Goal: Task Accomplishment & Management: Complete application form

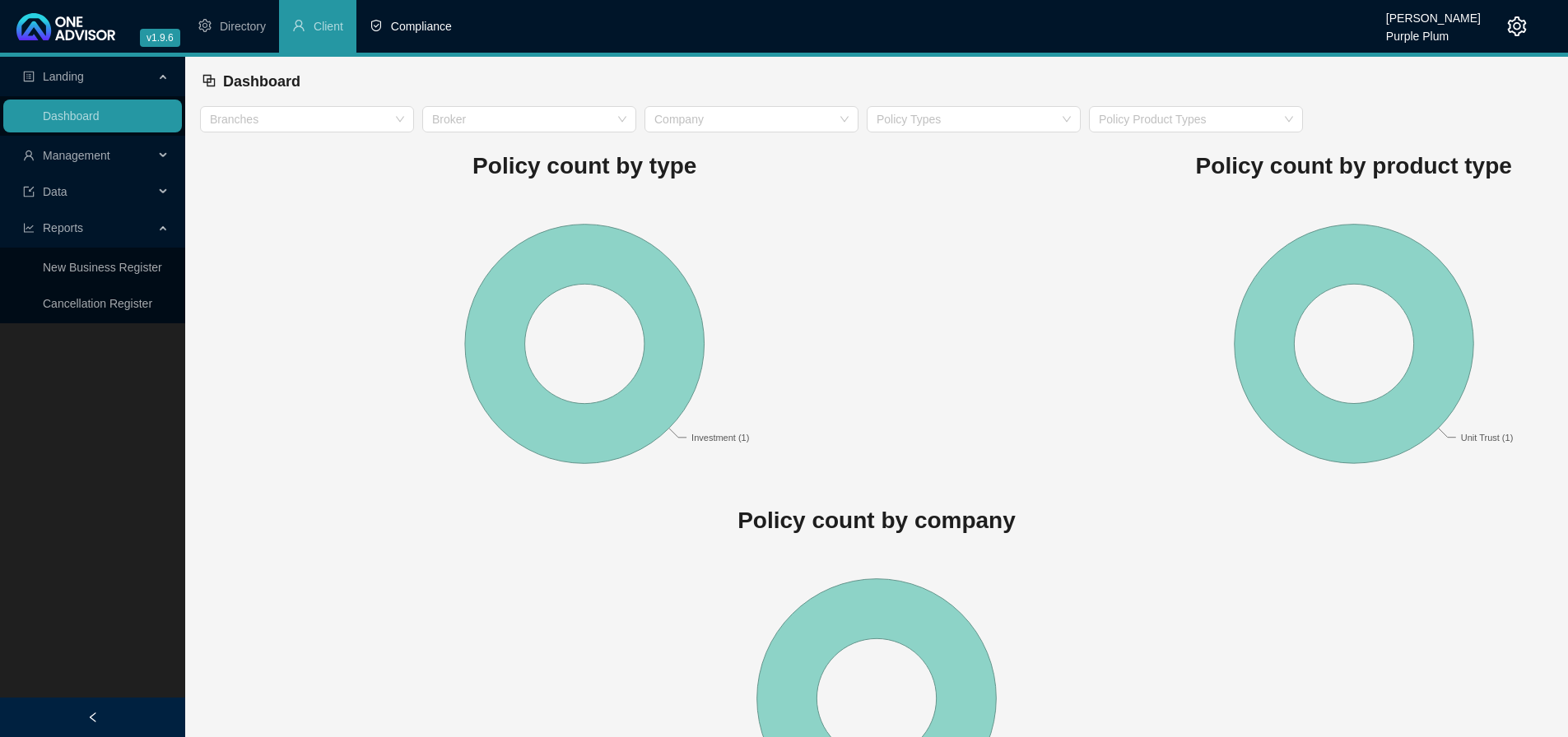
click at [421, 21] on span "Compliance" at bounding box center [422, 26] width 61 height 14
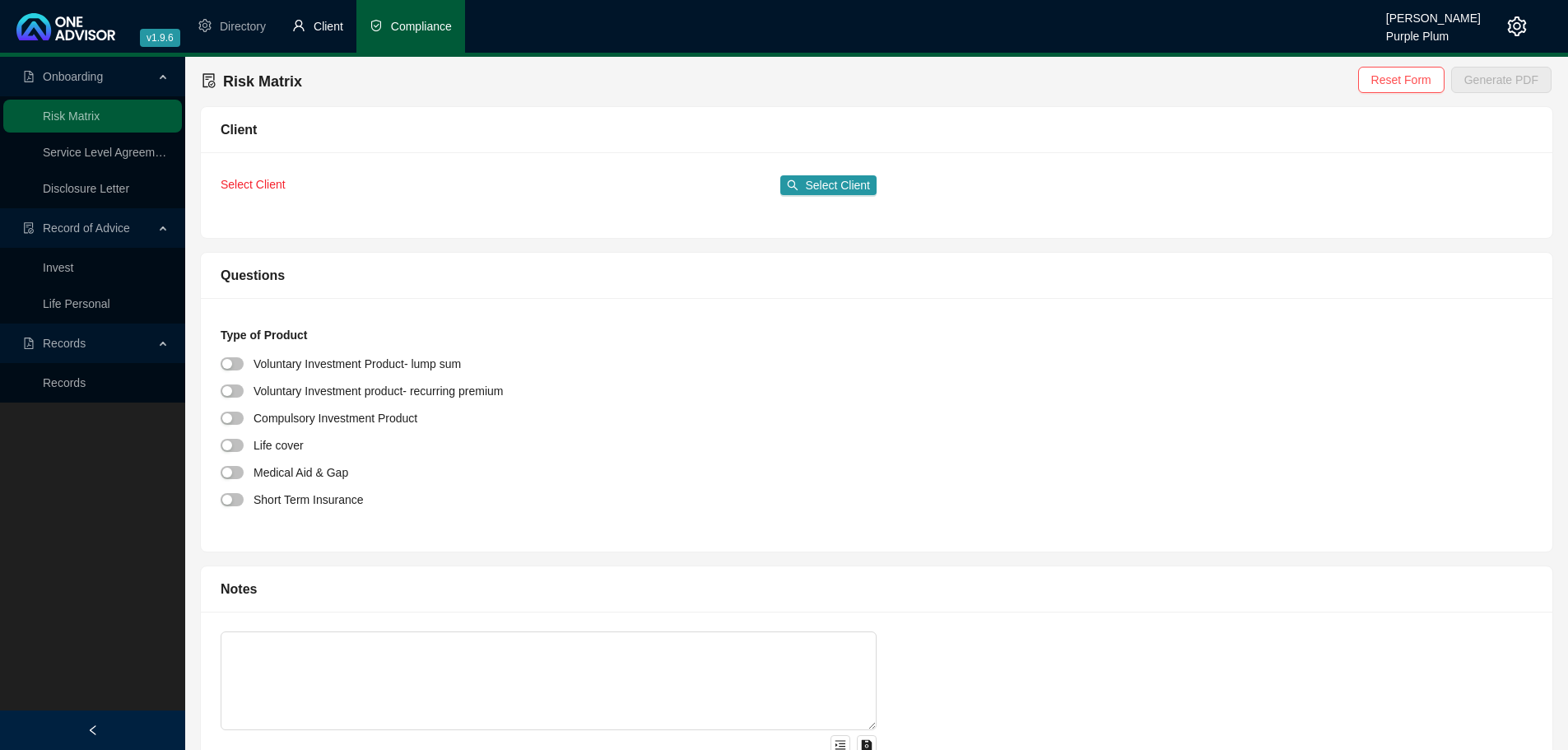
click at [333, 30] on span "Client" at bounding box center [328, 26] width 30 height 14
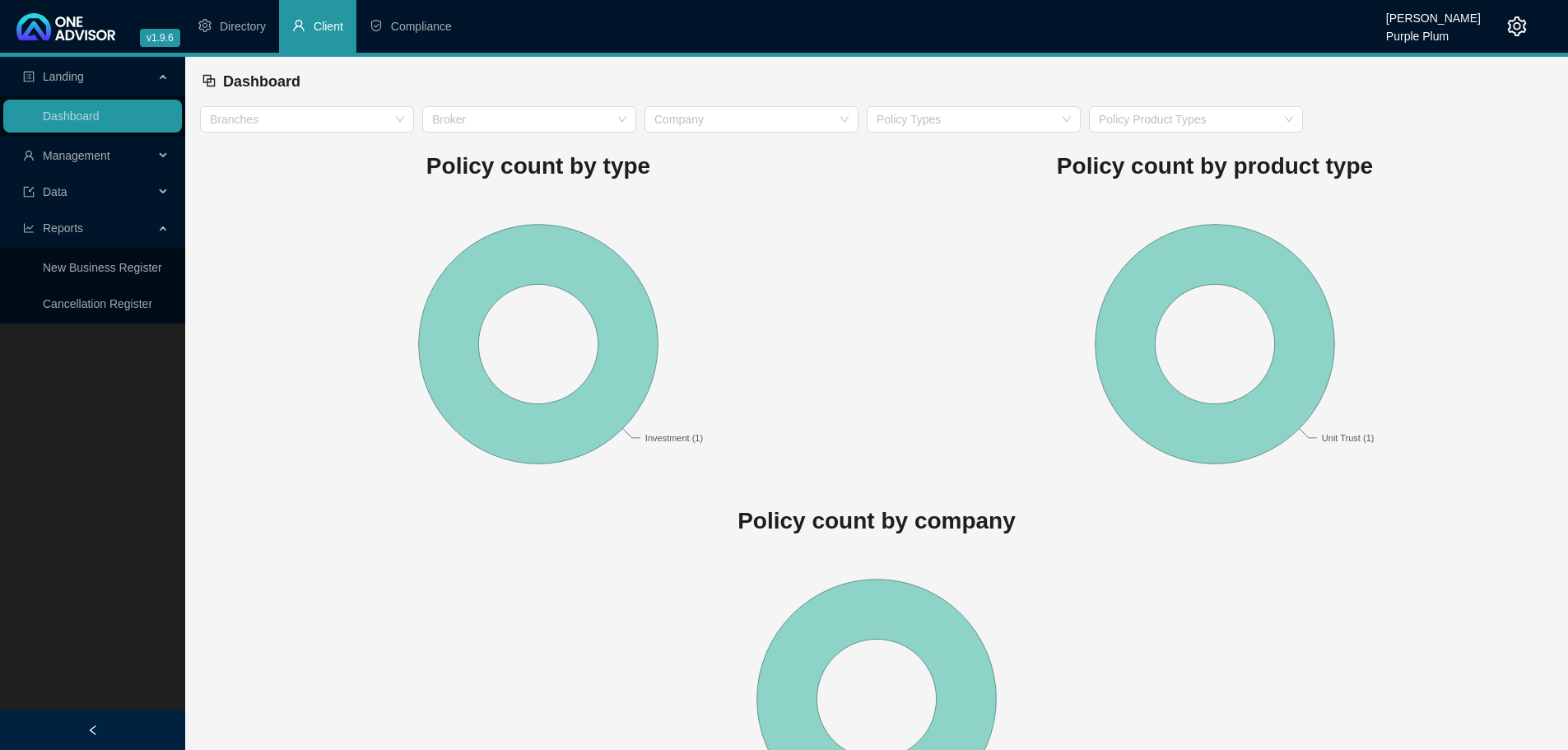
click at [74, 160] on span "Management" at bounding box center [76, 155] width 68 height 14
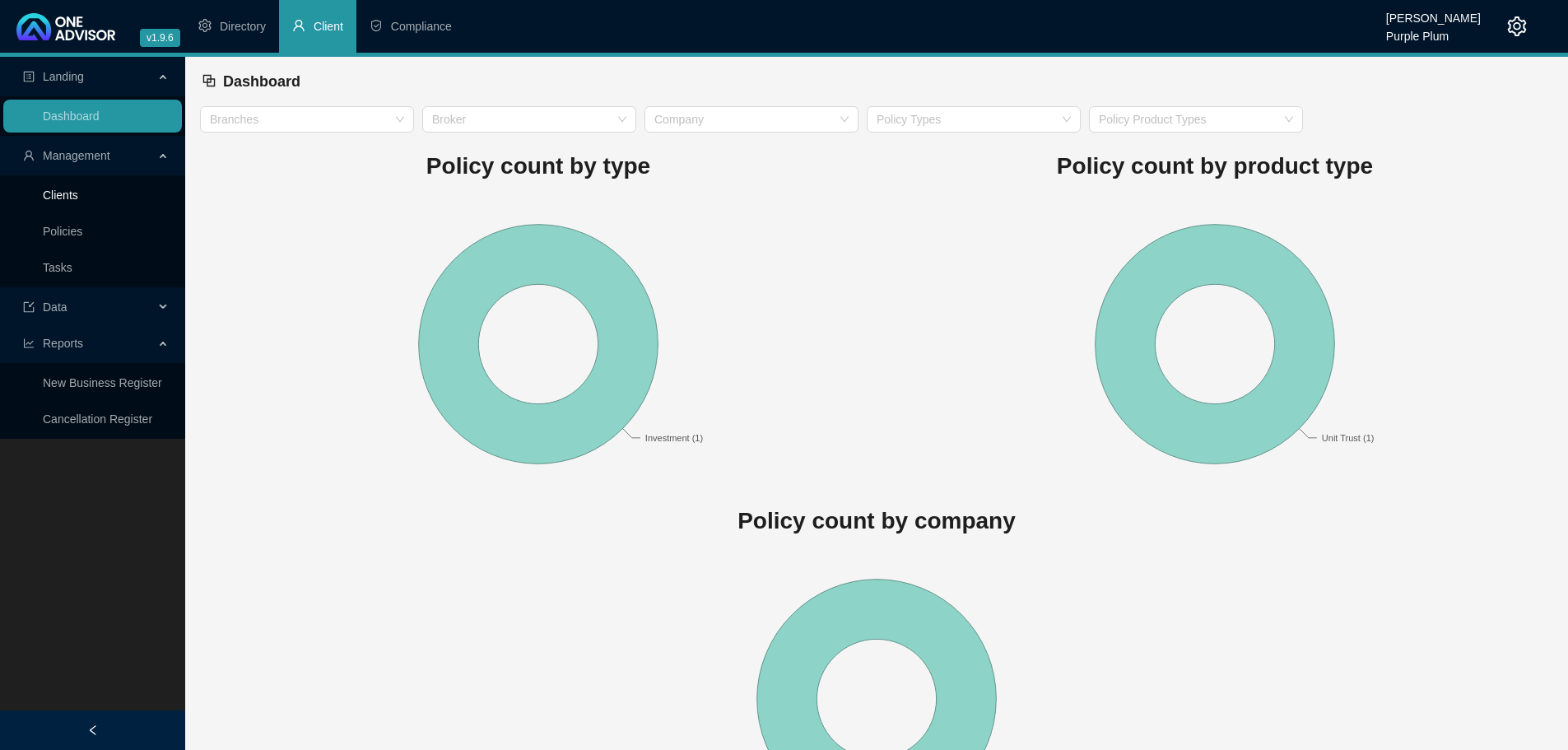
click at [65, 197] on link "Clients" at bounding box center [59, 195] width 35 height 14
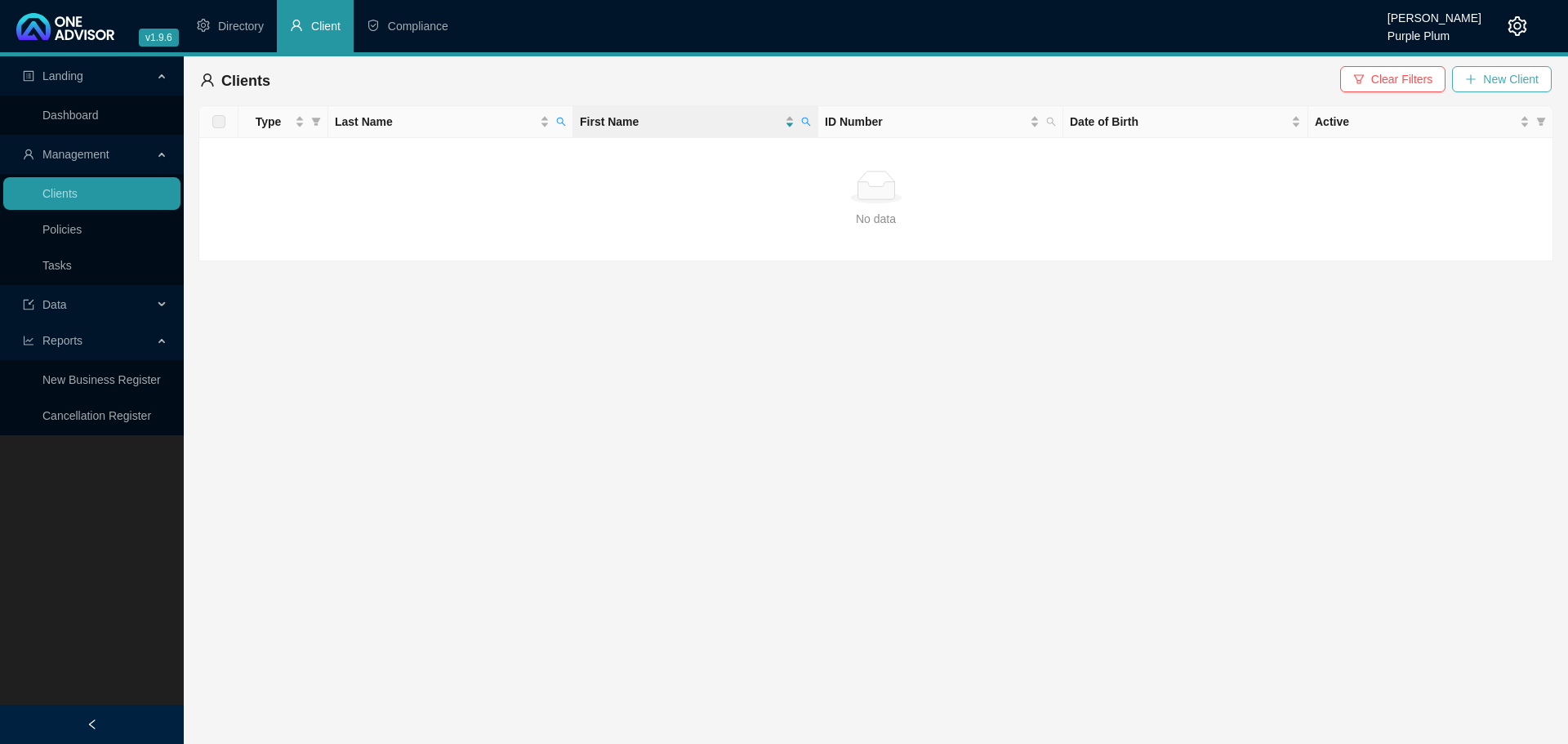
click at [1499, 71] on span "New Client" at bounding box center [1511, 80] width 55 height 18
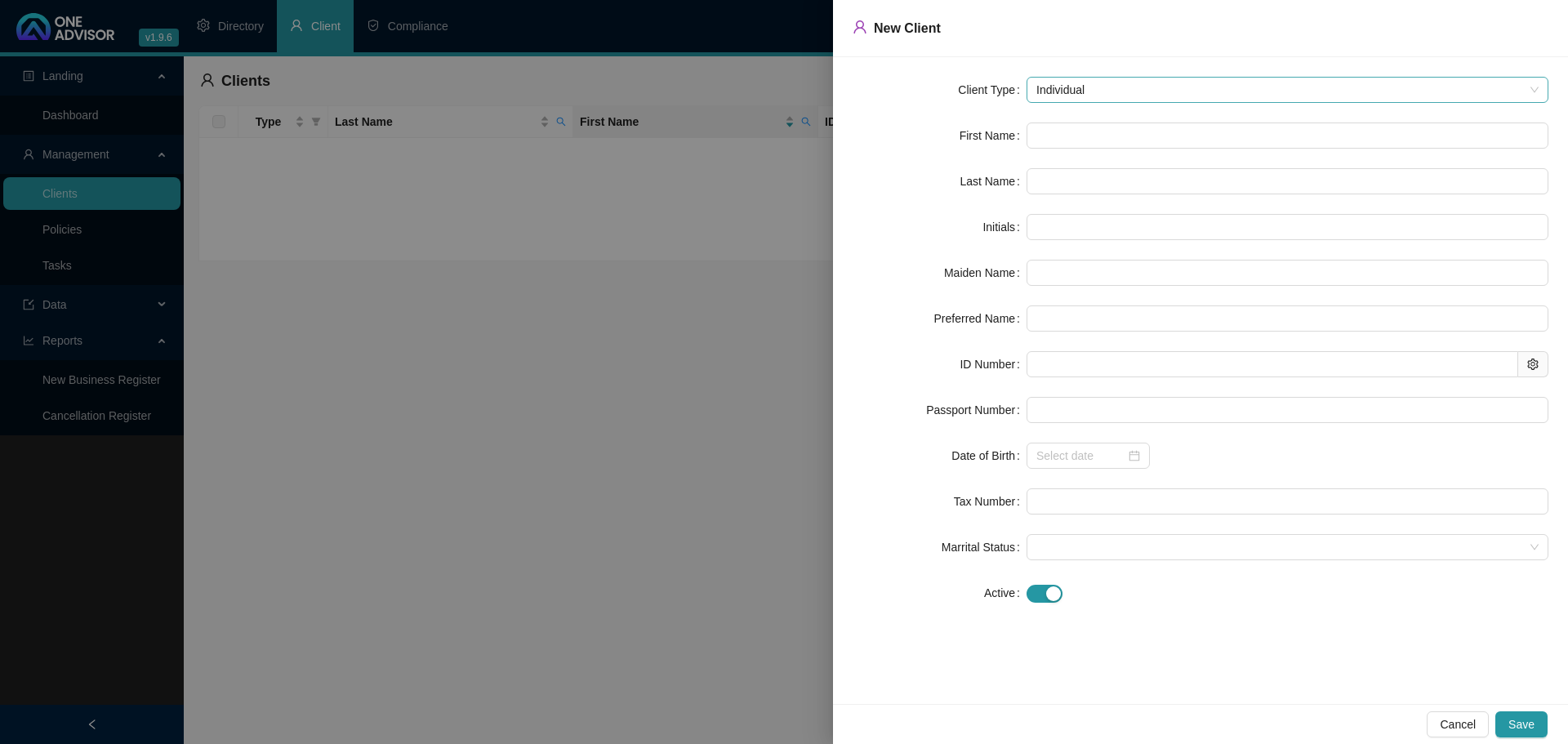
click at [1064, 89] on span "Individual" at bounding box center [1288, 89] width 503 height 24
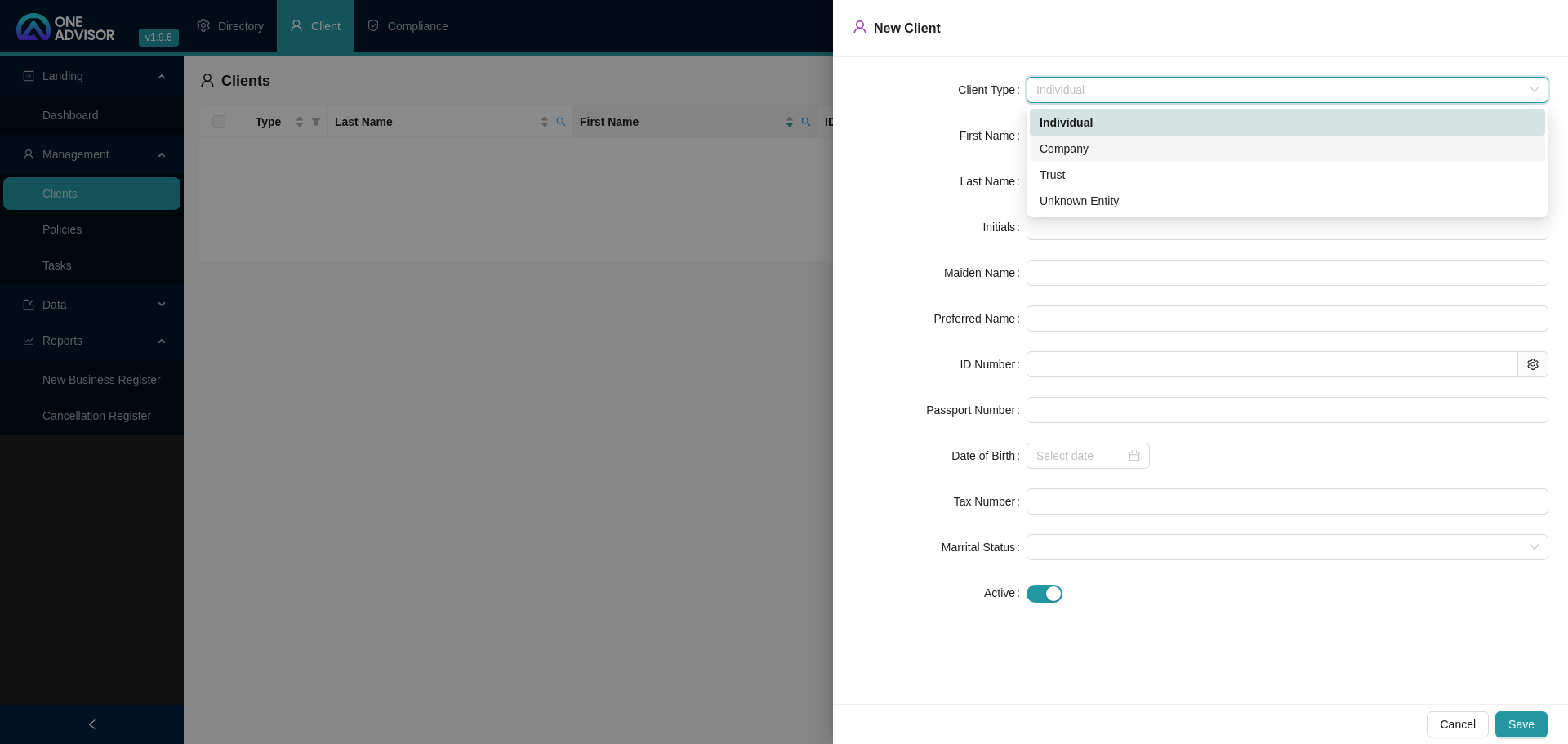
drag, startPoint x: 1064, startPoint y: 159, endPoint x: 1068, endPoint y: 142, distance: 17.5
click at [1064, 160] on div "Company" at bounding box center [1288, 148] width 515 height 26
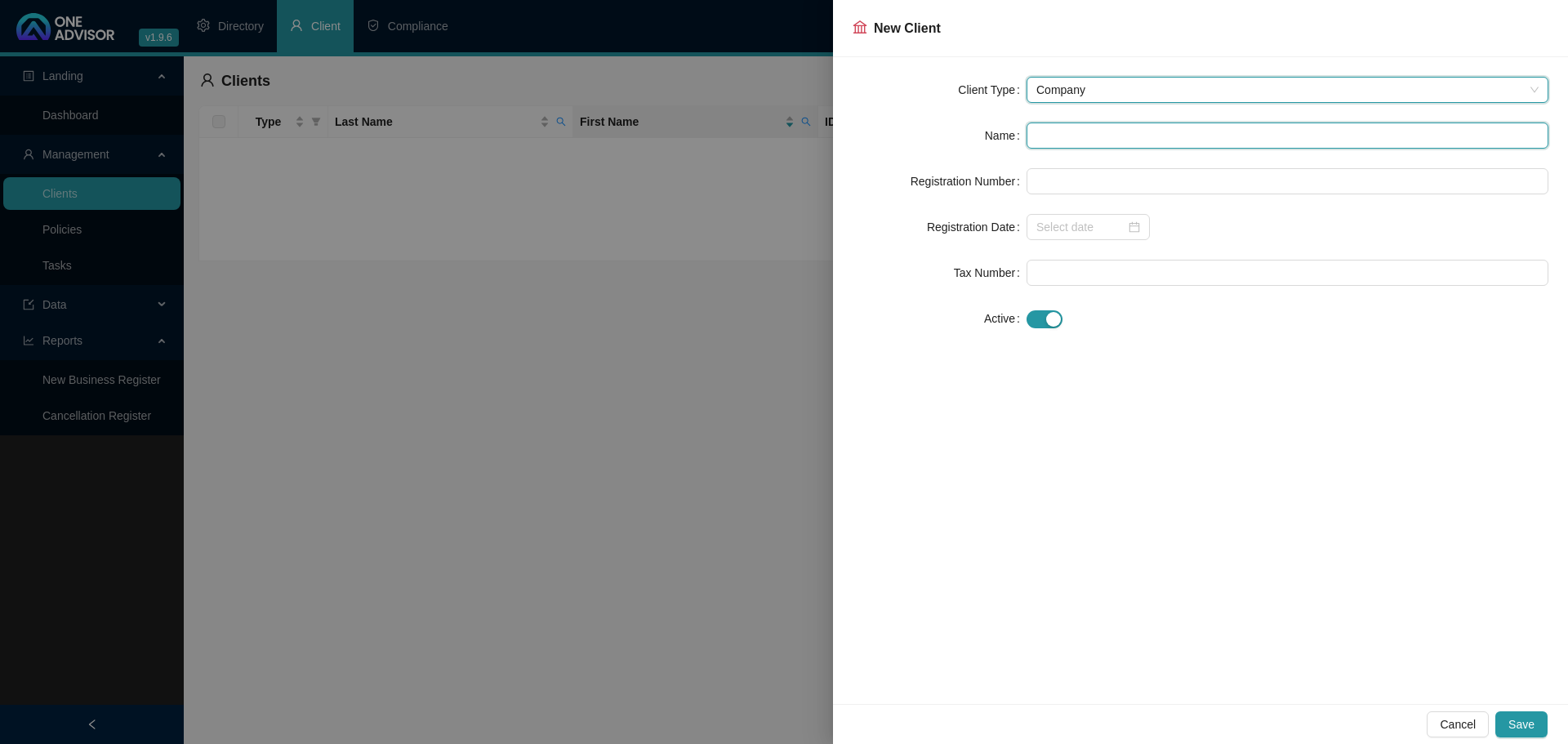
click at [1077, 140] on input "text" at bounding box center [1288, 135] width 522 height 26
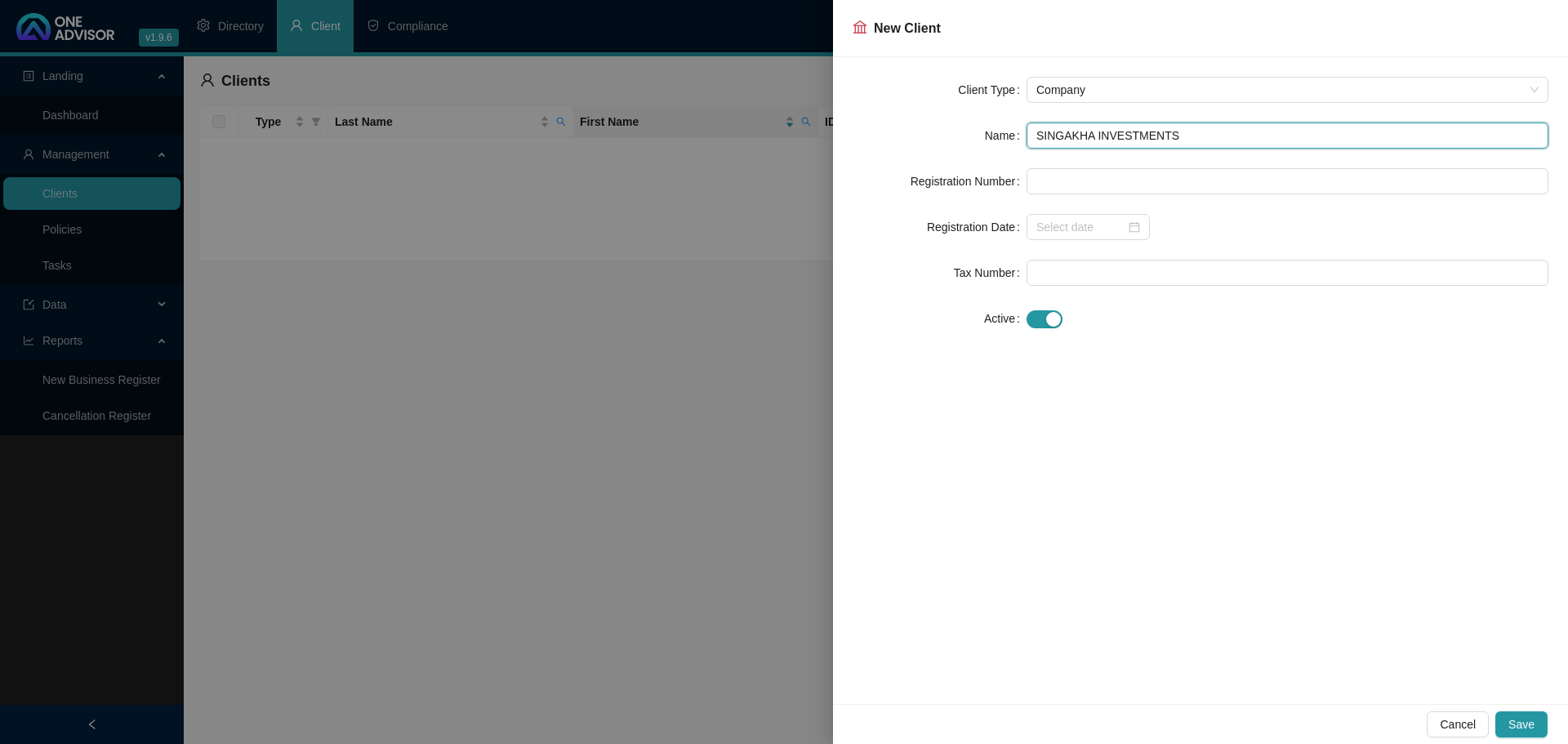
type input "SINGAKHA INVESTMENTS"
click at [1050, 163] on form "Client Type Company Name SINGAKHA INVESTMENTS Registration Number Registration …" at bounding box center [1200, 204] width 696 height 255
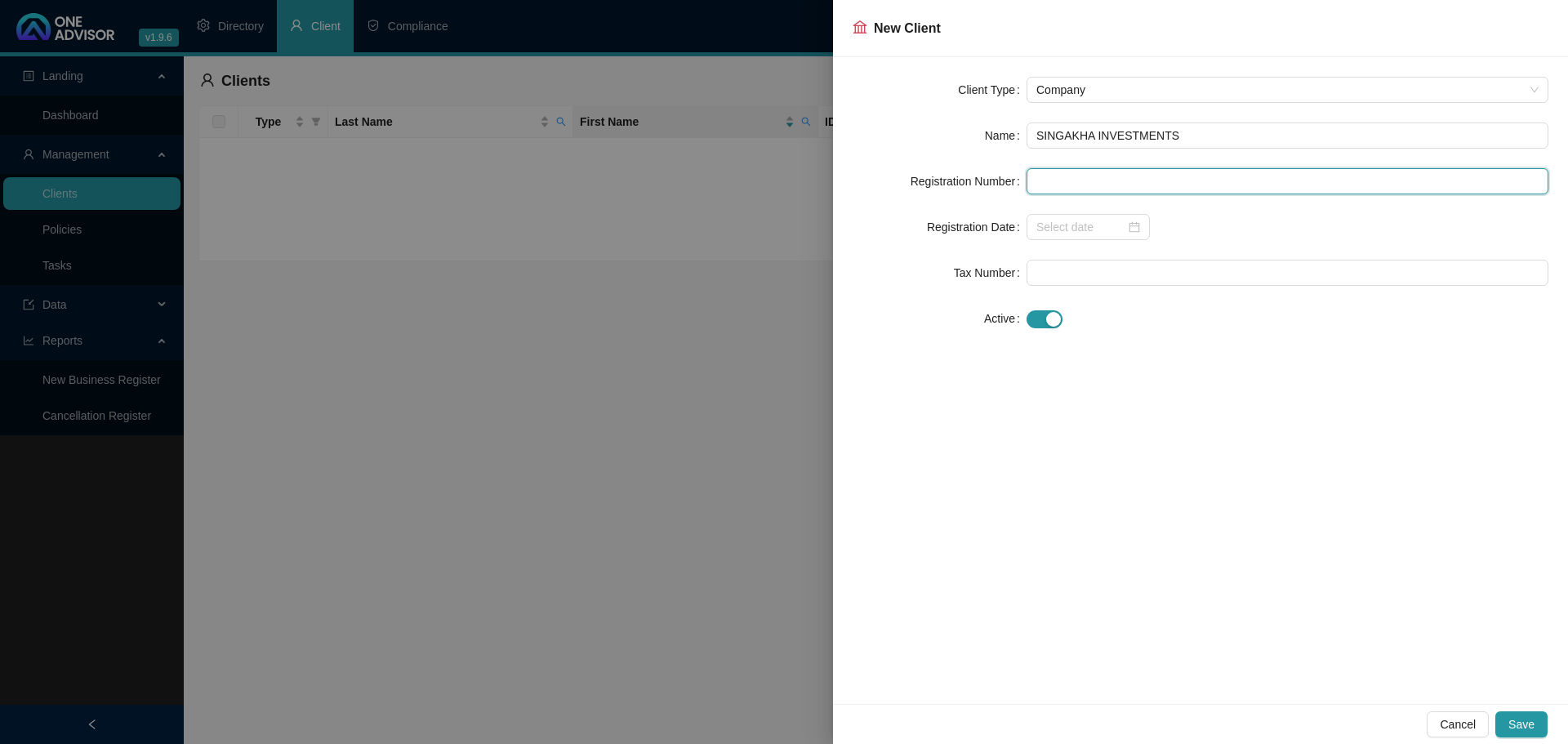
click at [1047, 173] on input "text" at bounding box center [1288, 181] width 522 height 26
click at [1125, 233] on div at bounding box center [1089, 227] width 104 height 18
type input "2025/519388/07"
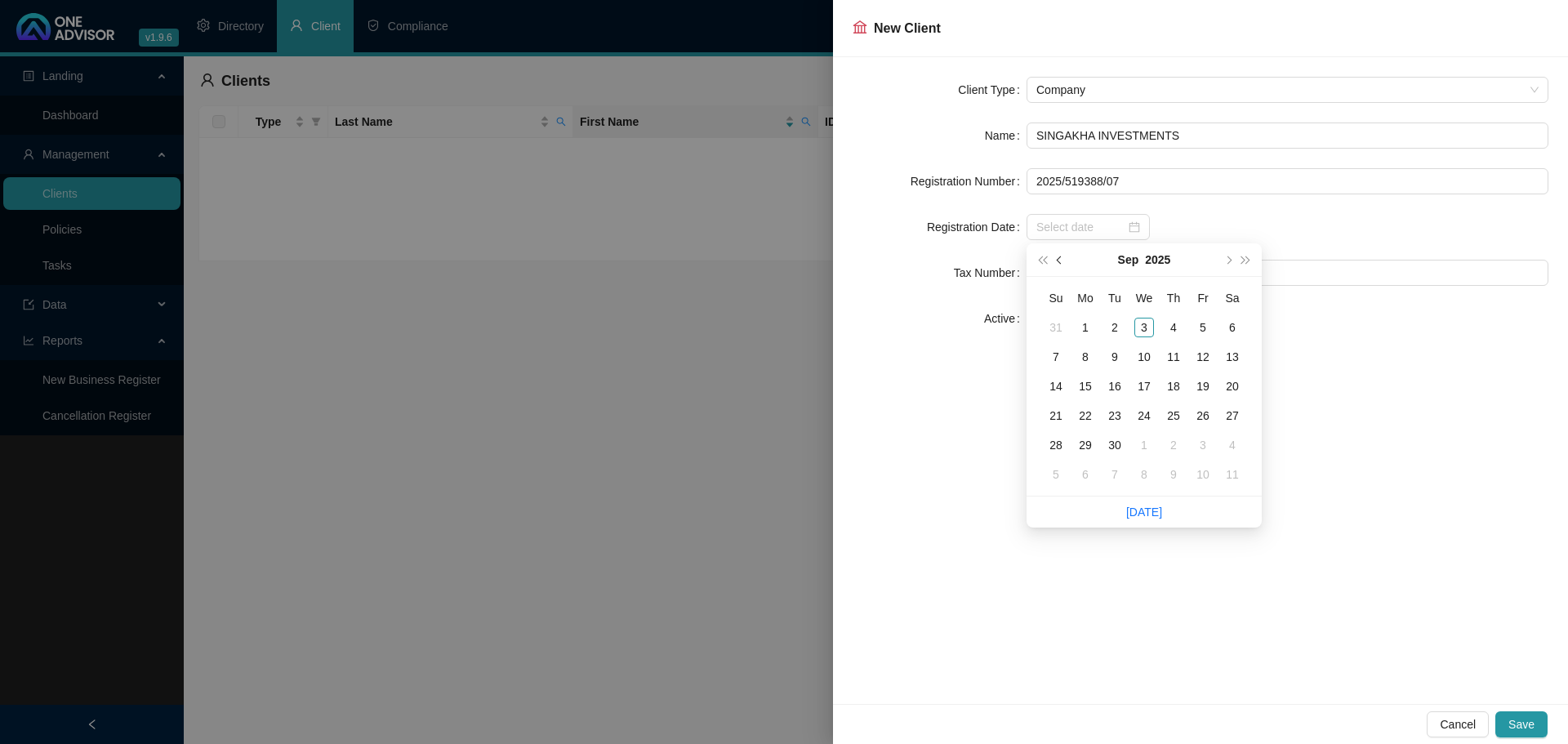
click at [1063, 256] on button "prev-year" at bounding box center [1060, 259] width 18 height 33
type input "[DATE]"
click at [1093, 436] on div "30" at bounding box center [1086, 445] width 20 height 20
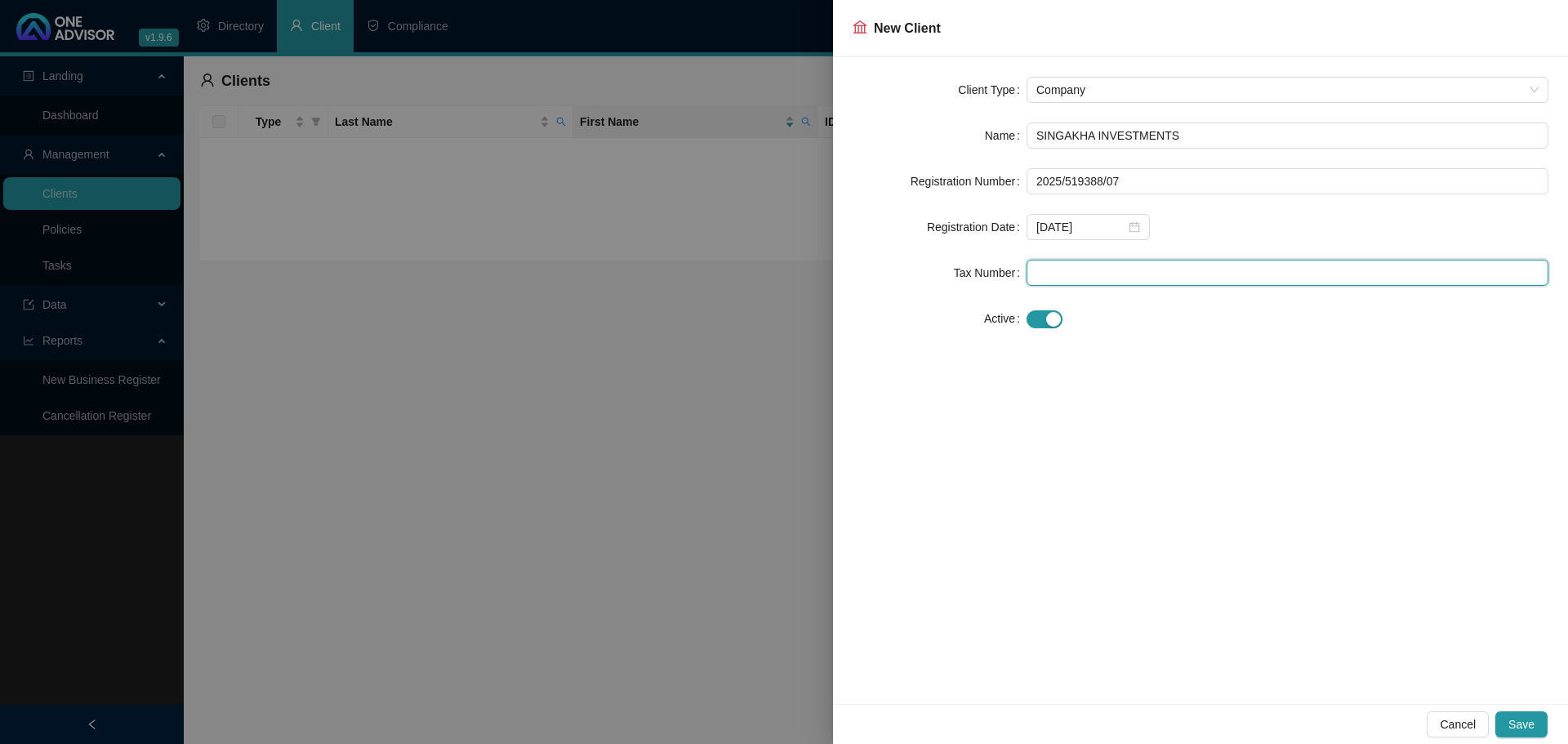
click at [1064, 276] on input "text" at bounding box center [1288, 272] width 522 height 26
type input "9009871337"
click at [1191, 495] on div "Client Type Company Name SINGAKHA INVESTMENTS Registration Number 2025/519388/0…" at bounding box center [1200, 380] width 735 height 647
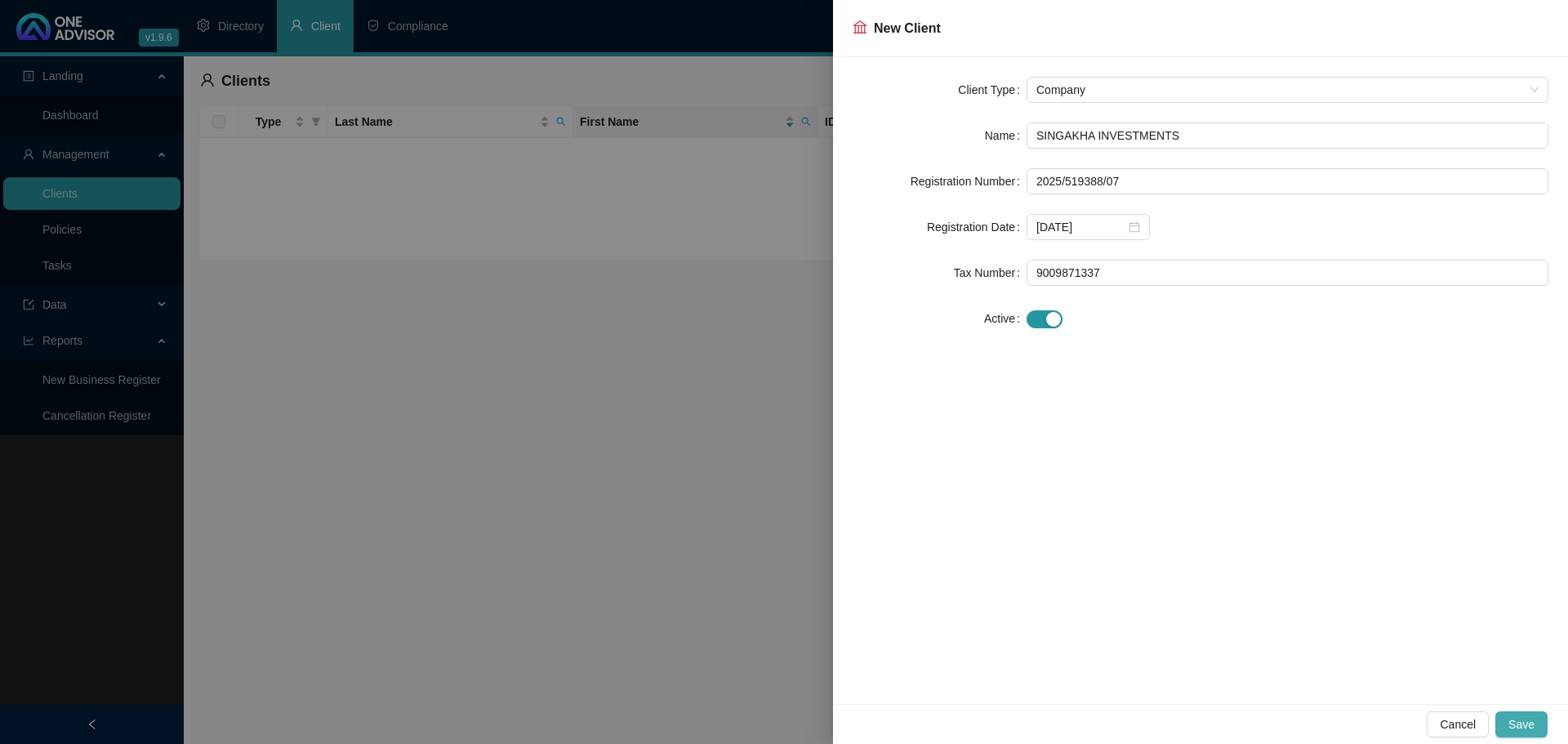
drag, startPoint x: 1524, startPoint y: 715, endPoint x: 1051, endPoint y: 607, distance: 485.2
click at [1522, 715] on span "Save" at bounding box center [1521, 724] width 26 height 18
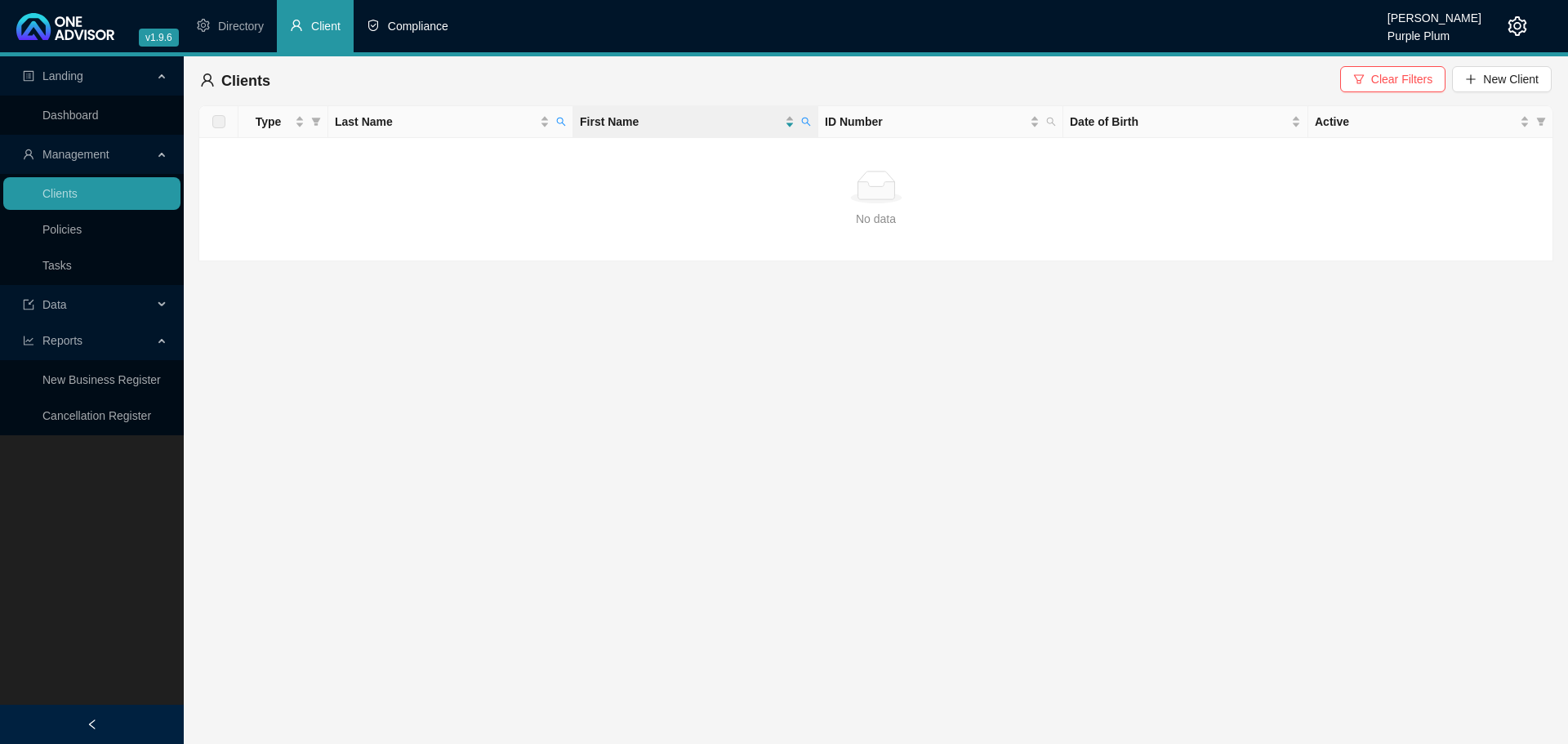
click at [431, 36] on li "Compliance" at bounding box center [407, 26] width 108 height 52
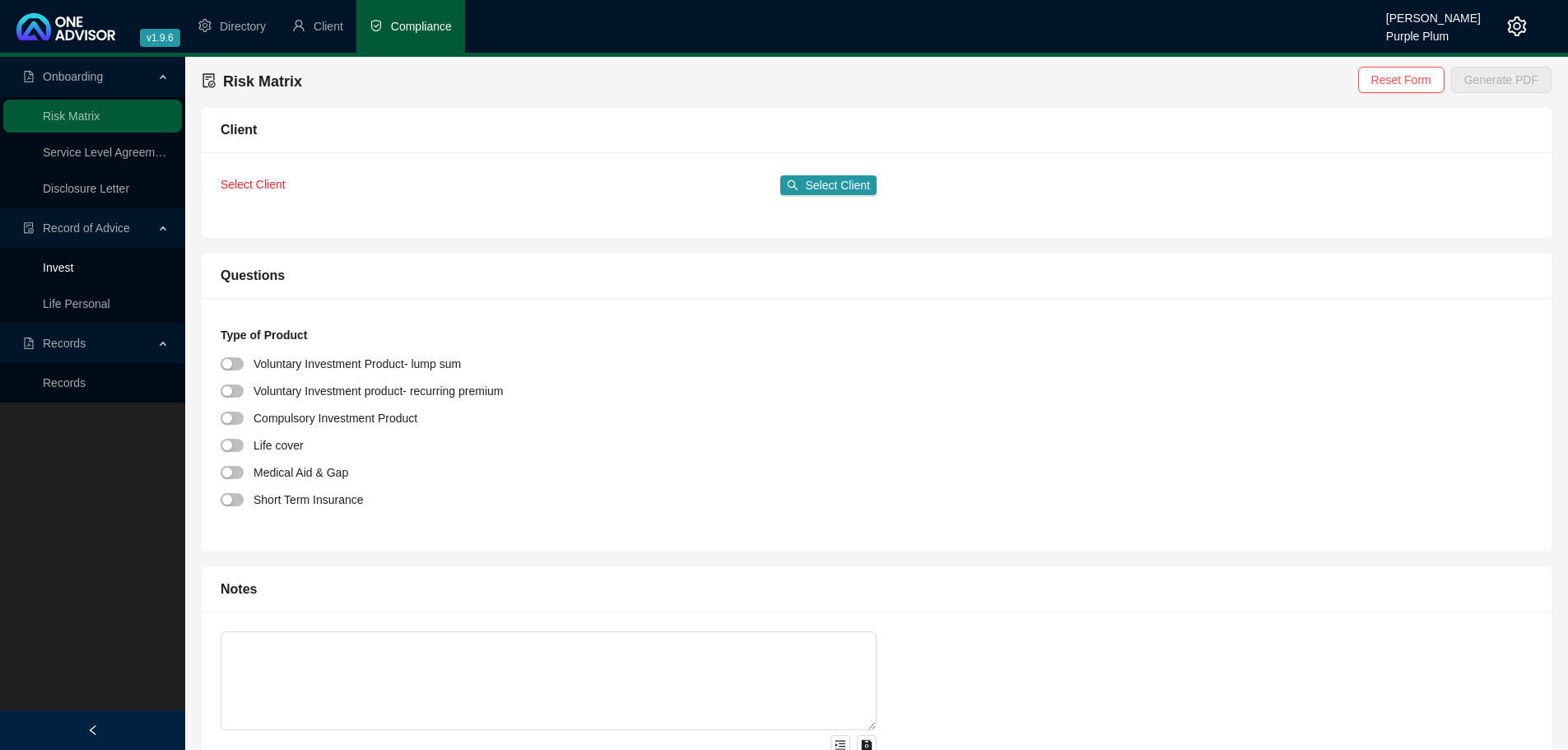
click at [73, 274] on link "Invest" at bounding box center [58, 267] width 31 height 14
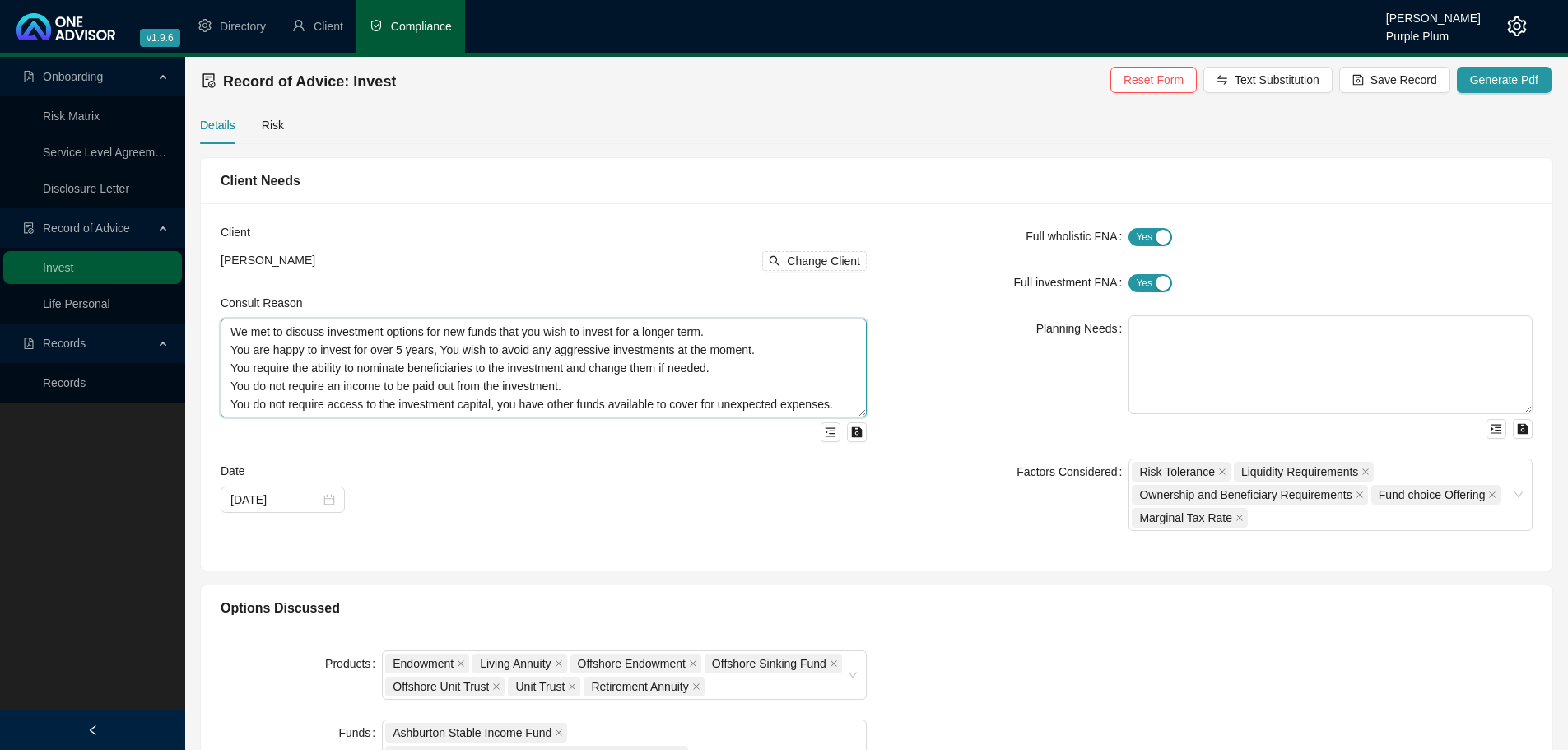
drag, startPoint x: 668, startPoint y: 407, endPoint x: 198, endPoint y: 330, distance: 476.3
click at [198, 330] on div "Client Needs Client [PERSON_NAME] Change Client Consult Reason We met to discus…" at bounding box center [877, 363] width 1368 height 414
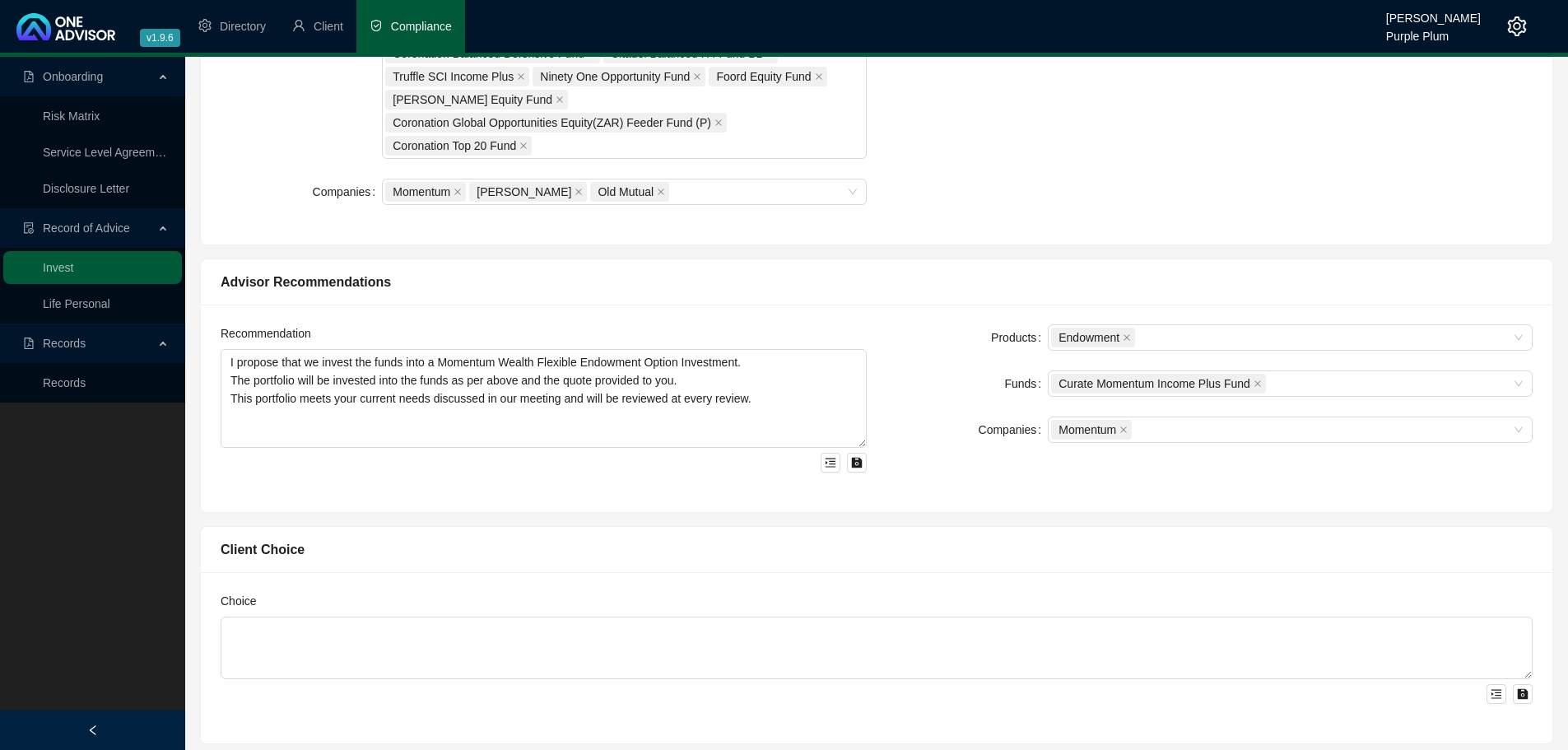
scroll to position [988, 0]
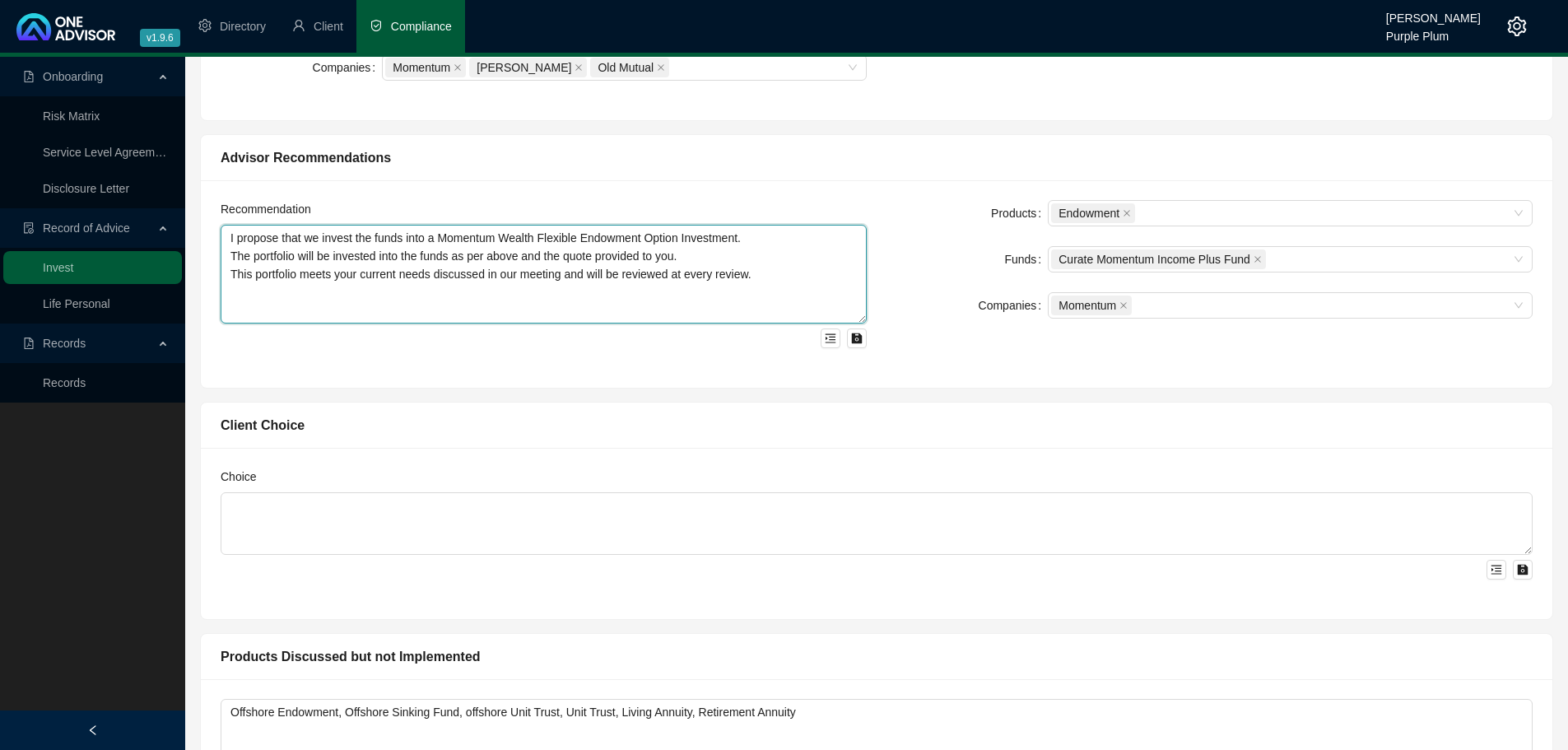
drag, startPoint x: 234, startPoint y: 307, endPoint x: 214, endPoint y: 229, distance: 80.5
click at [214, 229] on div "Recommendation I propose that we invest the funds into a Momentum Wealth Flexib…" at bounding box center [543, 284] width 666 height 168
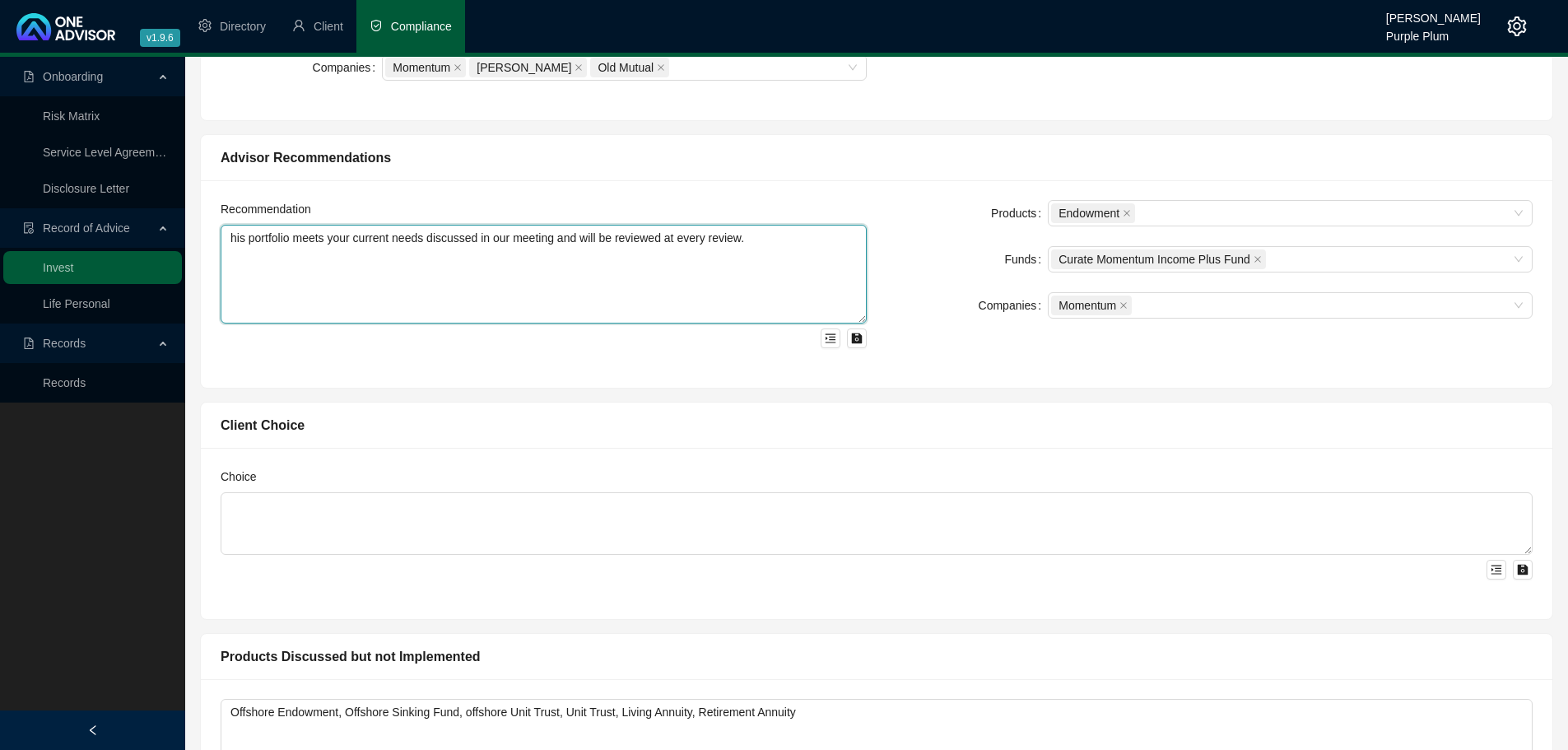
drag, startPoint x: 238, startPoint y: 293, endPoint x: 225, endPoint y: 224, distance: 70.2
click at [225, 224] on div "Recommendation his portfolio meets your current needs discussed in our meeting …" at bounding box center [543, 274] width 646 height 148
type textarea "is portfolio meets your current needs discussed in our meeting and will be revi…"
drag, startPoint x: 782, startPoint y: 244, endPoint x: 168, endPoint y: 243, distance: 614.0
click at [168, 243] on div "Onboarding Risk Matrix Service Level Agreement Disclosure Letter Record of Advi…" at bounding box center [784, 149] width 1568 height 2160
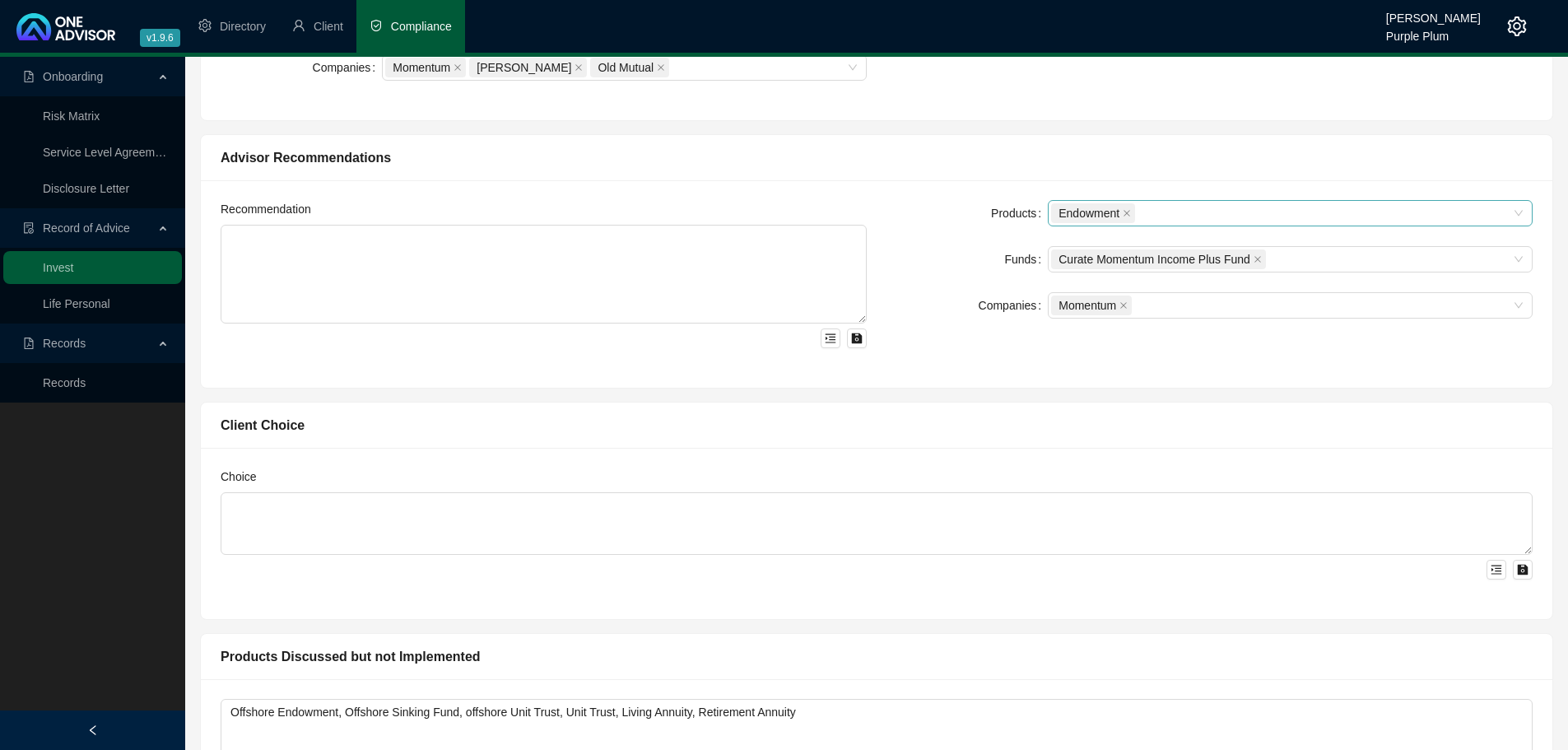
click at [1138, 211] on input "search" at bounding box center [1140, 214] width 4 height 13
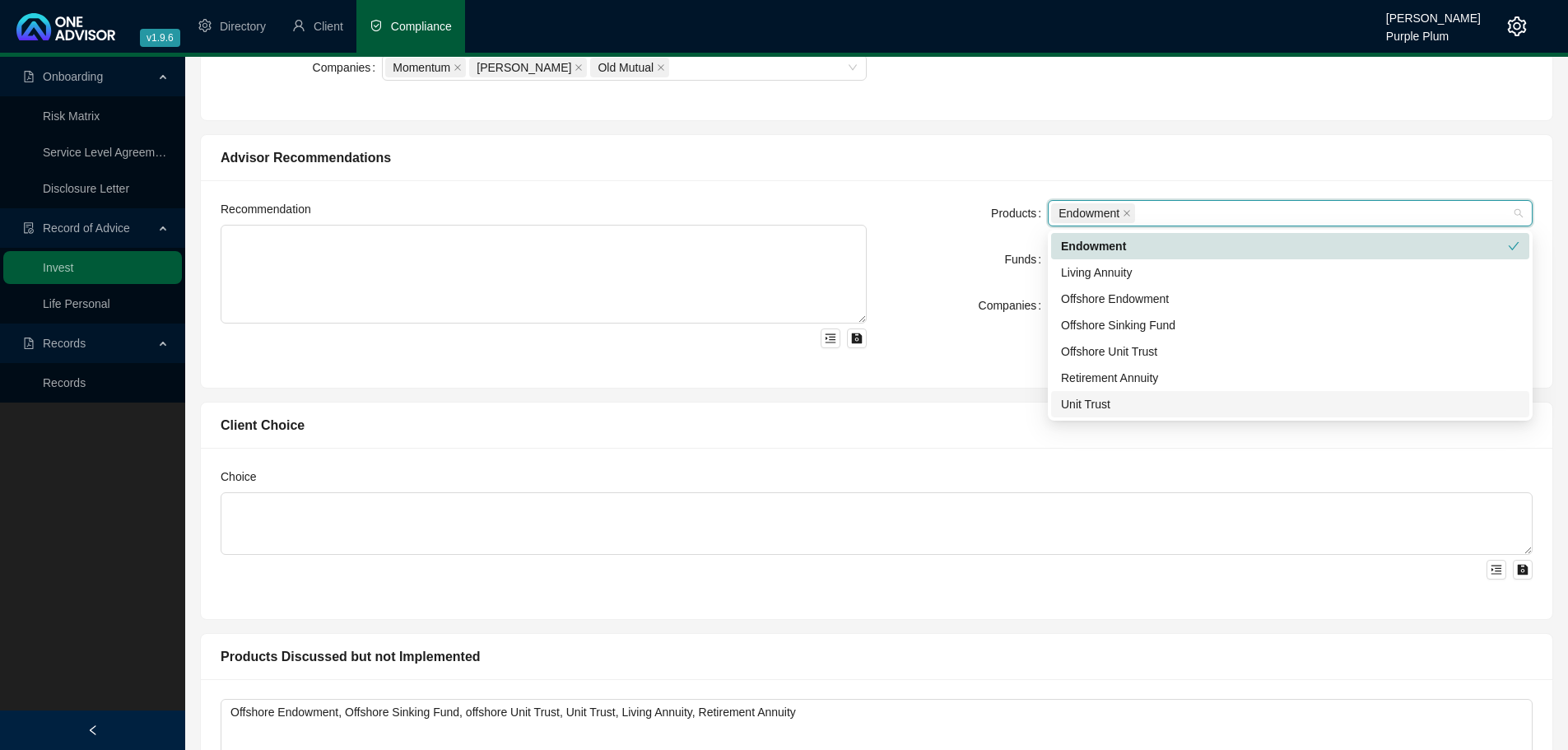
click at [1101, 403] on div "Unit Trust" at bounding box center [1290, 404] width 459 height 18
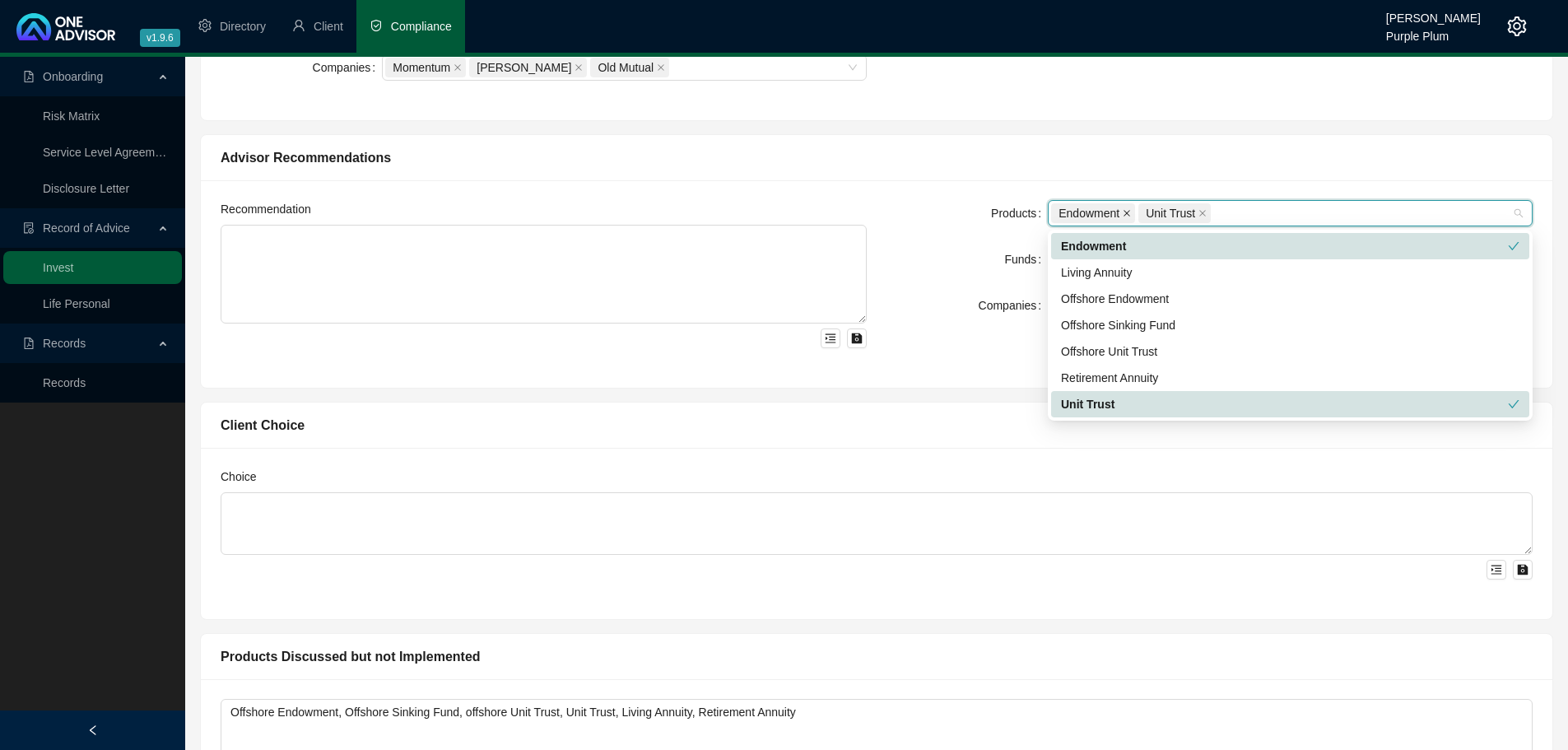
click at [1126, 215] on icon "close" at bounding box center [1126, 213] width 8 height 8
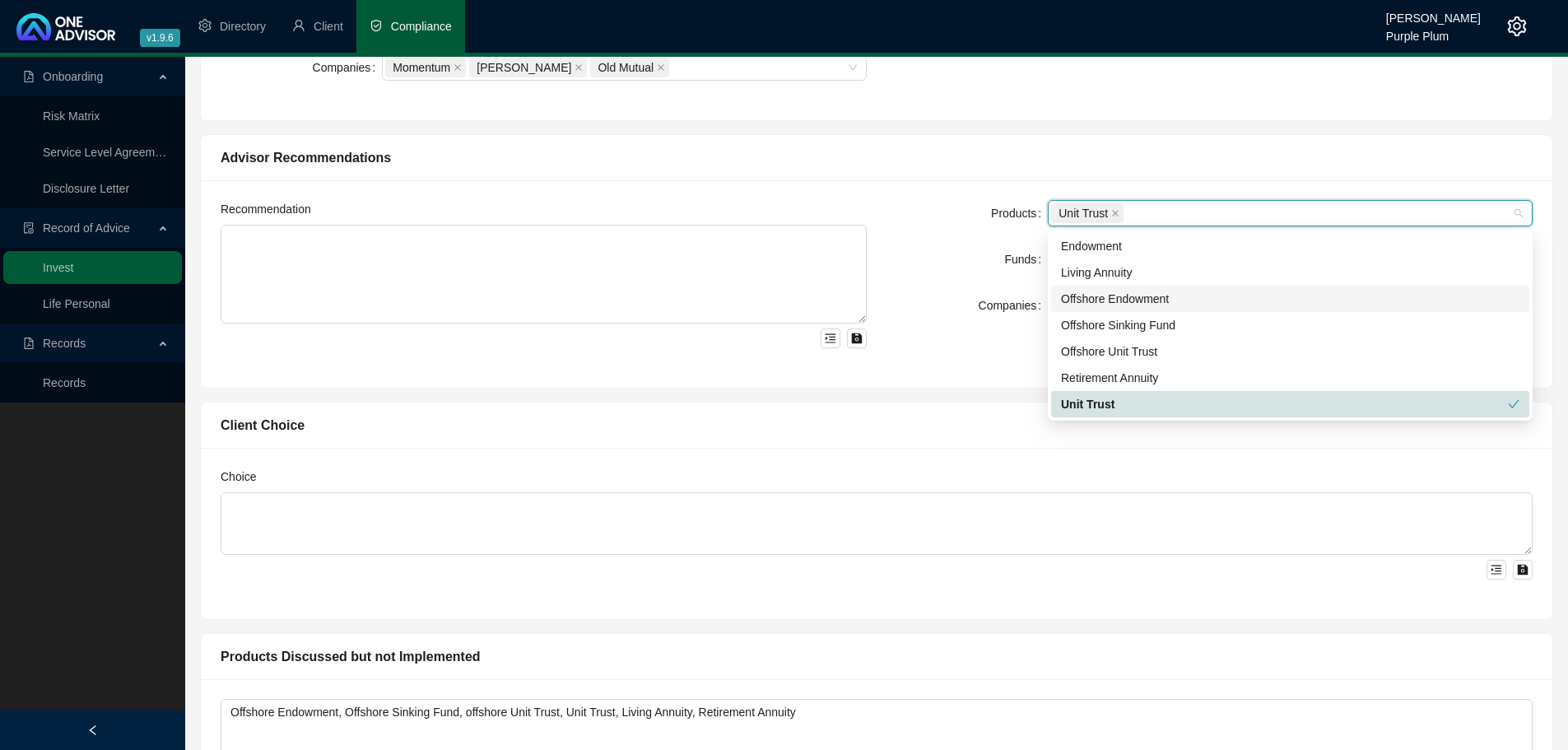
click at [912, 352] on div "Products Unit Trust Funds Curate Momentum Income Plus Fund Companies Momentum" at bounding box center [1209, 284] width 666 height 168
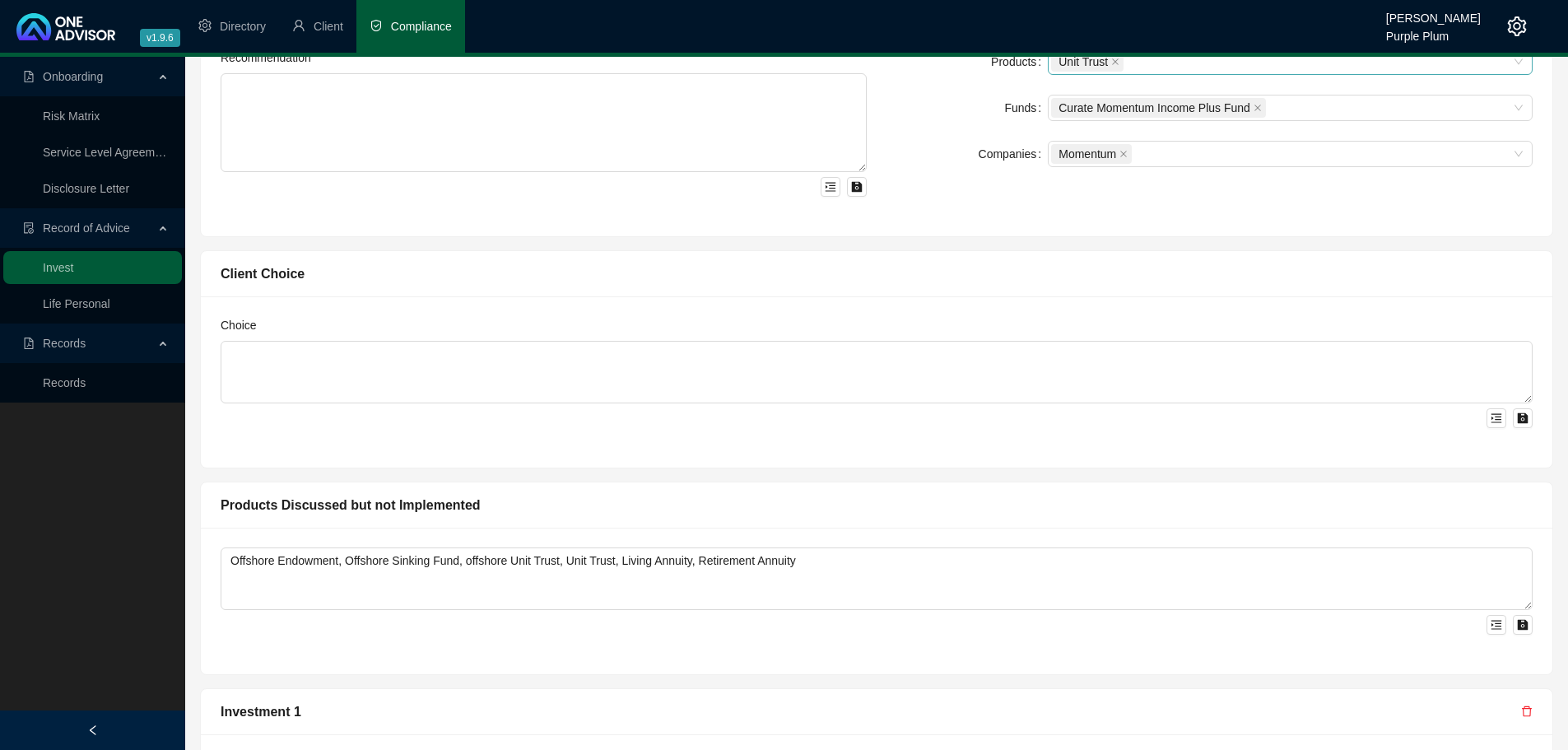
scroll to position [1317, 0]
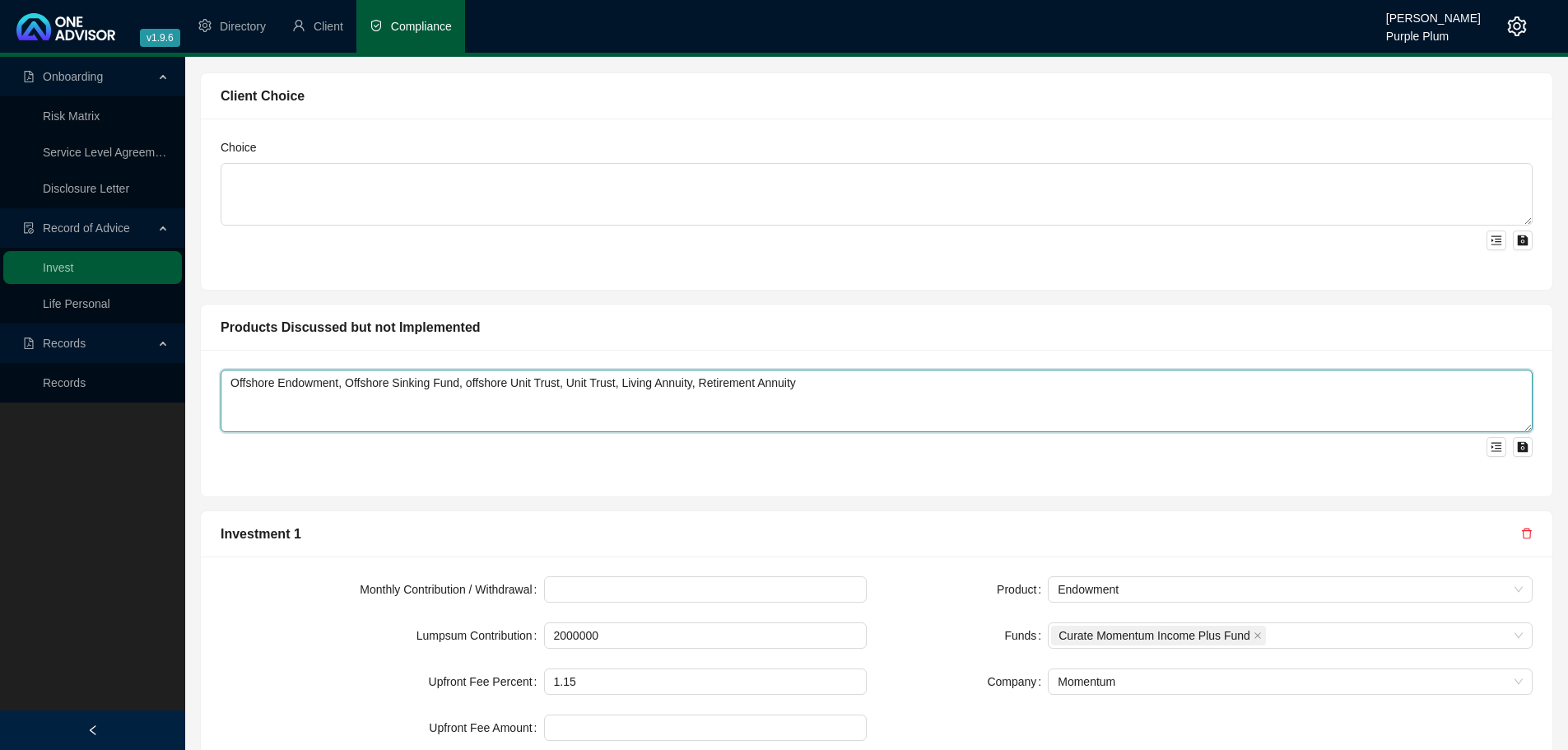
click at [615, 391] on textarea "Offshore Endowment, Offshore Sinking Fund, offshore Unit Trust, Unit Trust, Liv…" at bounding box center [877, 400] width 1312 height 62
click at [655, 384] on textarea "Offshore Endowment, Offshore Sinking Fund, offshore Unit Trust, Unit Trust, Liv…" at bounding box center [877, 400] width 1312 height 62
click at [610, 379] on textarea "Offshore Endowment, Offshore Sinking Fund, offshore Unit Trust, Unit Trust, Liv…" at bounding box center [877, 400] width 1312 height 62
click at [847, 370] on textarea "Offshore Endowment, Offshore Sinking Fund, offshore Unit Trust, Endowment, Livi…" at bounding box center [877, 400] width 1312 height 62
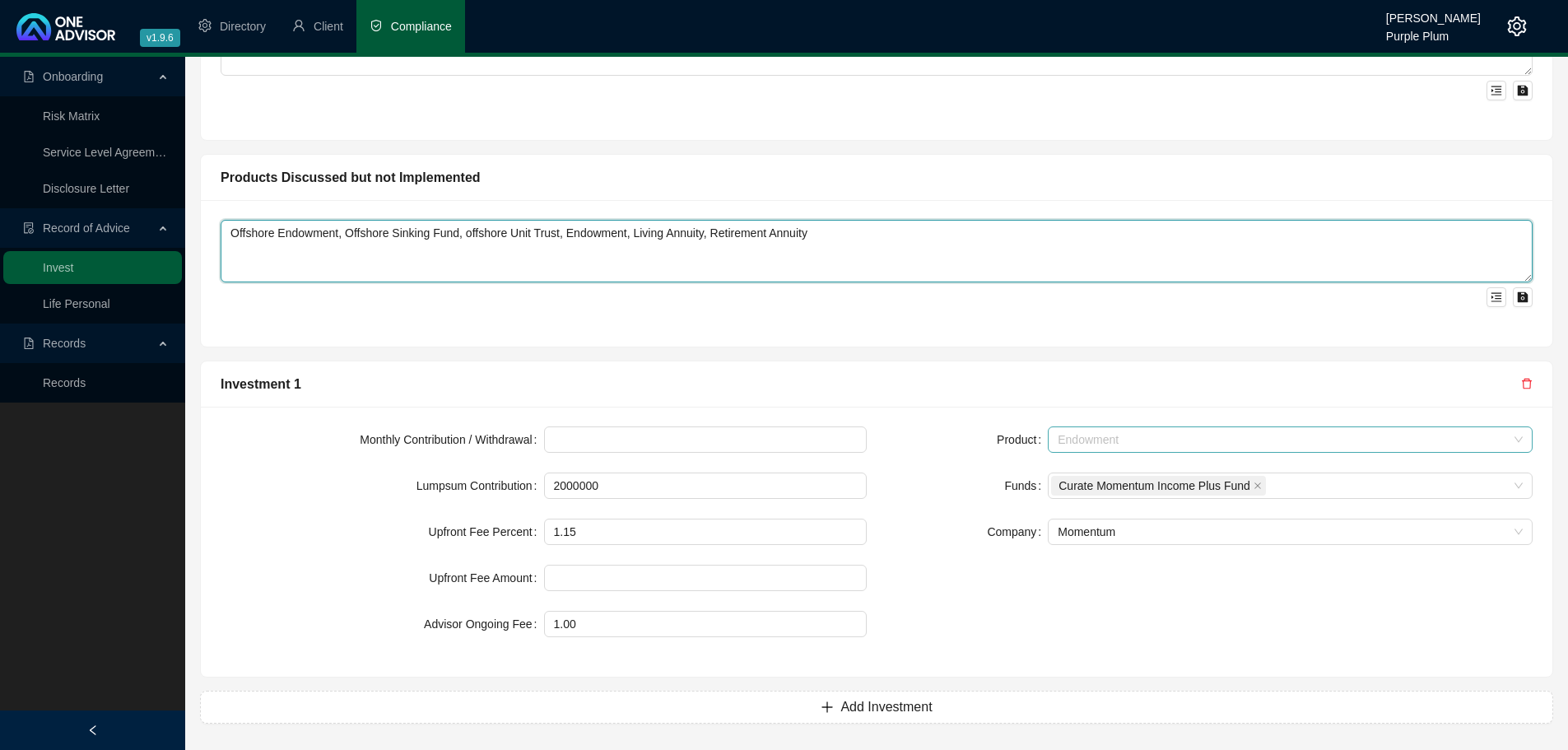
click at [1134, 446] on span "Endowment" at bounding box center [1290, 439] width 465 height 24
type textarea "Offshore Endowment, Offshore Sinking Fund, offshore Unit Trust, Endowment, Livi…"
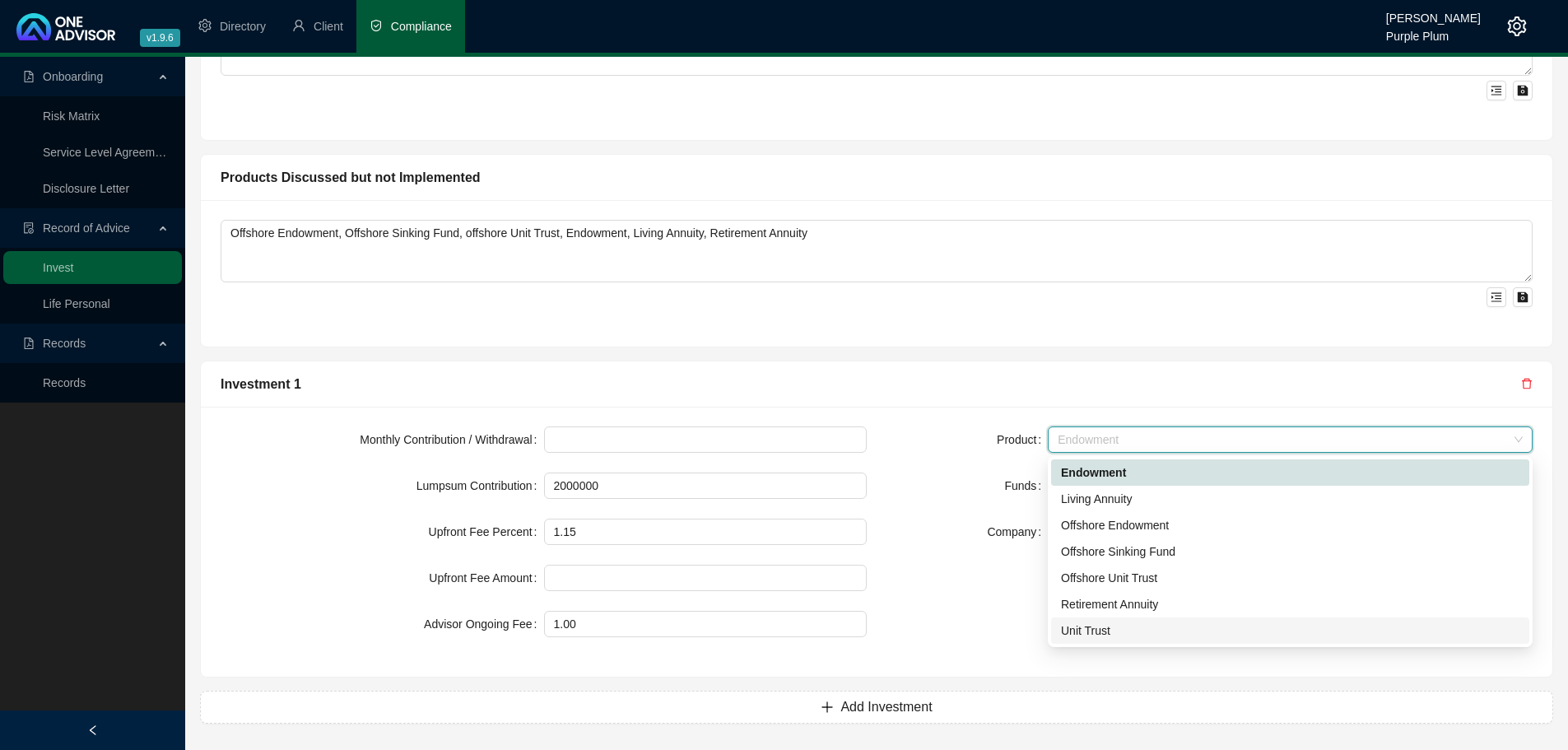
drag, startPoint x: 1122, startPoint y: 628, endPoint x: 1119, endPoint y: 526, distance: 102.0
click at [1121, 628] on div "Unit Trust" at bounding box center [1290, 630] width 459 height 18
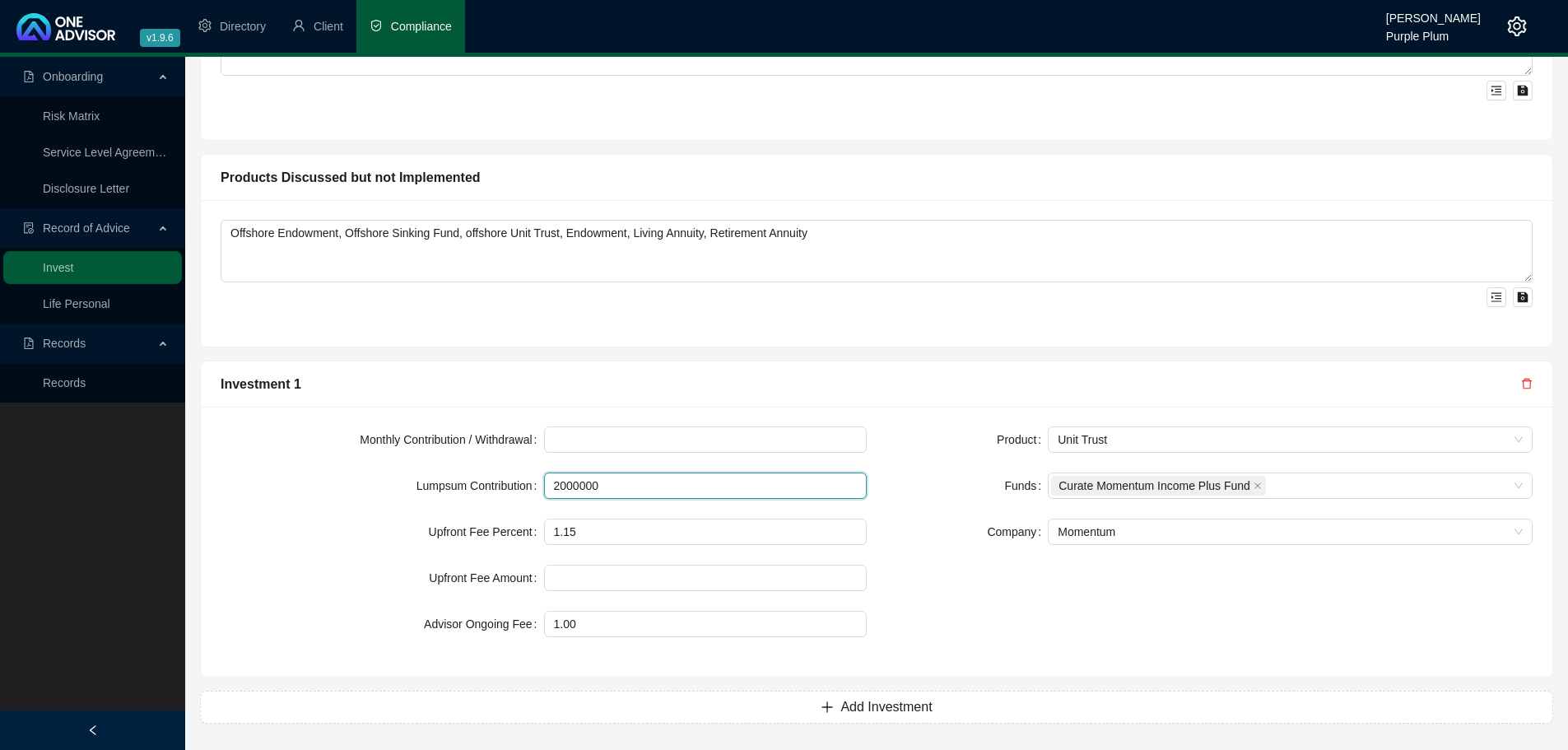
drag, startPoint x: 631, startPoint y: 487, endPoint x: 456, endPoint y: 486, distance: 175.0
click at [456, 486] on div "Lumpsum Contribution 2000000" at bounding box center [543, 485] width 646 height 26
type input "1000000"
click at [592, 526] on input "1.15" at bounding box center [706, 531] width 322 height 24
type input "1.00"
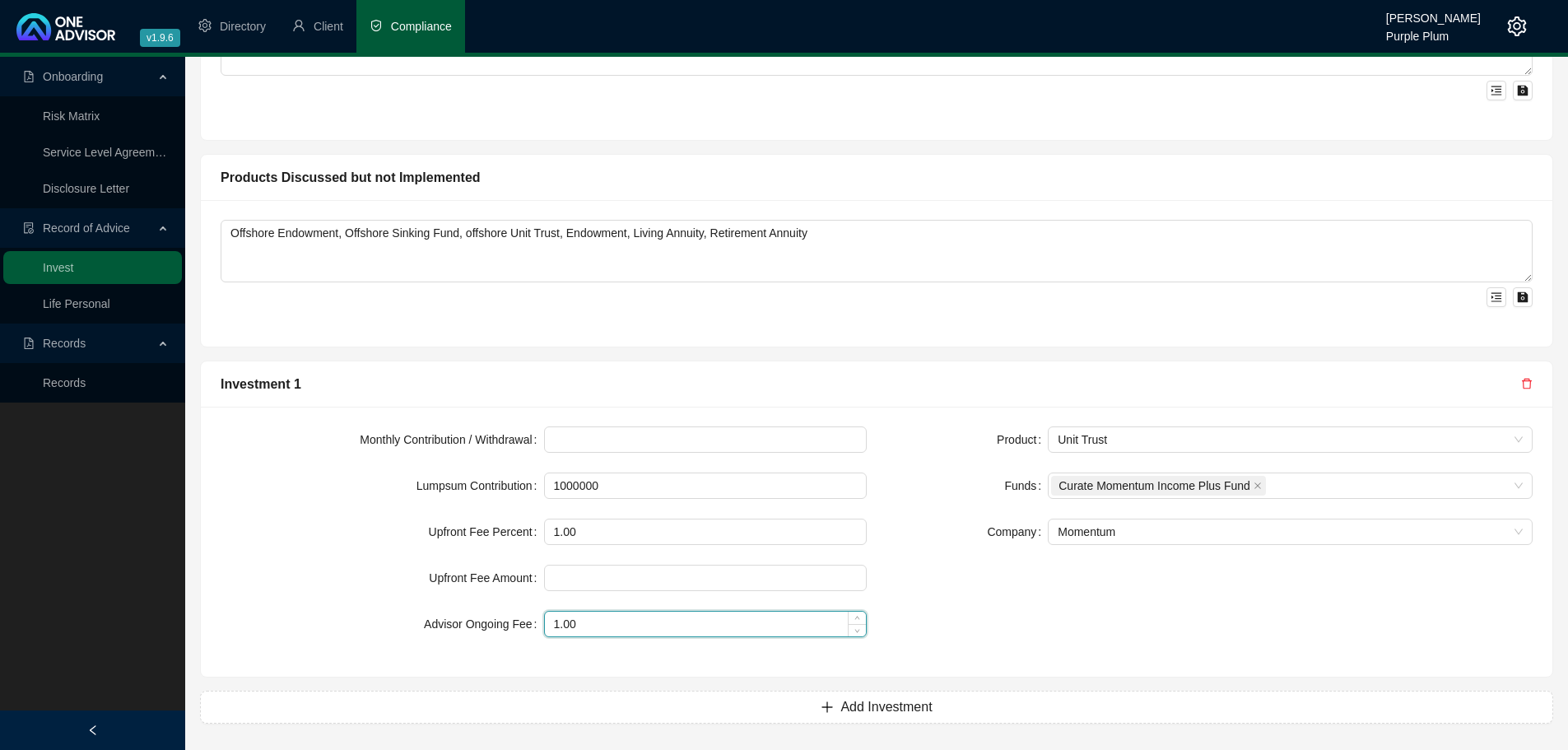
click at [619, 627] on input "1.00" at bounding box center [706, 624] width 322 height 24
click at [1092, 638] on div "Product Unit Trust Funds Curate Momentum Income Plus Fund Company Momentum" at bounding box center [1209, 542] width 666 height 231
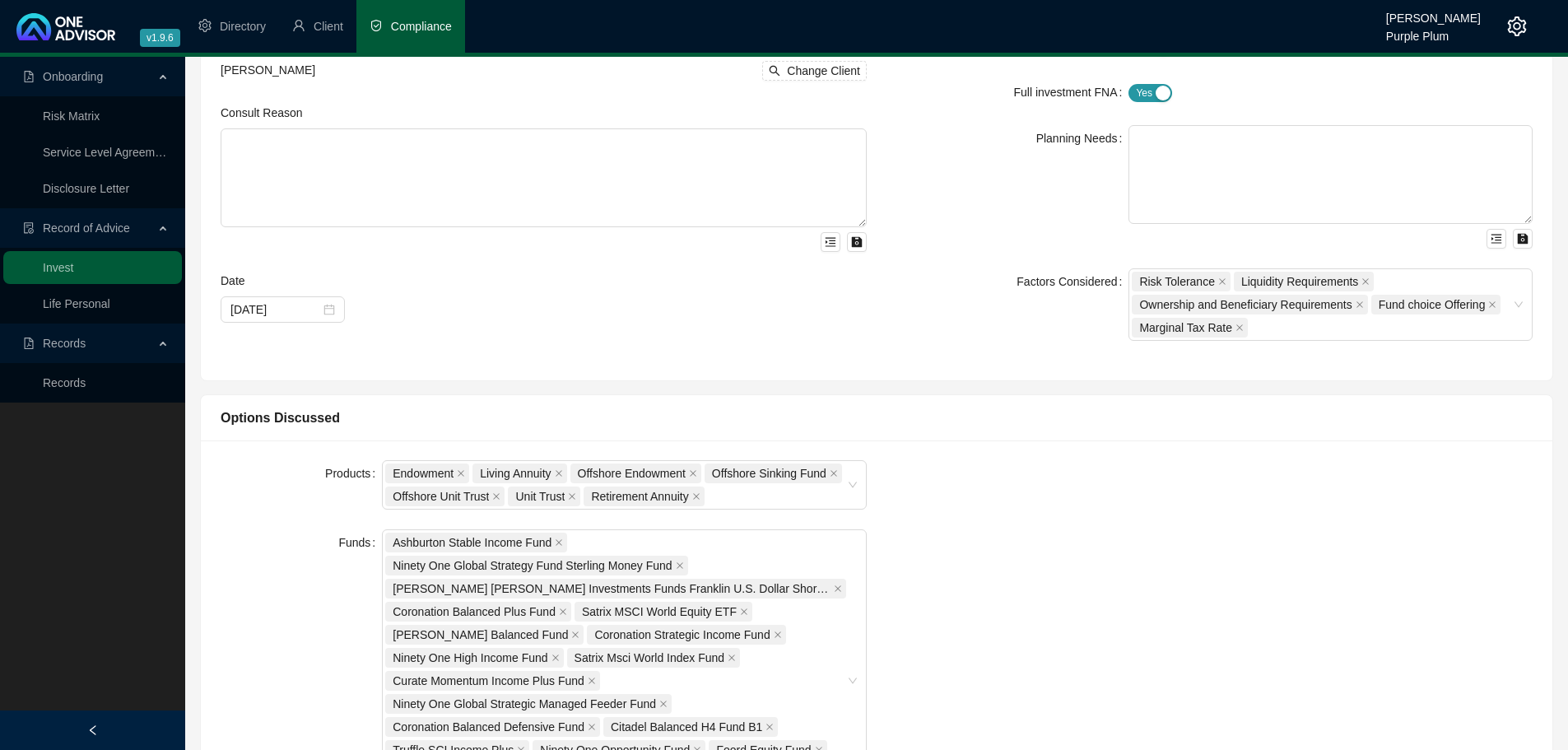
scroll to position [0, 0]
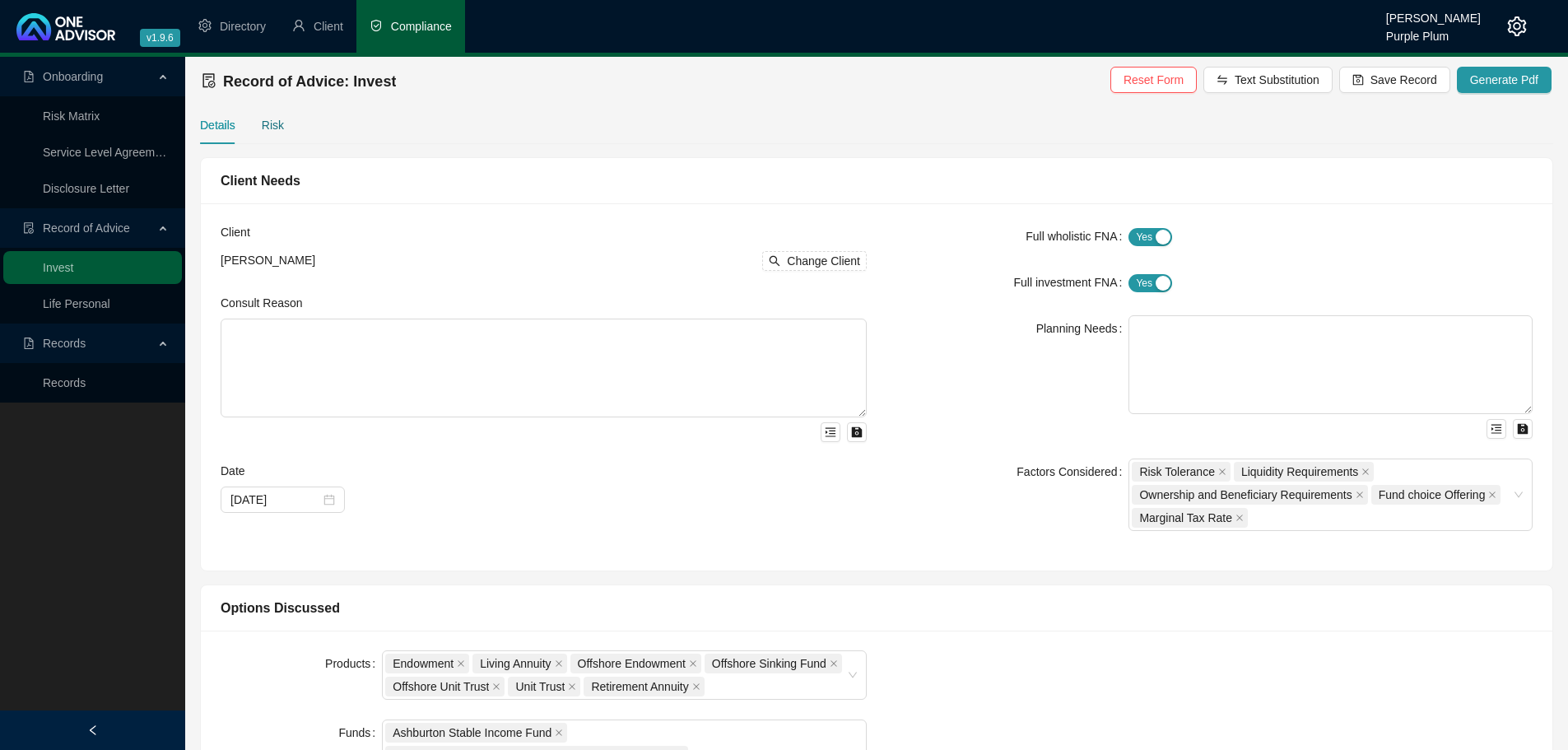
click at [276, 129] on div "Risk" at bounding box center [272, 125] width 23 height 18
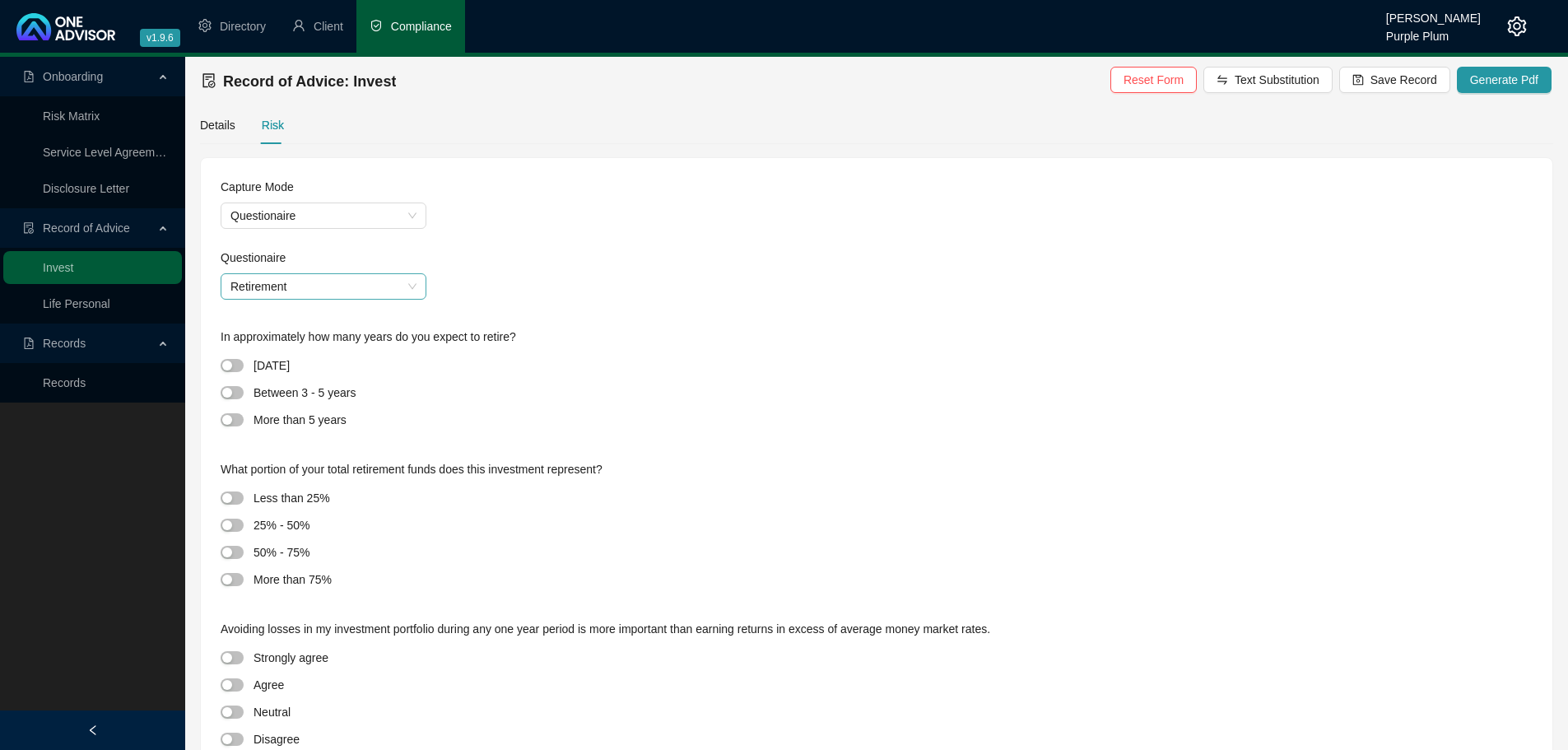
click at [249, 292] on span "Retirement" at bounding box center [324, 286] width 186 height 24
click at [269, 321] on div "Discretionary" at bounding box center [323, 319] width 179 height 18
click at [231, 395] on div "button" at bounding box center [227, 392] width 10 height 10
click at [233, 555] on span "button" at bounding box center [232, 552] width 23 height 14
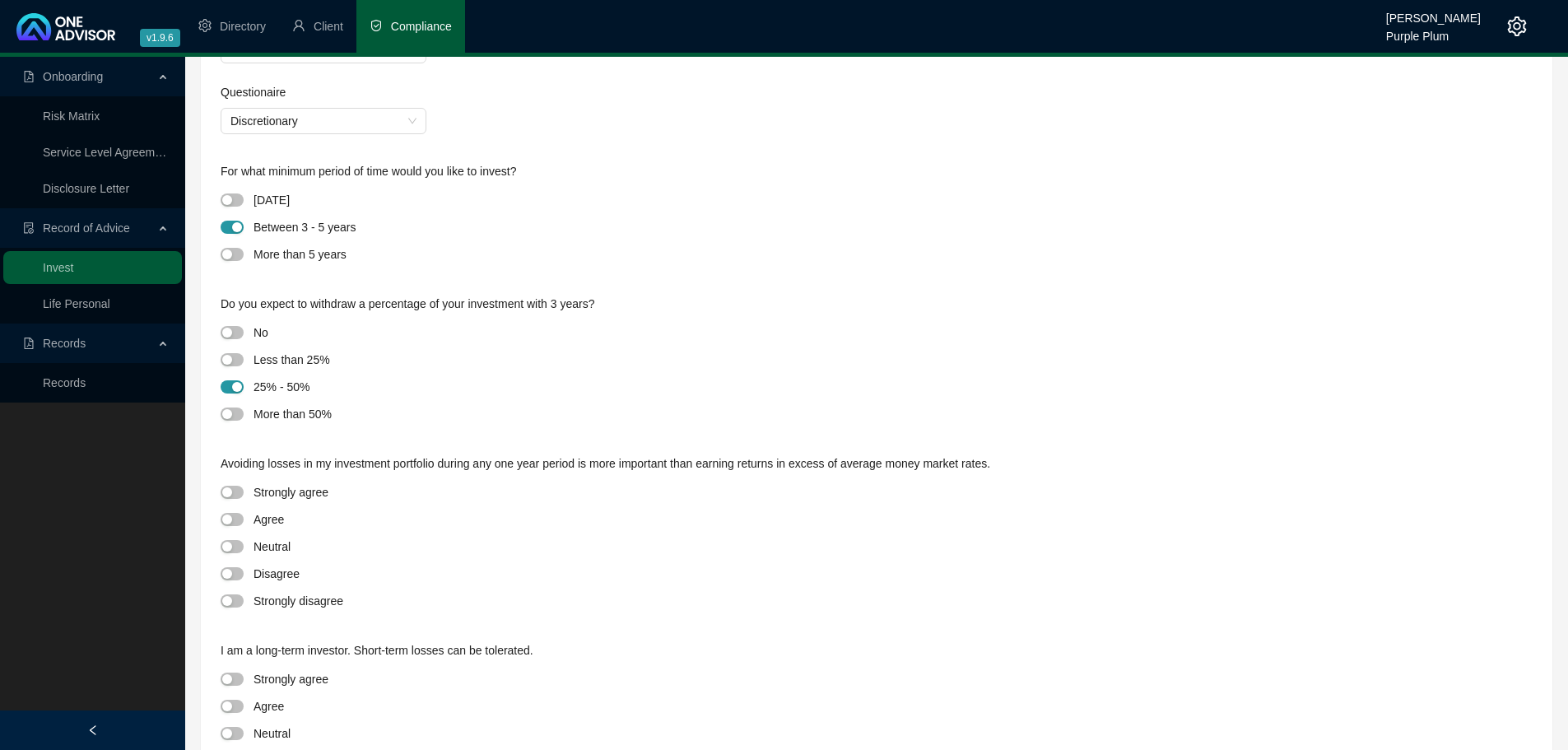
scroll to position [329, 0]
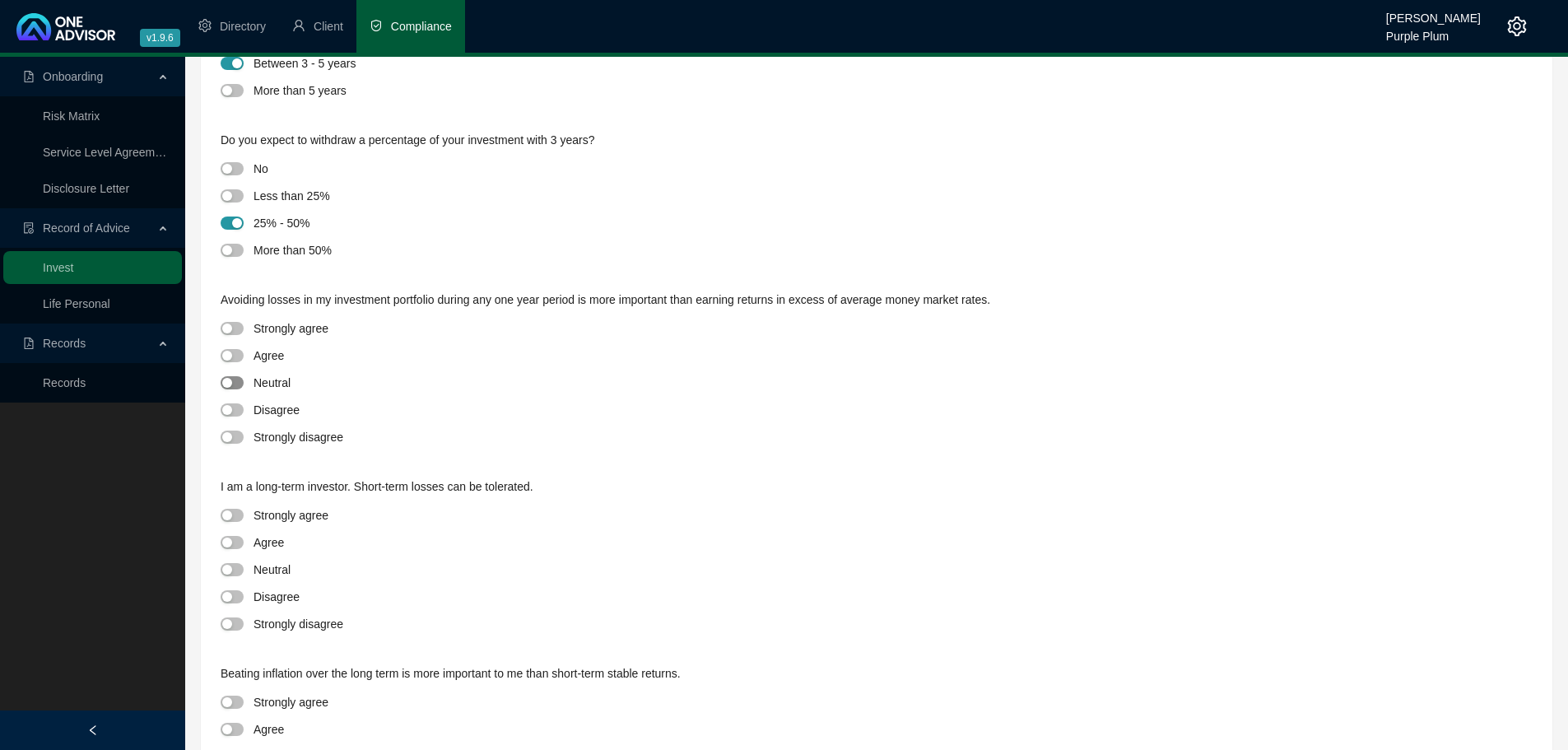
click at [232, 386] on span "button" at bounding box center [232, 382] width 23 height 14
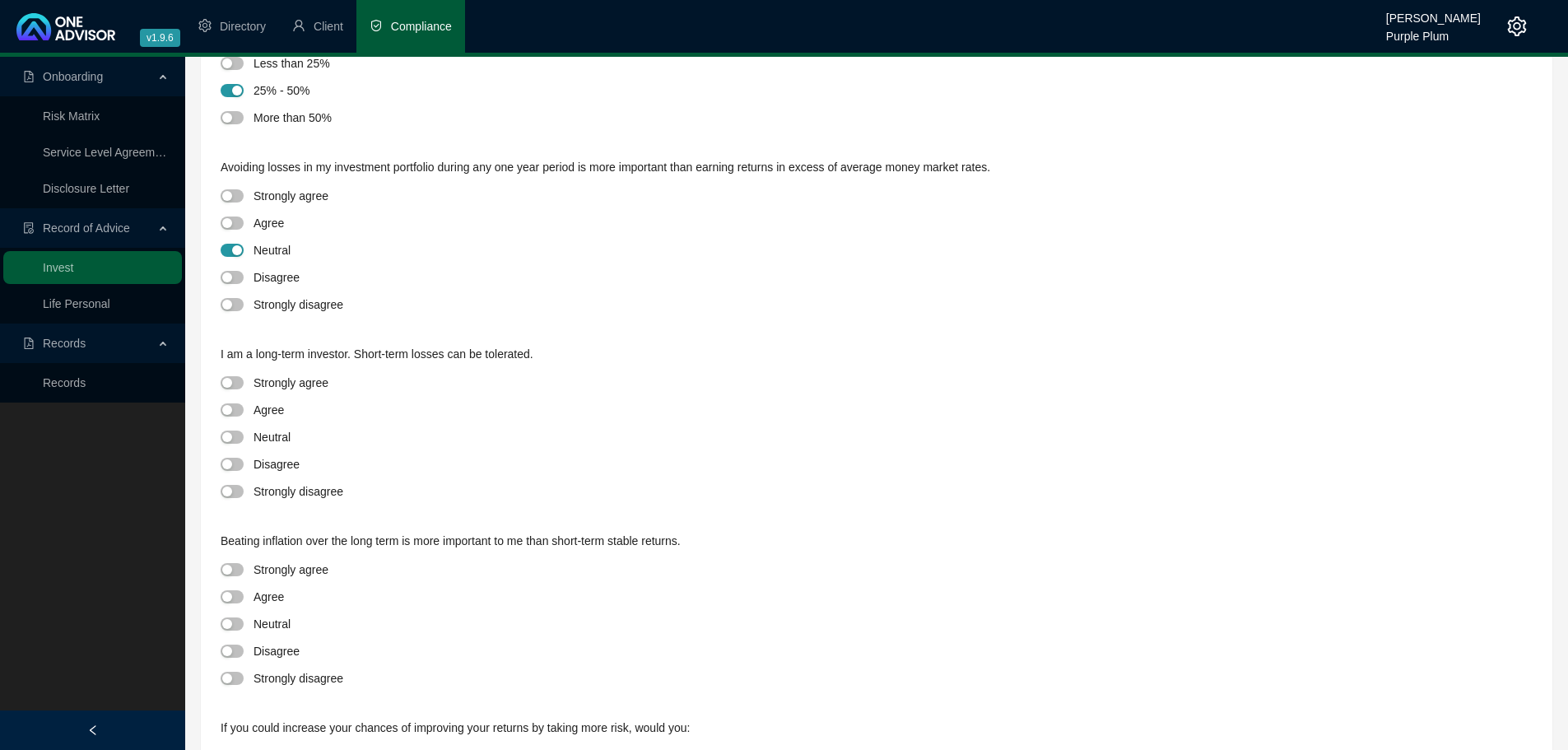
scroll to position [630, 0]
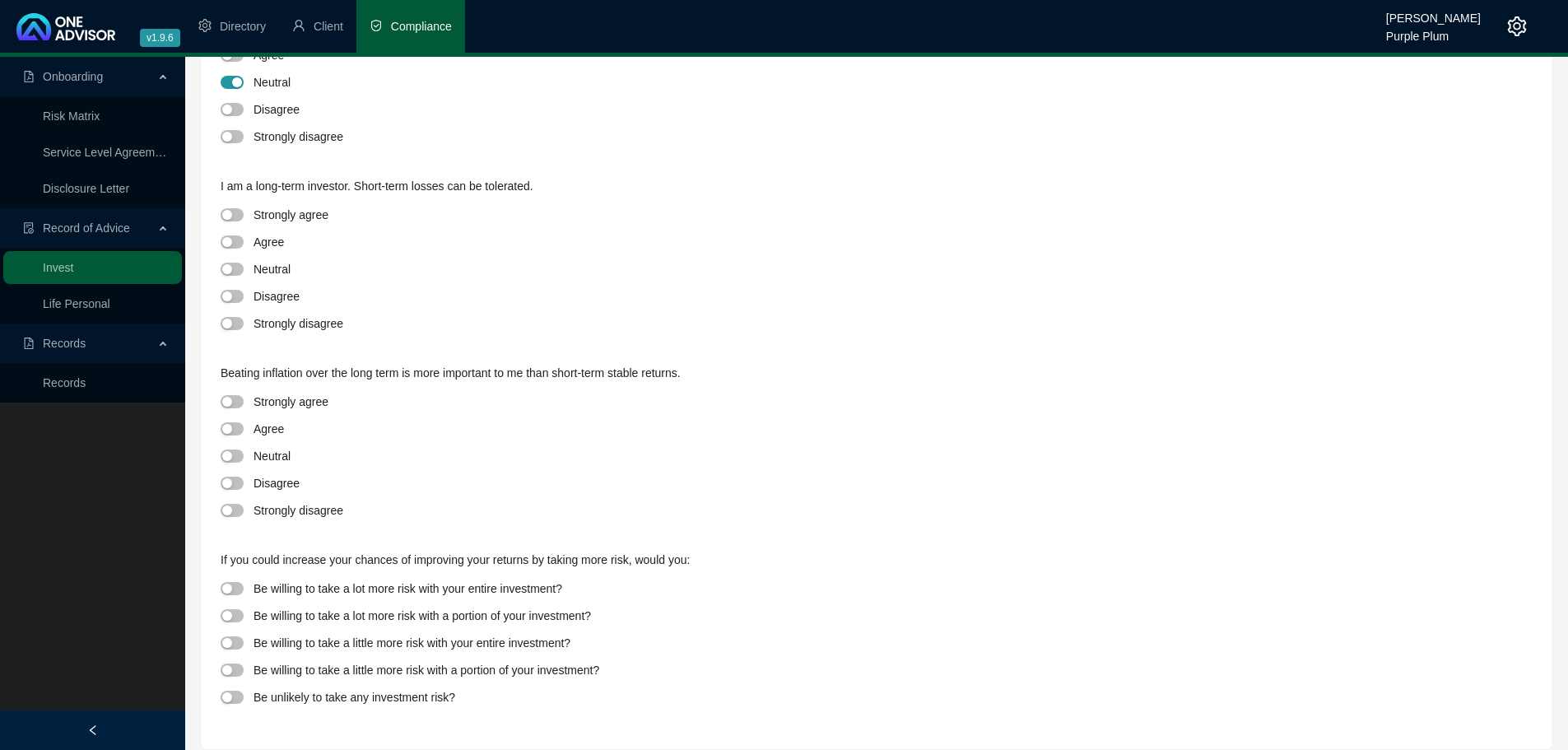
click at [243, 272] on div at bounding box center [237, 269] width 33 height 19
click at [233, 262] on span "button" at bounding box center [232, 269] width 23 height 14
click at [232, 455] on span "button" at bounding box center [232, 456] width 23 height 14
click at [226, 640] on div "button" at bounding box center [227, 643] width 10 height 10
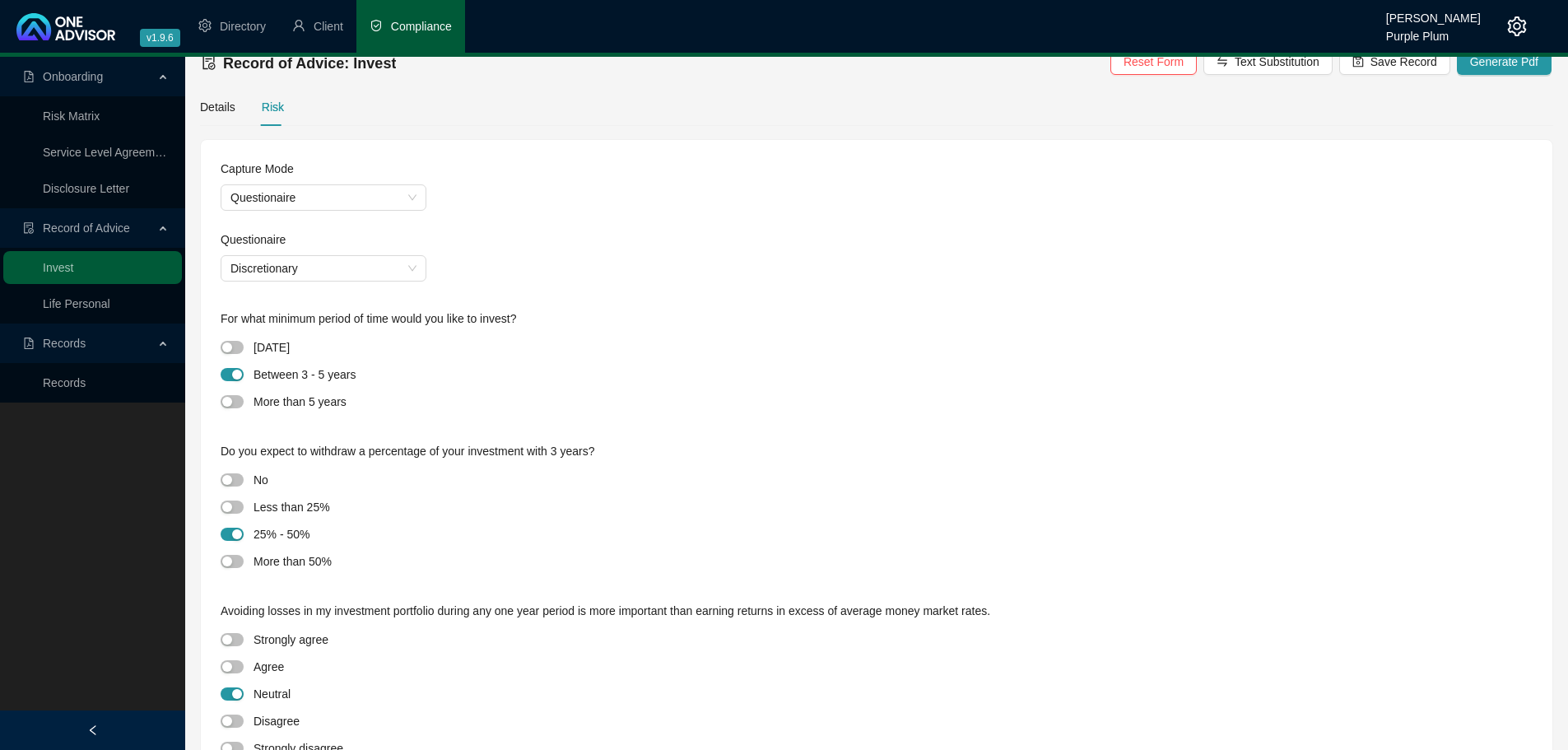
scroll to position [0, 0]
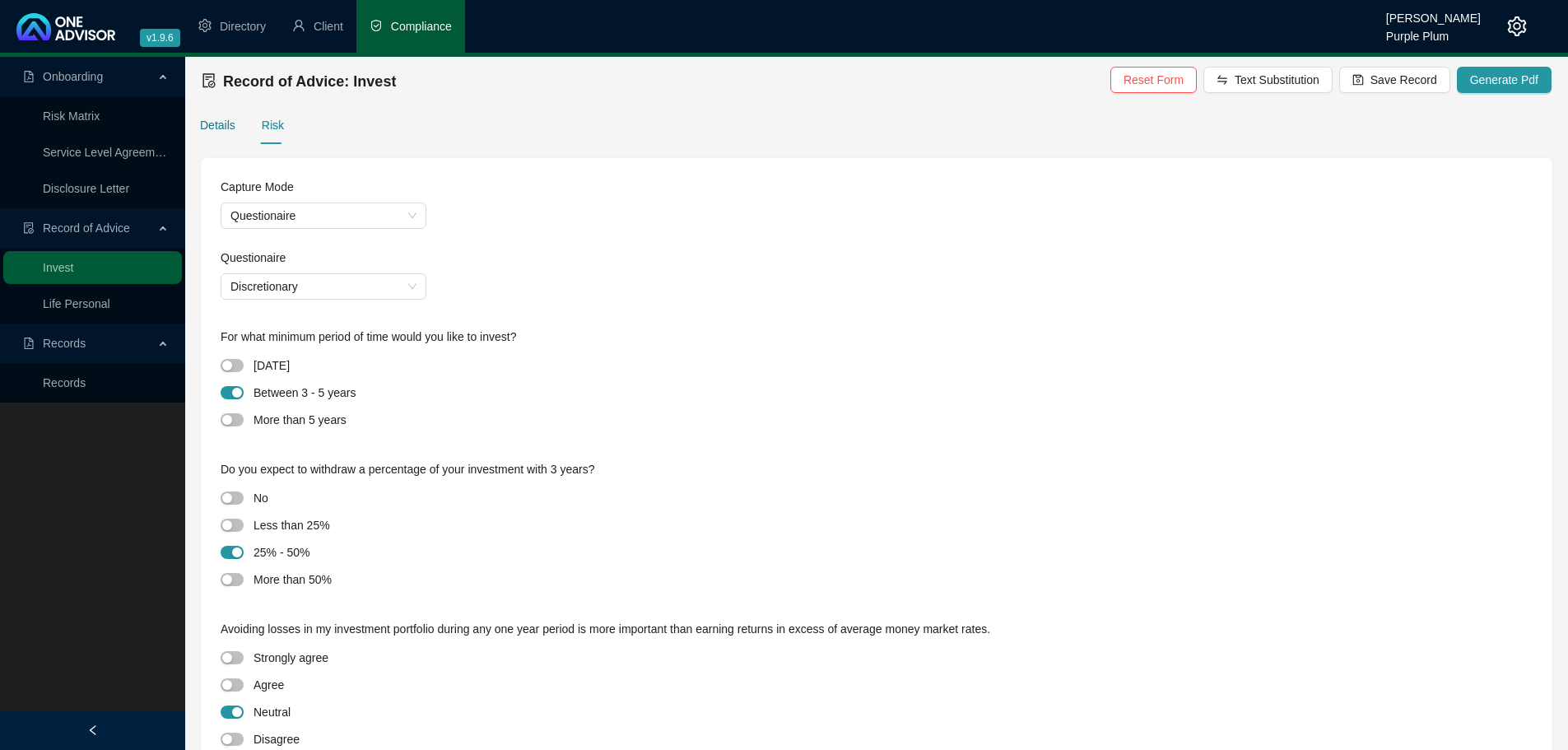
click at [228, 126] on div "Details" at bounding box center [217, 125] width 35 height 18
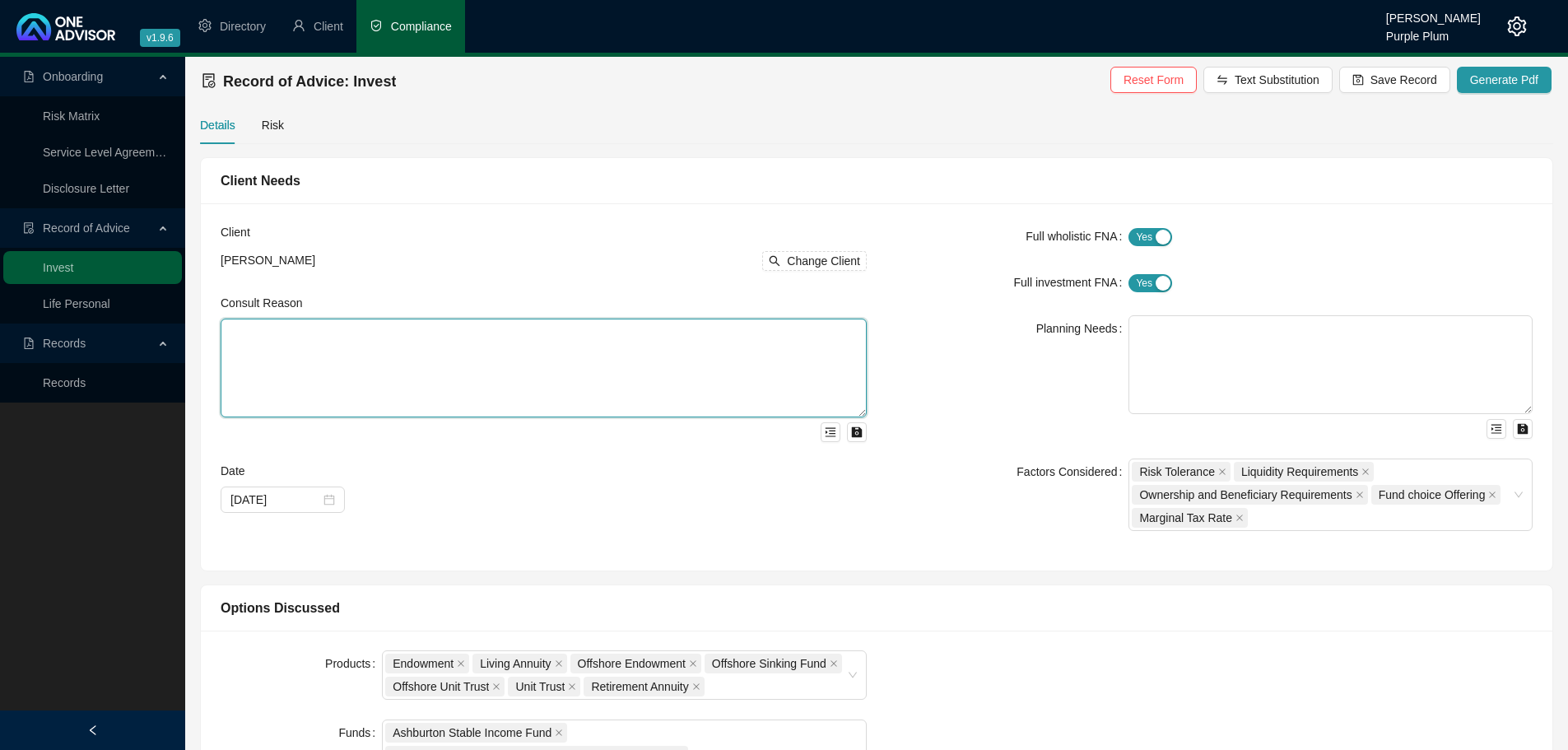
click at [235, 324] on textarea at bounding box center [543, 368] width 646 height 99
paste textarea "We met to discuss investment options for funds currently available to be invest…"
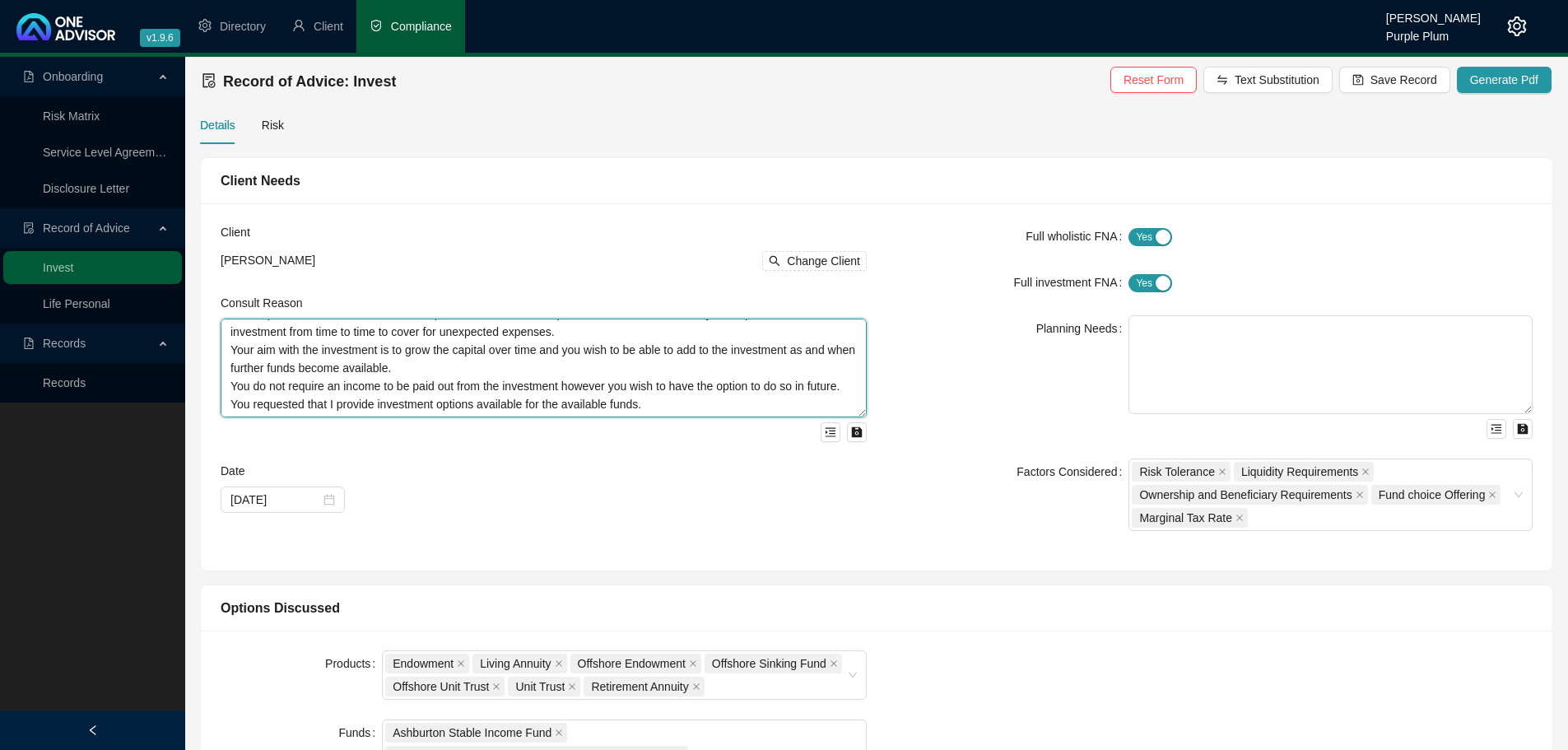
scroll to position [54, 0]
type textarea "We met to discuss investment options for funds currently available to be invest…"
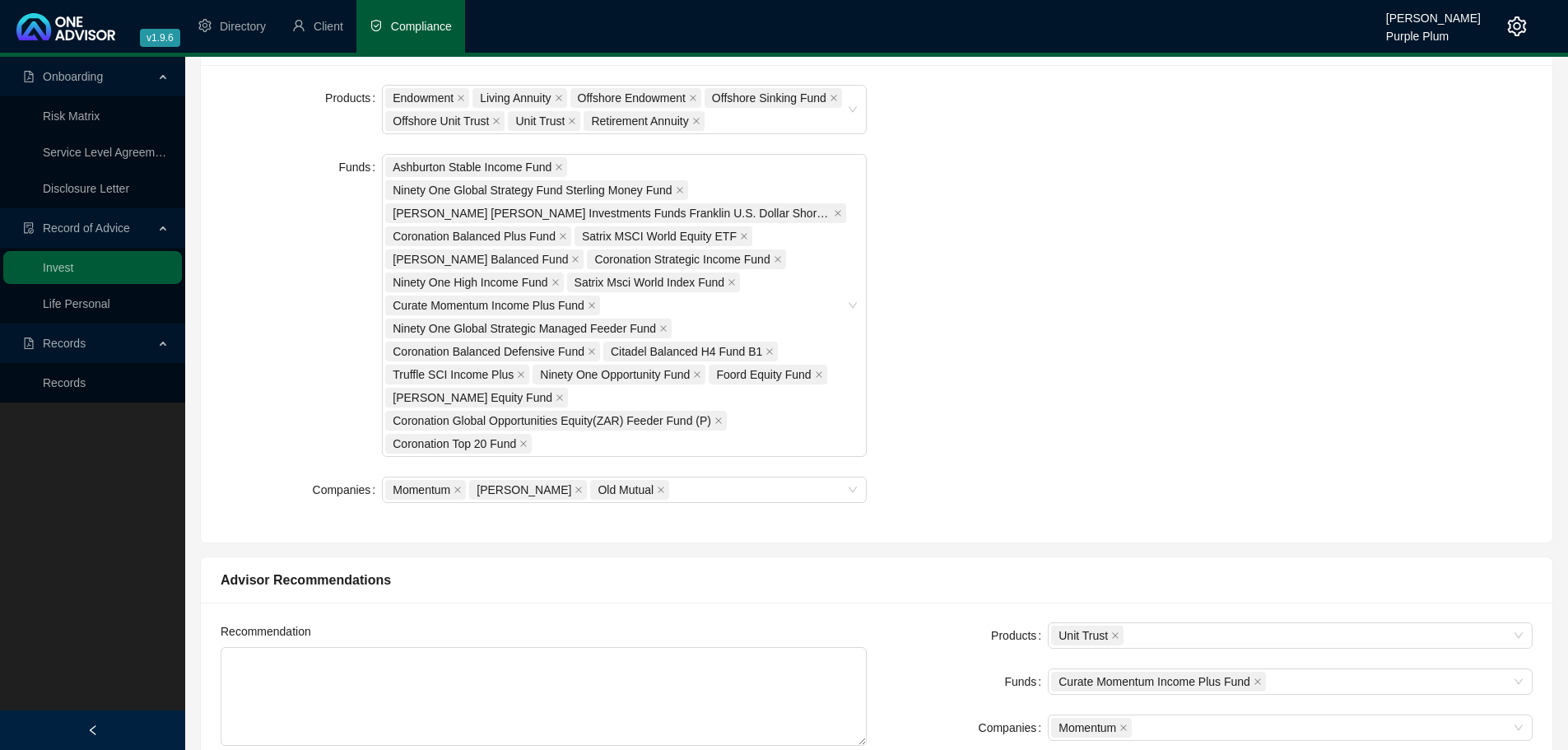
scroll to position [741, 0]
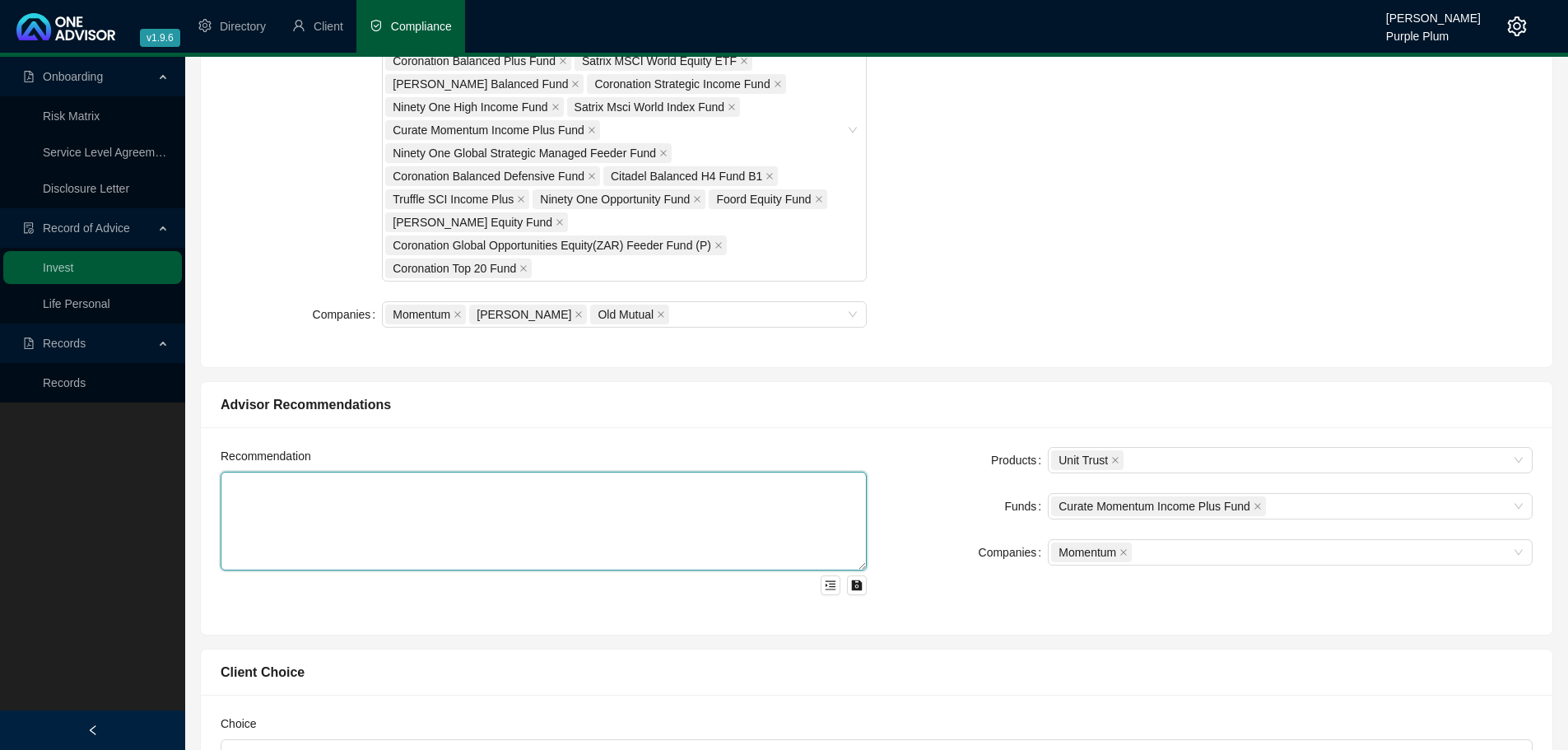
click at [243, 484] on textarea at bounding box center [543, 521] width 646 height 99
paste textarea "I propose that we invest the funds into the Momentum Wealth flexible Investment…"
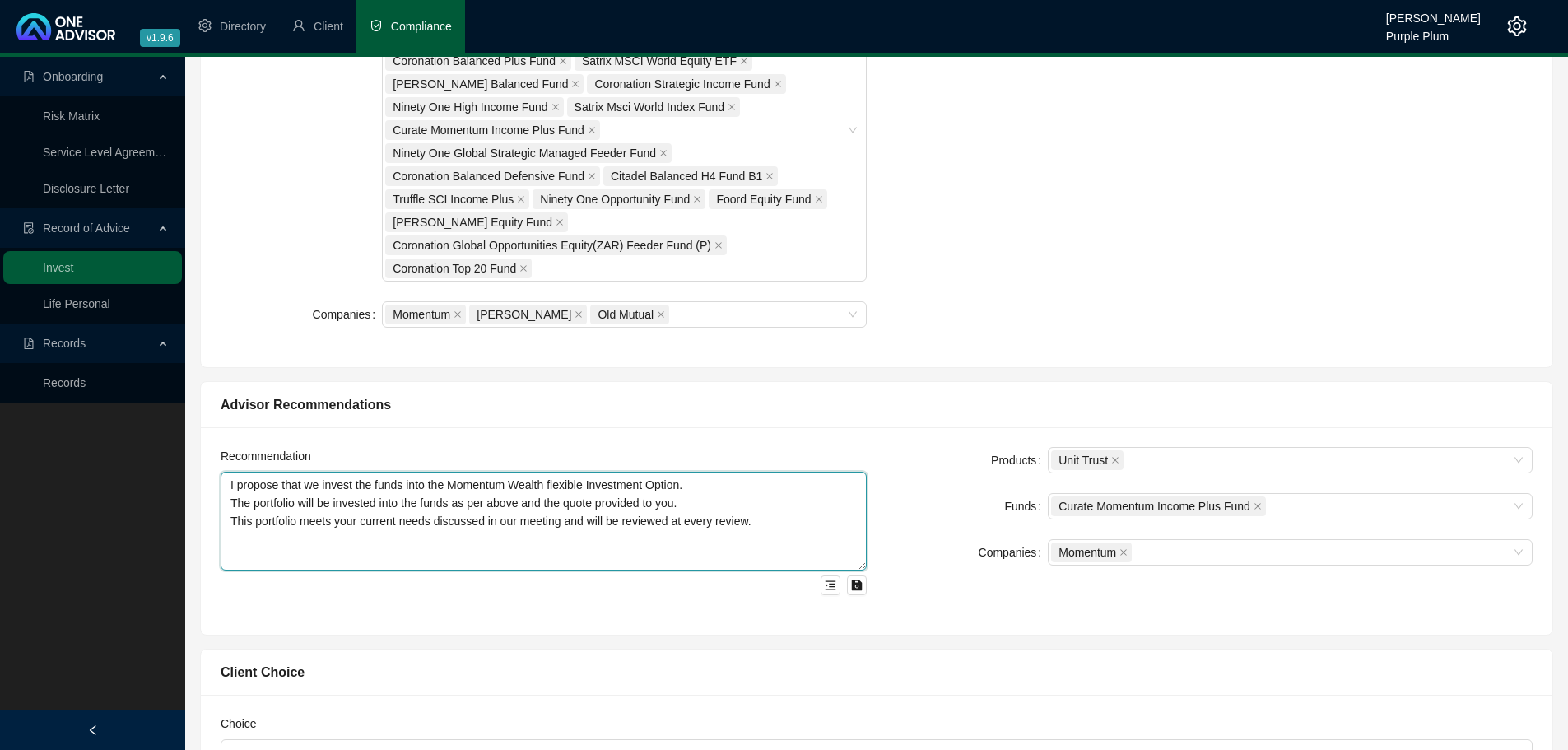
click at [241, 564] on textarea "I propose that we invest the funds into the Momentum Wealth flexible Investment…" at bounding box center [543, 521] width 646 height 99
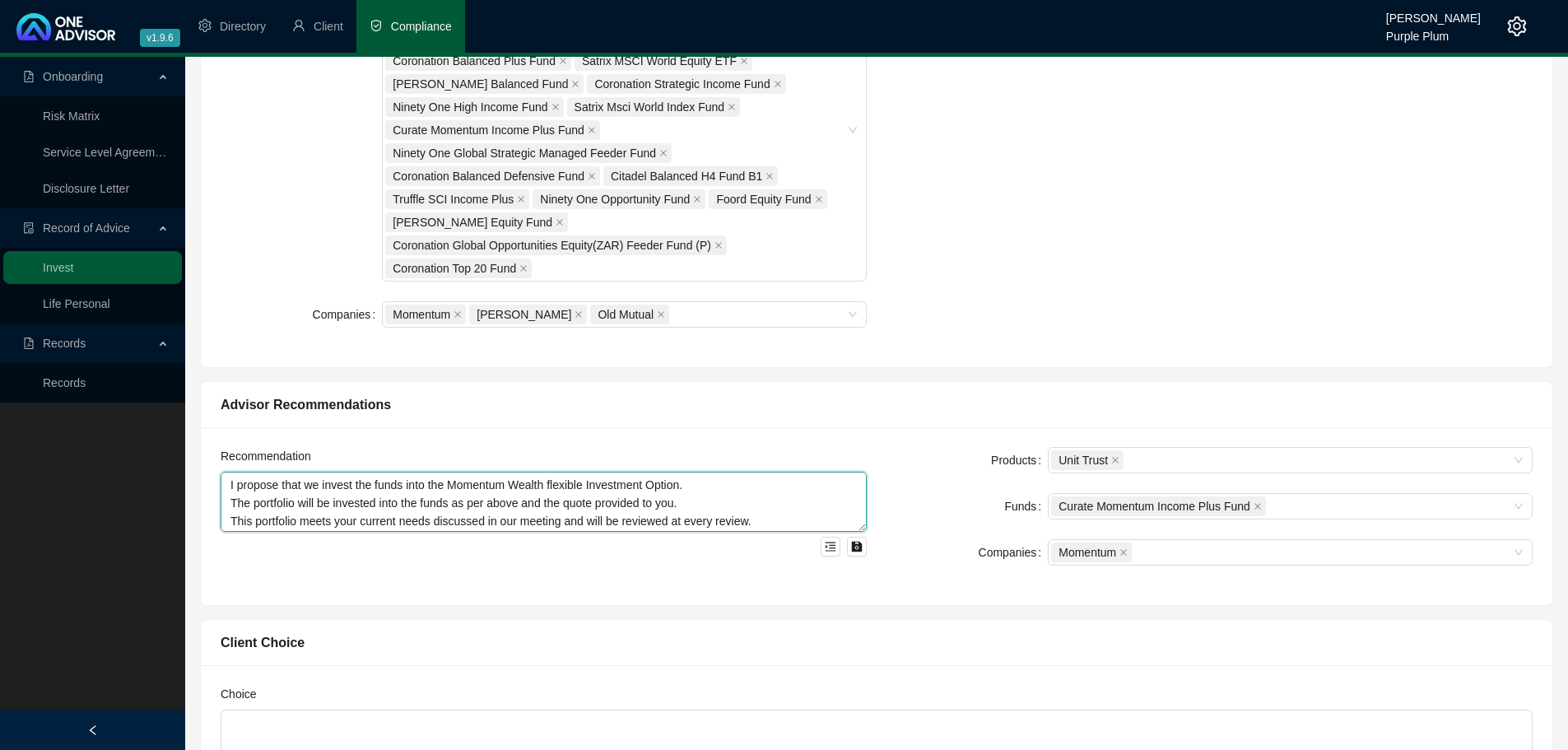
drag, startPoint x: 858, startPoint y: 562, endPoint x: 867, endPoint y: 523, distance: 40.0
click at [867, 523] on div "Recommendation I propose that we invest the funds into the Momentum Wealth flex…" at bounding box center [543, 516] width 666 height 138
type textarea "I propose that we invest the funds into the Momentum Wealth flexible Investment…"
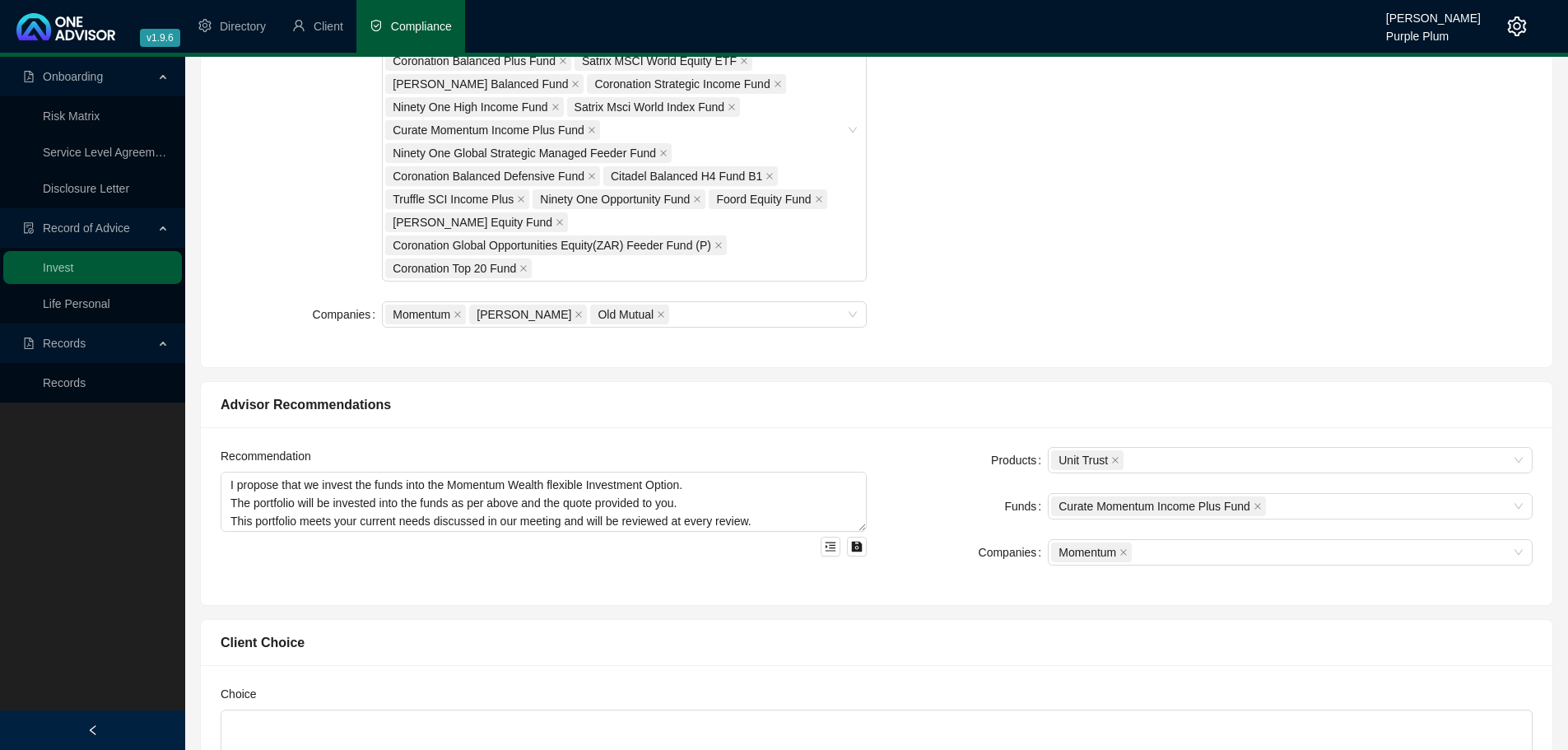
click at [726, 614] on div "Client Choice Choice" at bounding box center [877, 721] width 1368 height 232
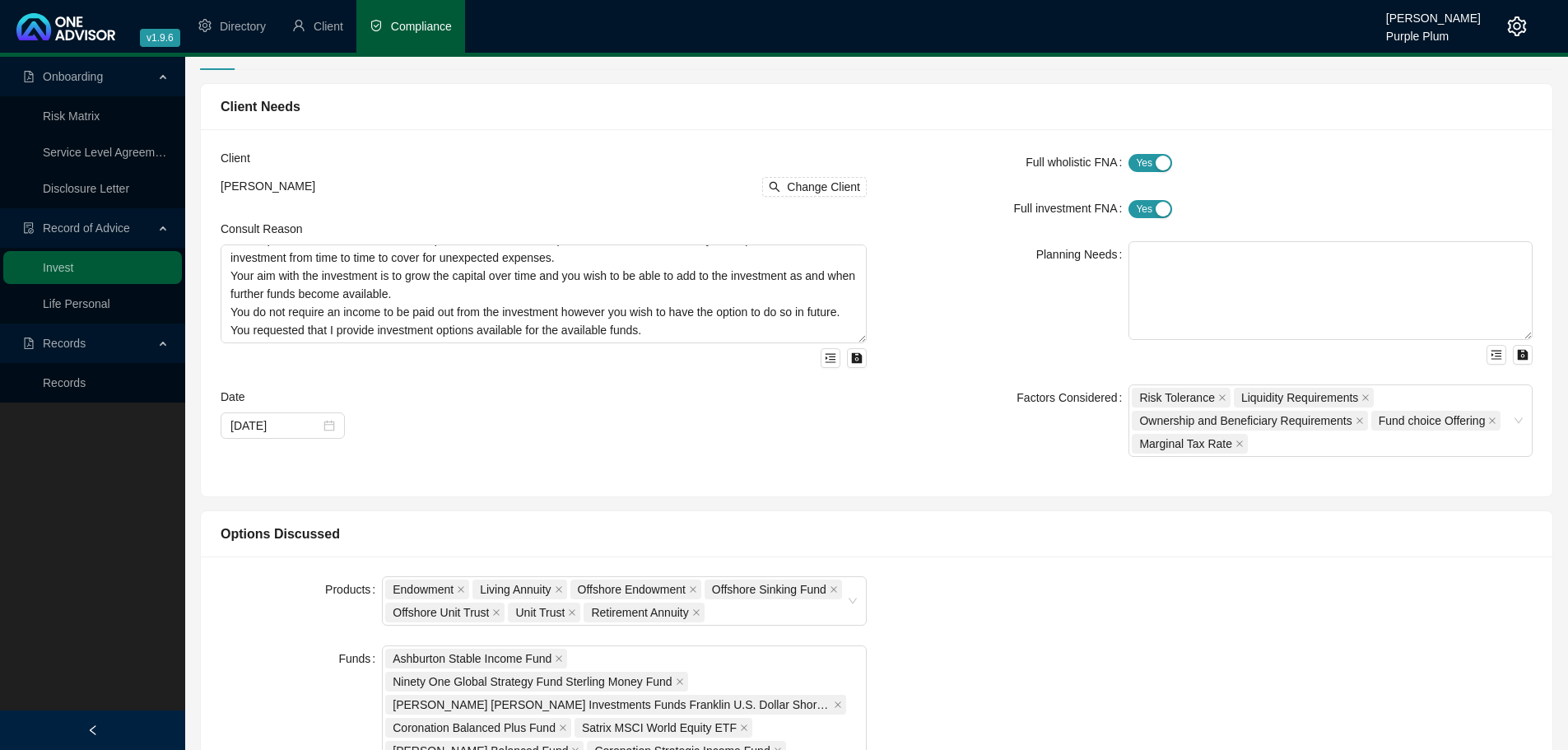
scroll to position [0, 0]
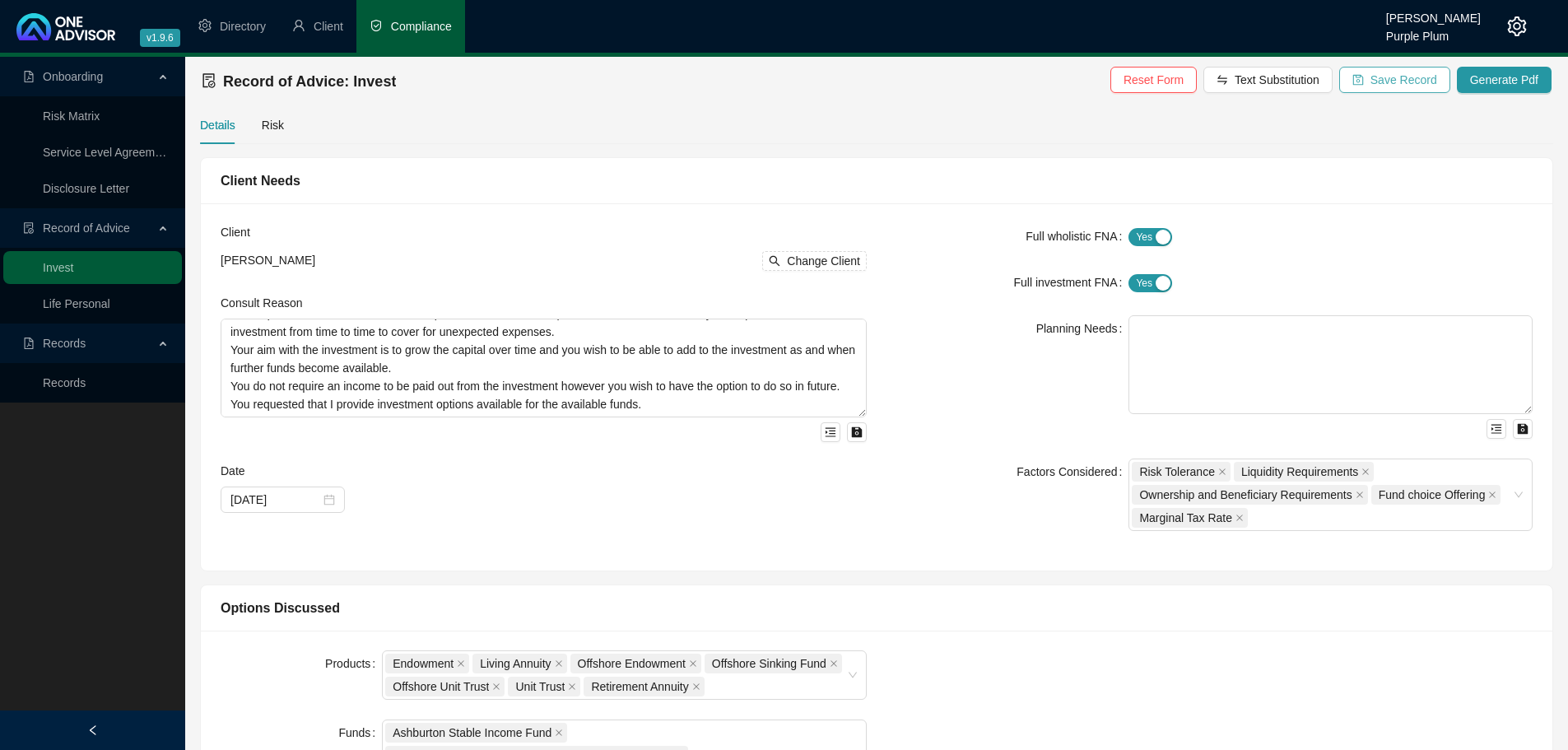
click at [1434, 77] on span "Save Record" at bounding box center [1404, 80] width 67 height 18
click at [1502, 76] on span "Generate Pdf" at bounding box center [1504, 80] width 68 height 18
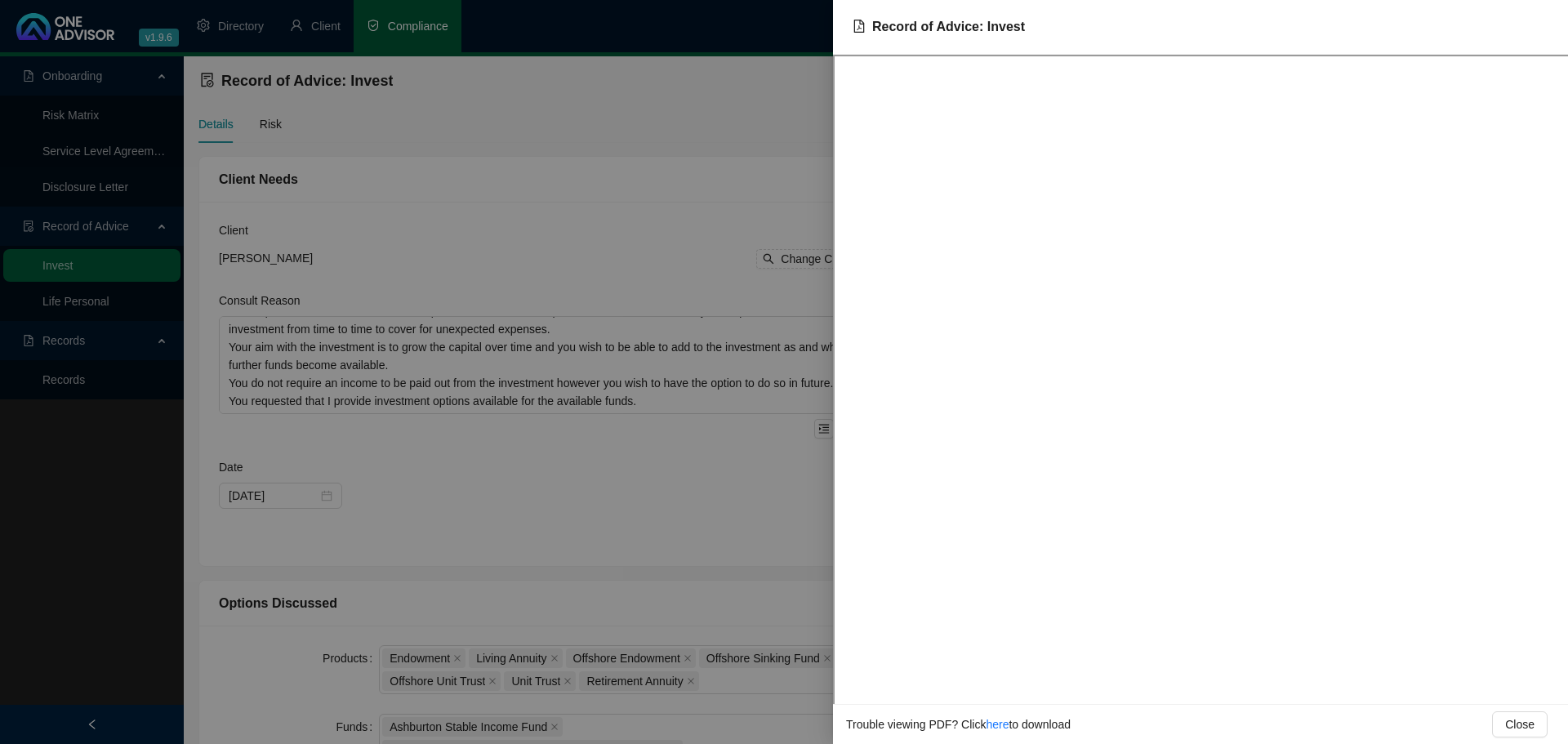
click at [626, 193] on div at bounding box center [784, 372] width 1568 height 744
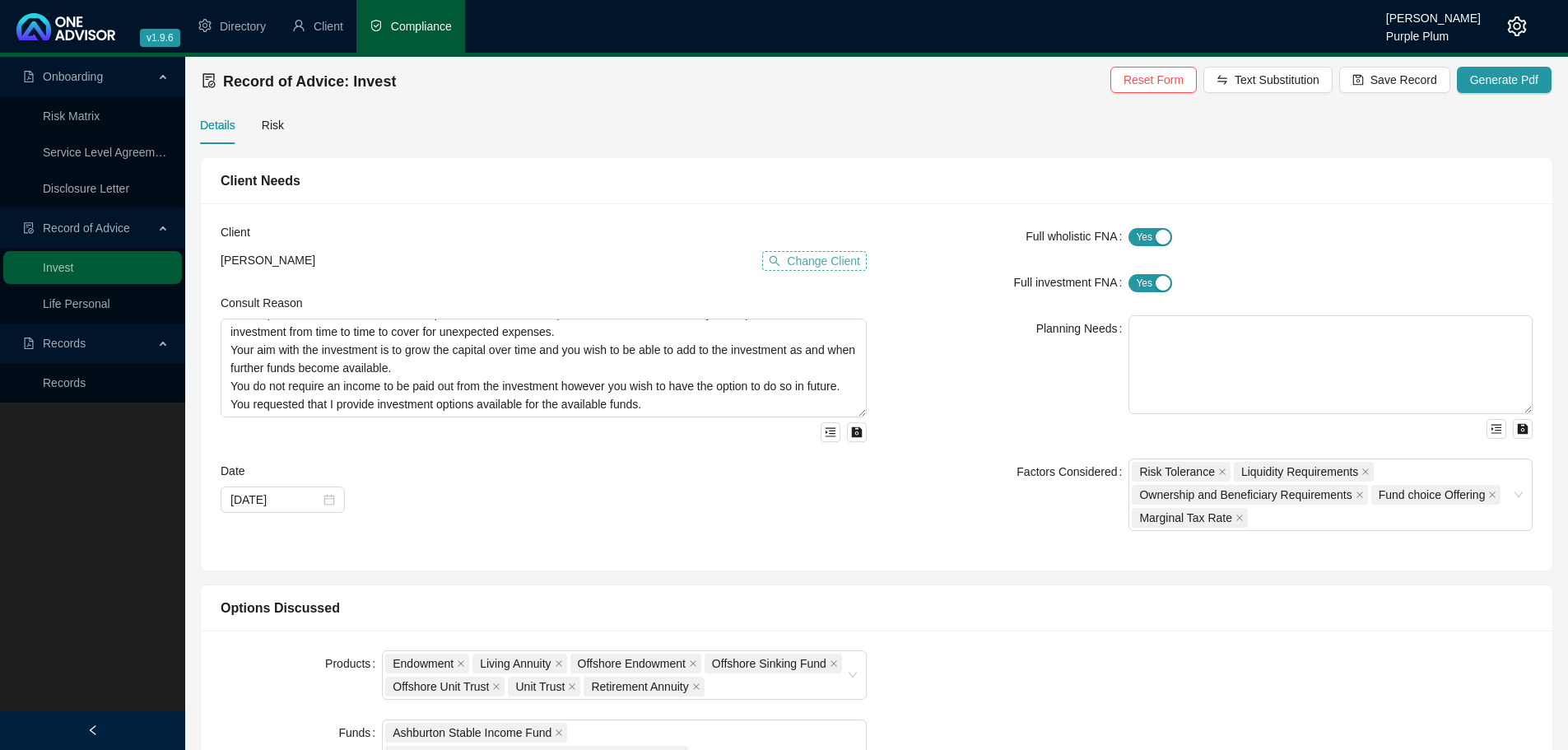
click at [813, 261] on span "Change Client" at bounding box center [823, 261] width 73 height 18
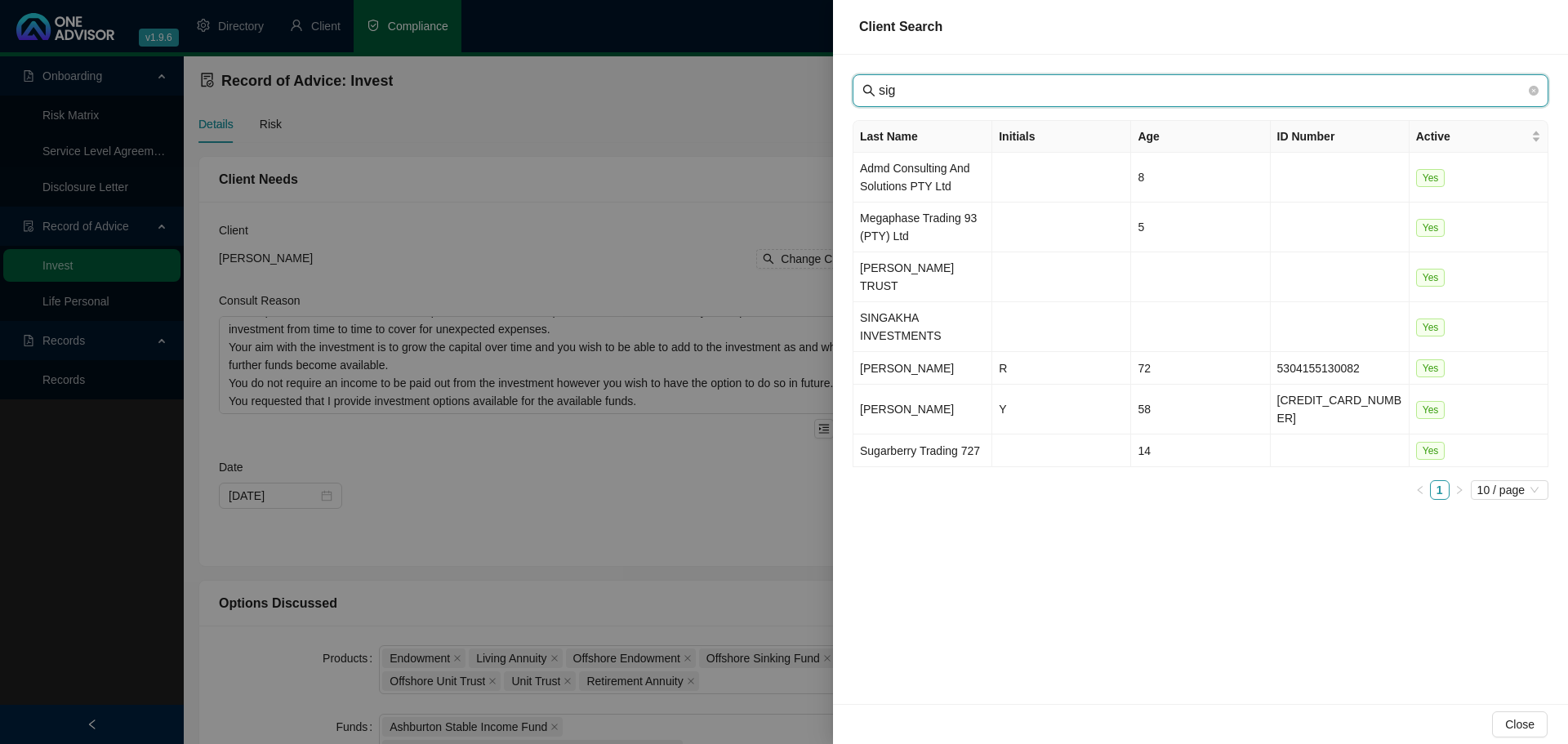
drag, startPoint x: 908, startPoint y: 89, endPoint x: 926, endPoint y: 181, distance: 93.7
click at [907, 89] on input "sig" at bounding box center [1202, 90] width 647 height 20
type input "sig"
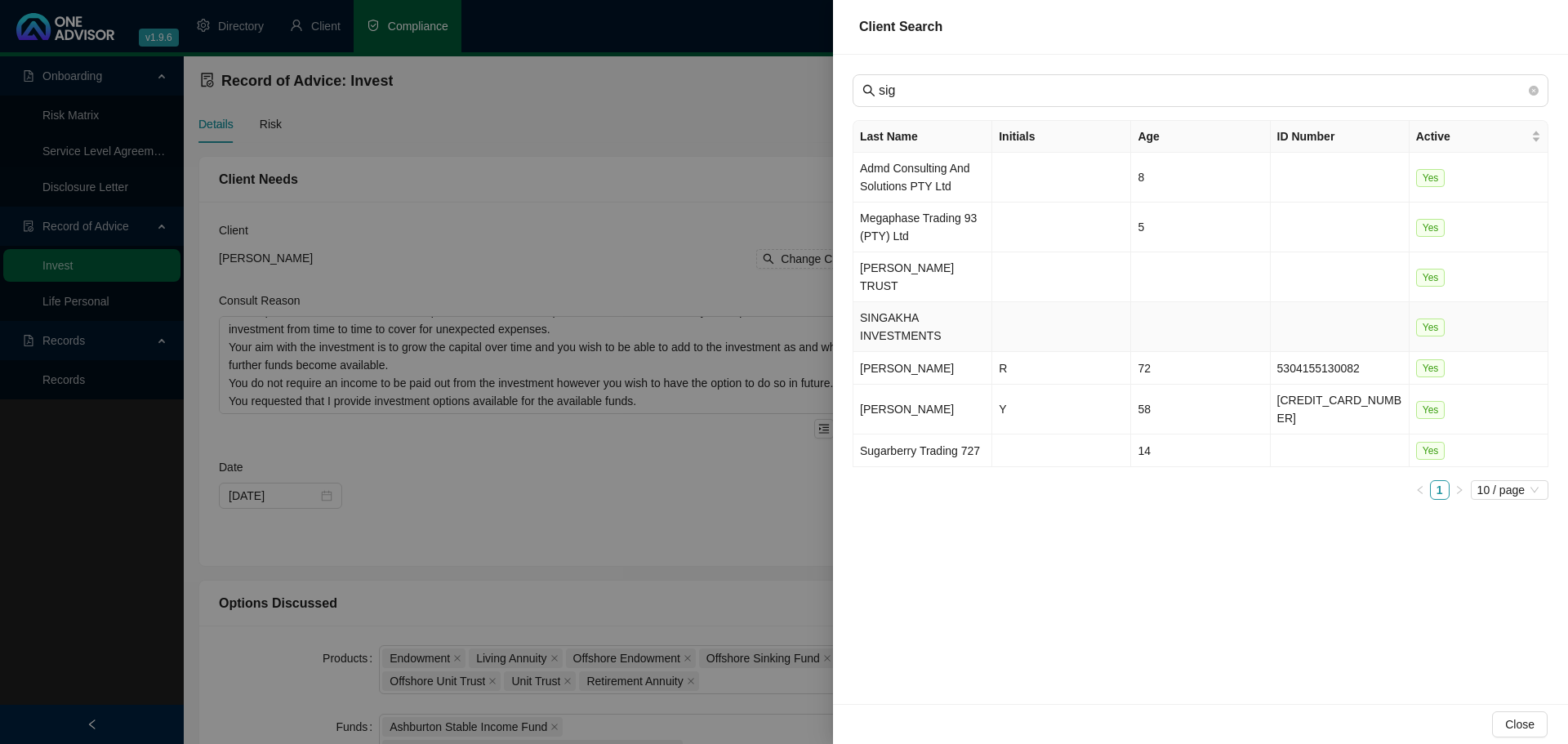
click at [911, 316] on td "SINGAKHA INVESTMENTS" at bounding box center [922, 327] width 139 height 50
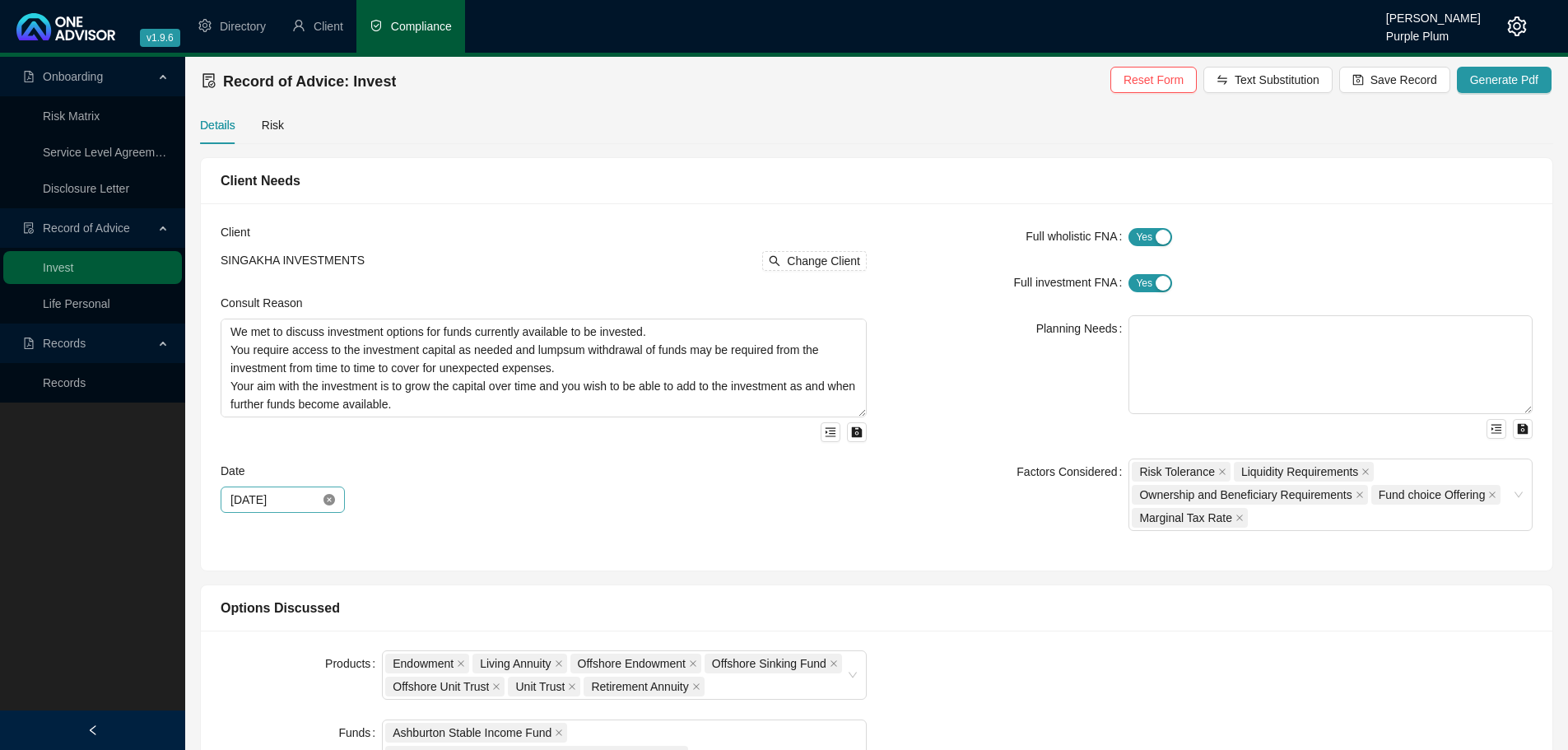
click at [329, 503] on icon "close-circle" at bounding box center [329, 499] width 12 height 12
click at [303, 503] on input at bounding box center [276, 499] width 90 height 18
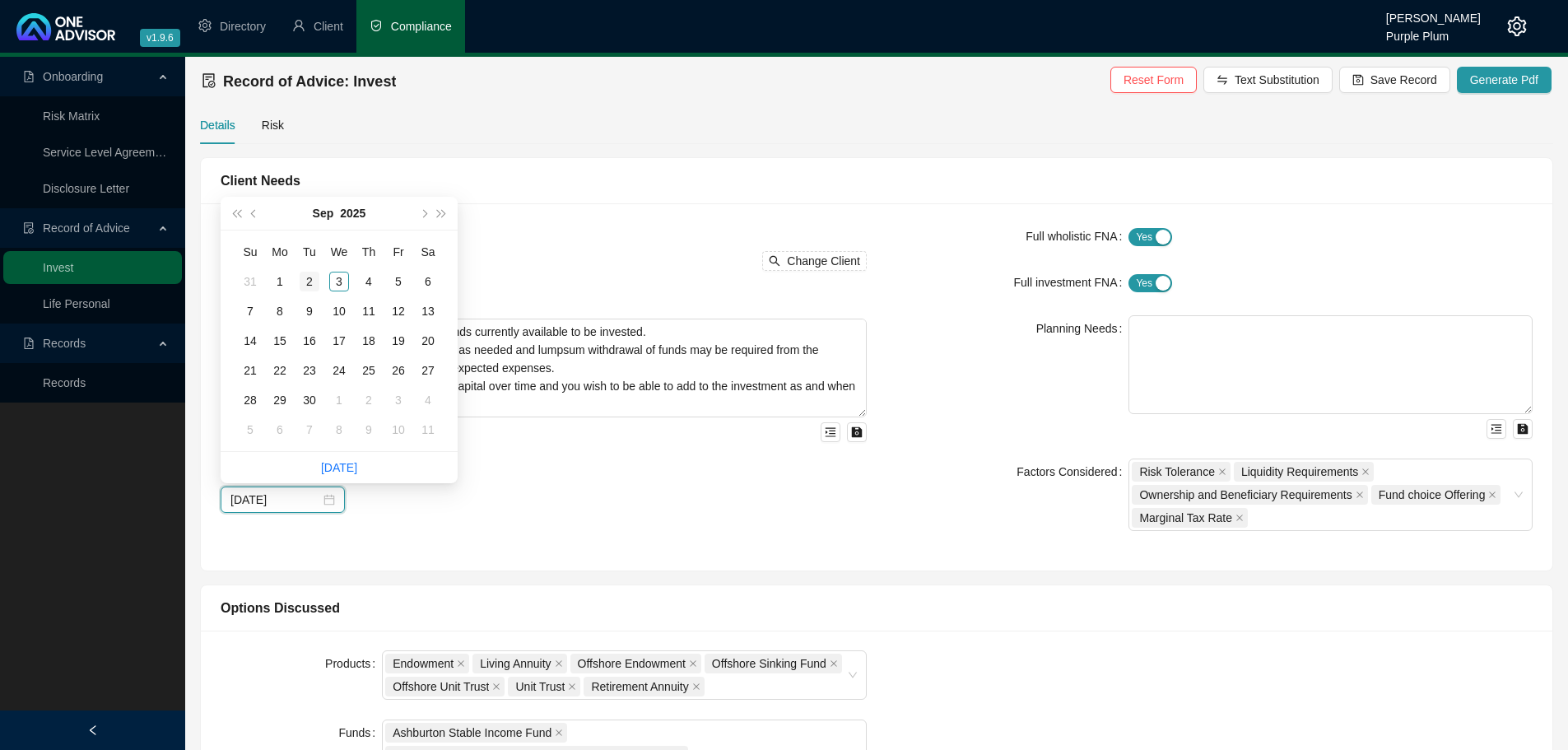
type input "[DATE]"
click at [248, 215] on button "prev-year" at bounding box center [254, 213] width 18 height 33
type input "[DATE]"
click at [343, 395] on div "27" at bounding box center [339, 400] width 20 height 20
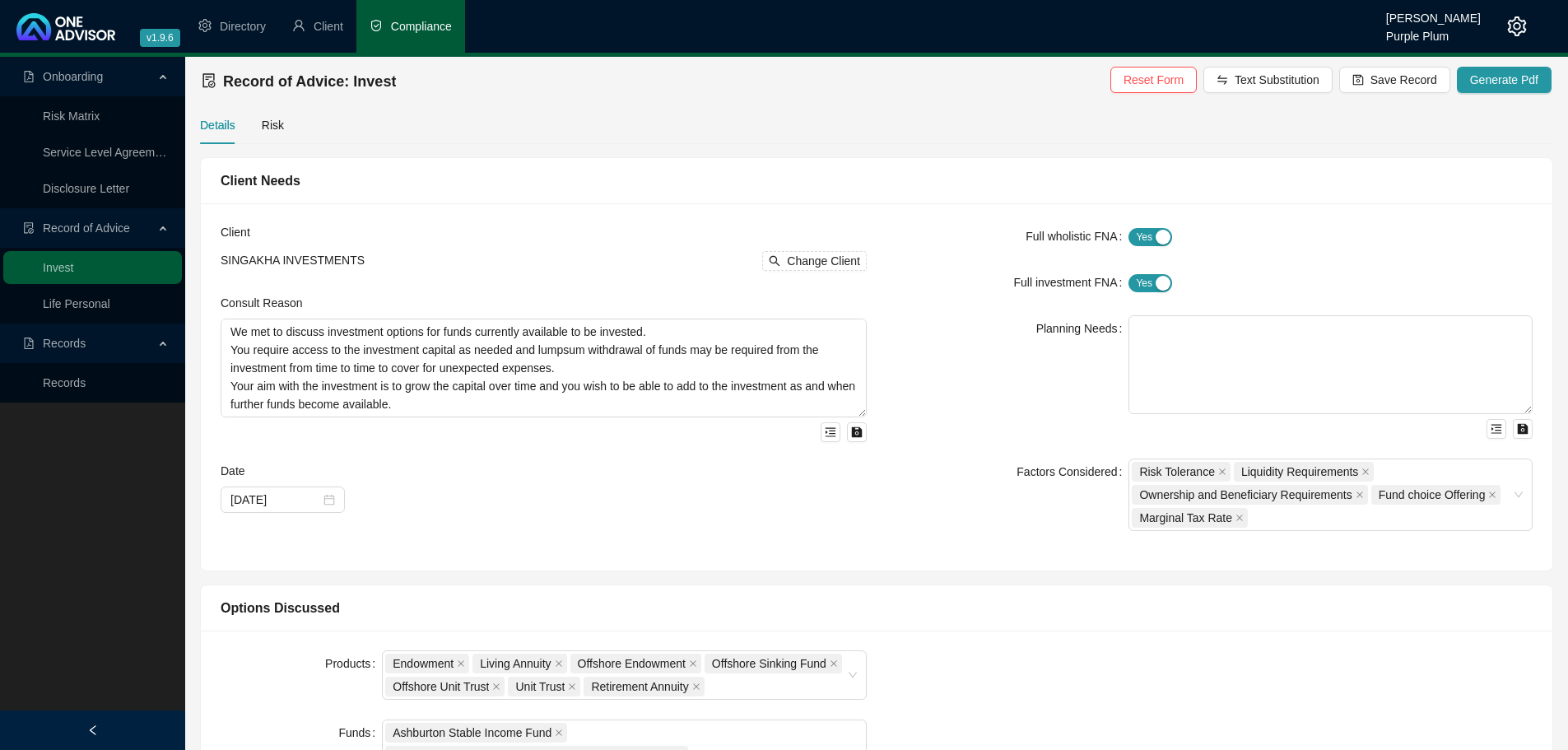
click at [603, 499] on div "[DATE]" at bounding box center [543, 499] width 646 height 26
click at [1408, 95] on span "Reset Form Text Substitution Save Record Generate Pdf" at bounding box center [1330, 81] width 441 height 30
click at [1408, 86] on span "Save Record" at bounding box center [1404, 80] width 67 height 18
click at [1514, 83] on span "Generate Pdf" at bounding box center [1504, 80] width 68 height 18
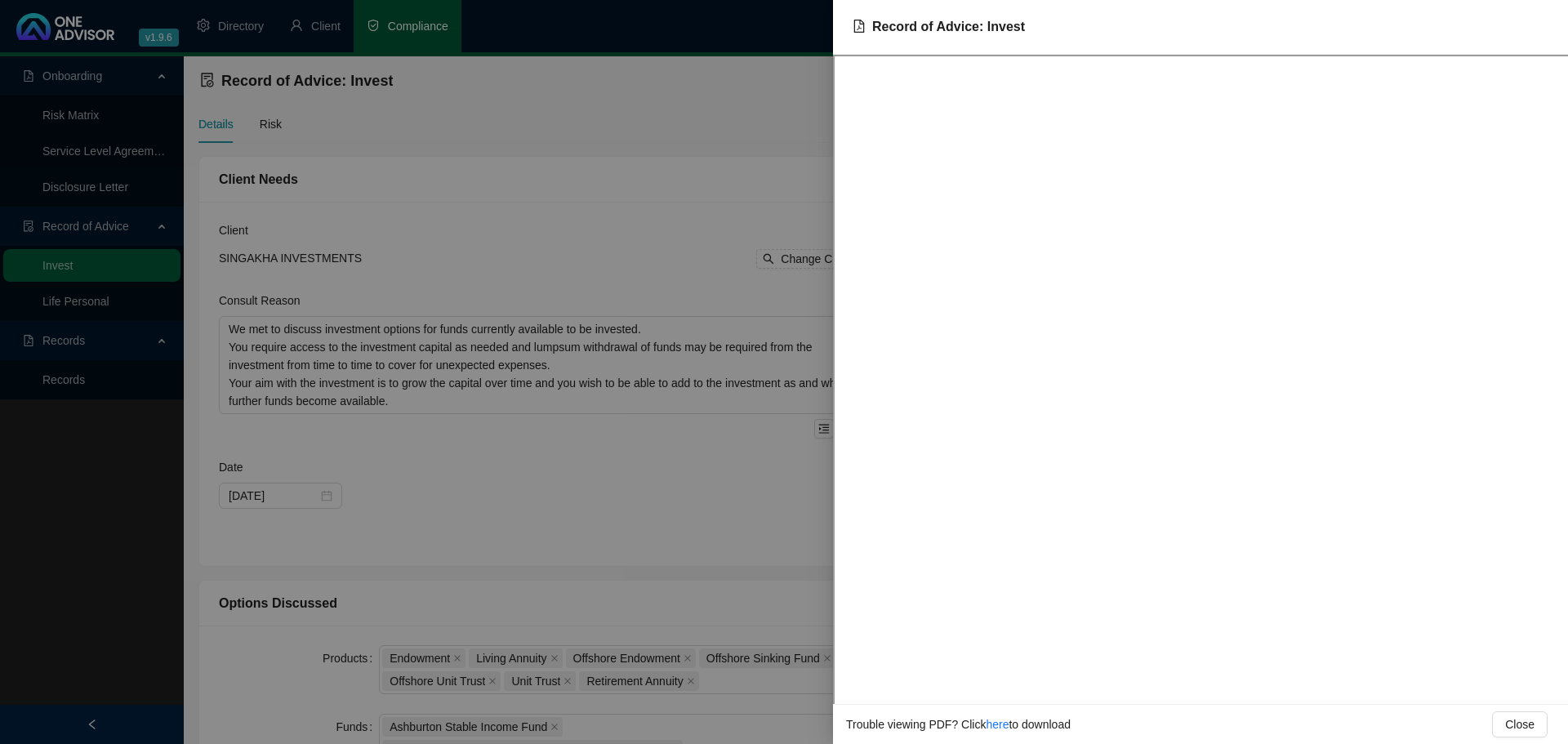
click at [578, 164] on div at bounding box center [784, 372] width 1568 height 744
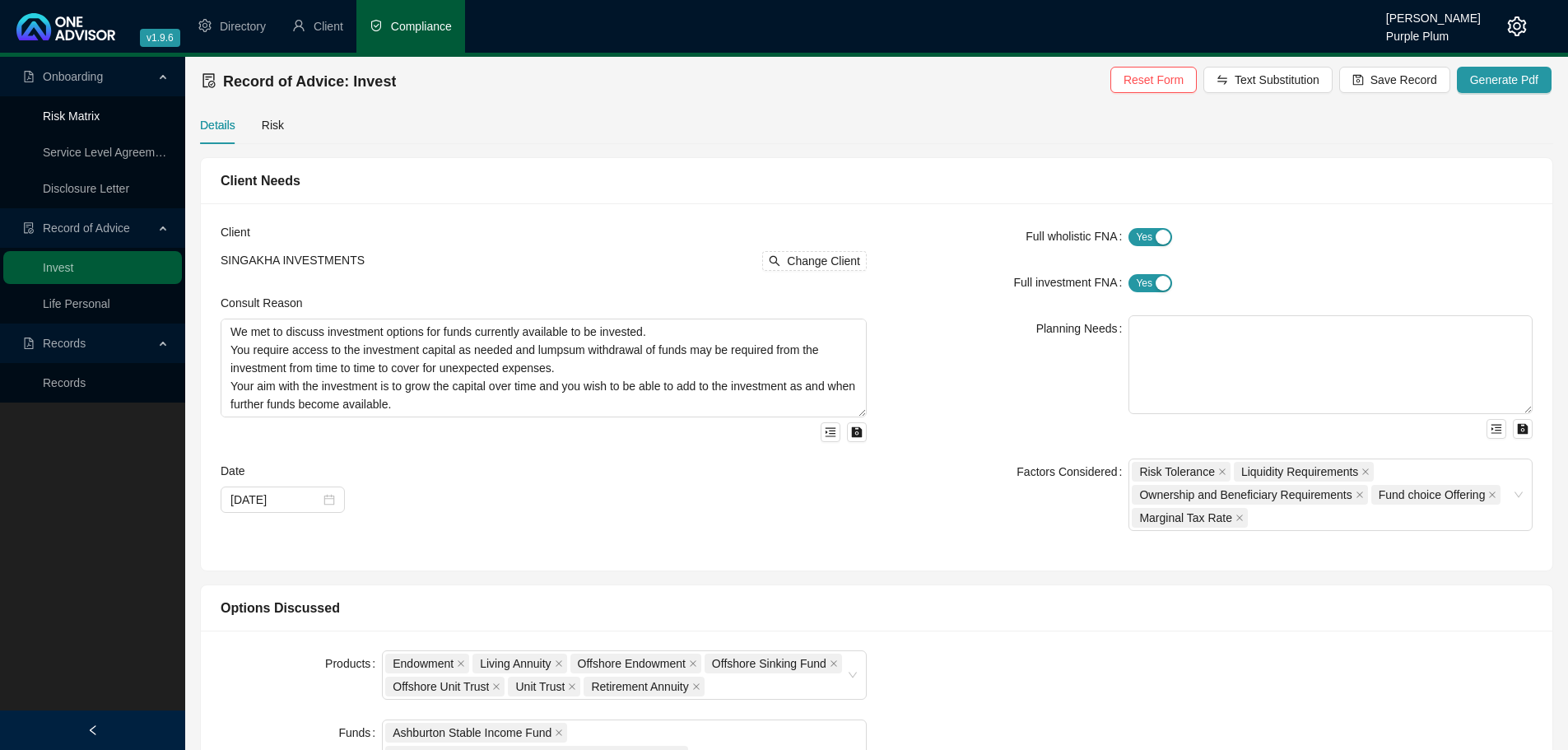
click at [72, 111] on link "Risk Matrix" at bounding box center [70, 115] width 57 height 14
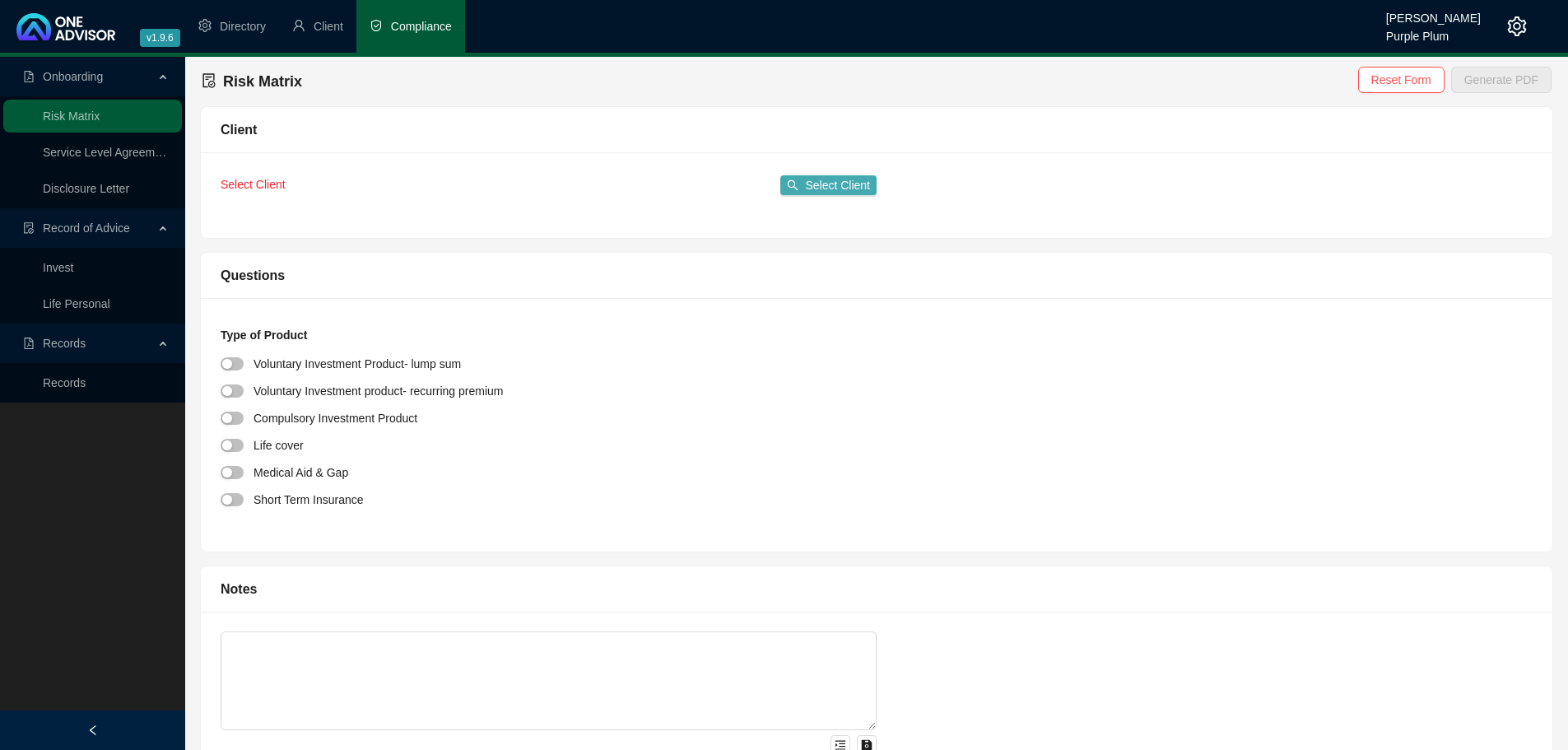
click at [833, 182] on span "Select Client" at bounding box center [837, 185] width 65 height 18
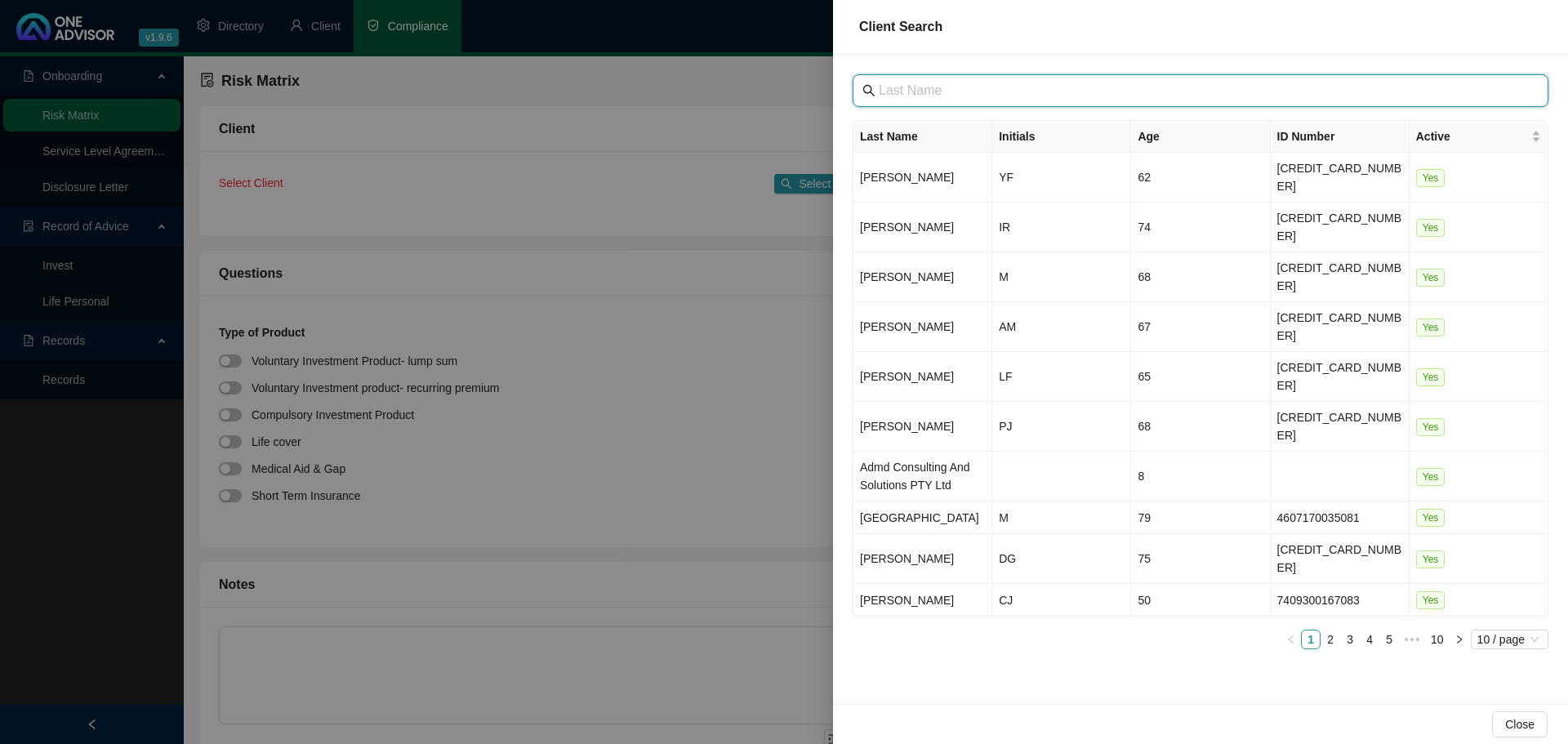
click at [969, 97] on input "text" at bounding box center [1202, 90] width 647 height 20
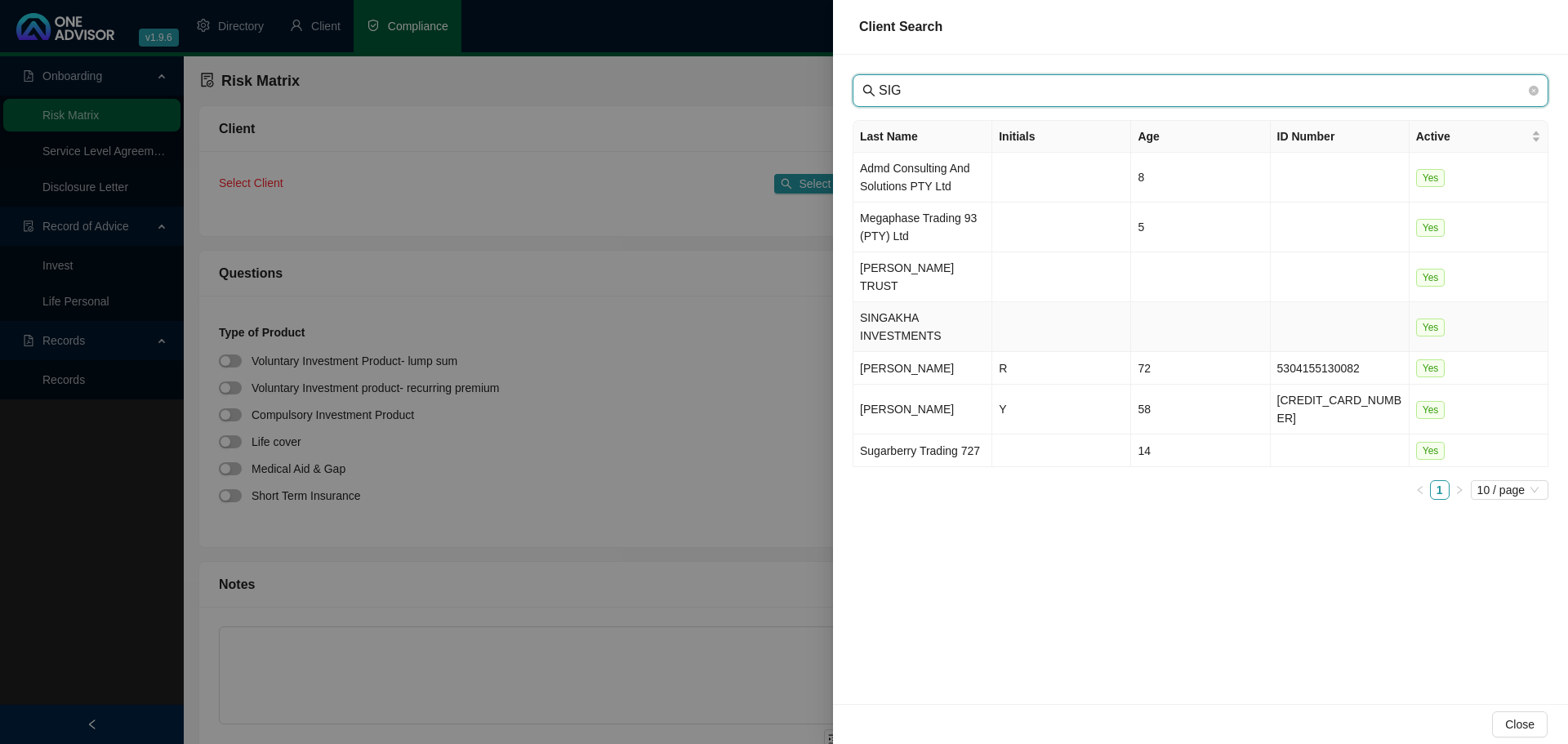
type input "SIG"
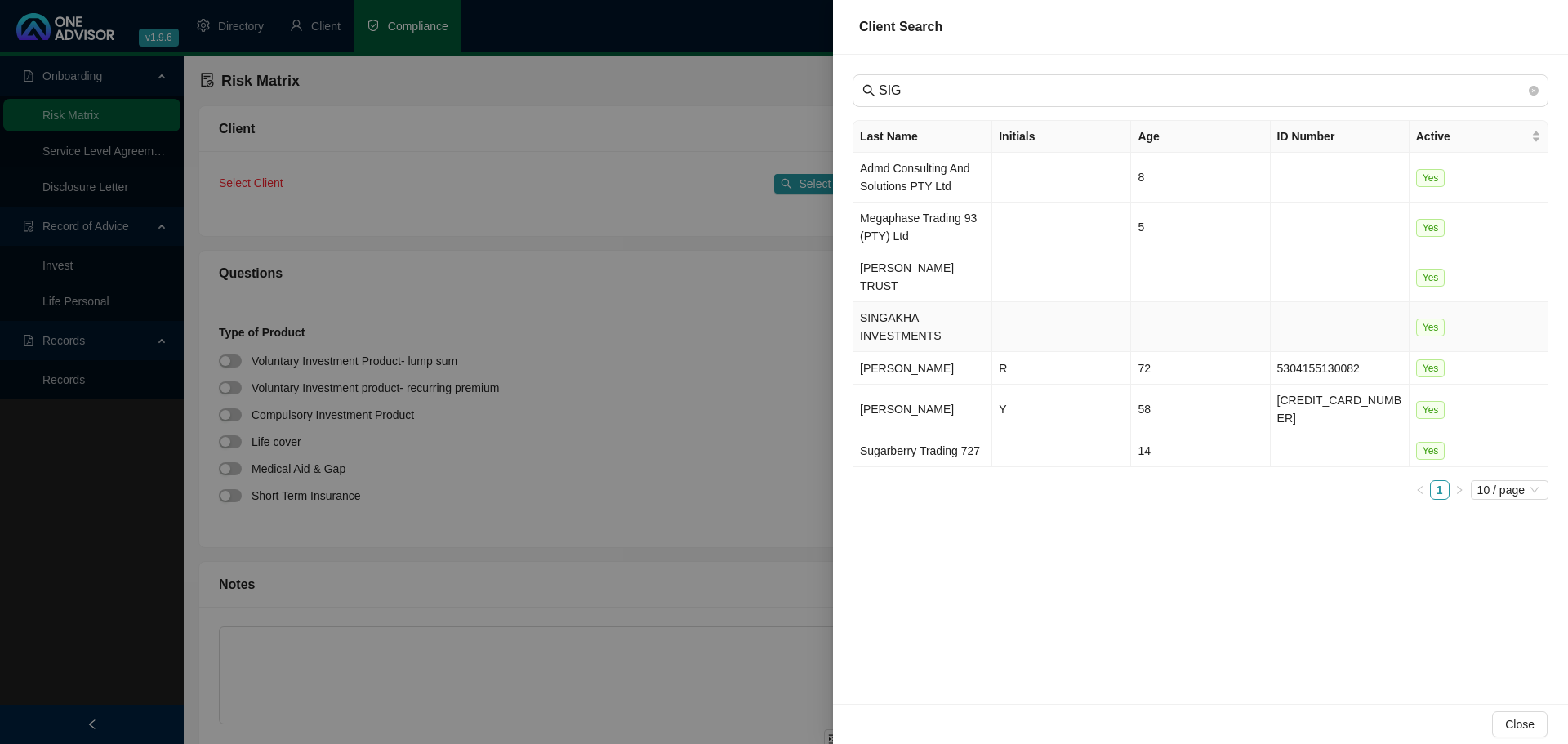
click at [922, 320] on td "SINGAKHA INVESTMENTS" at bounding box center [922, 327] width 139 height 50
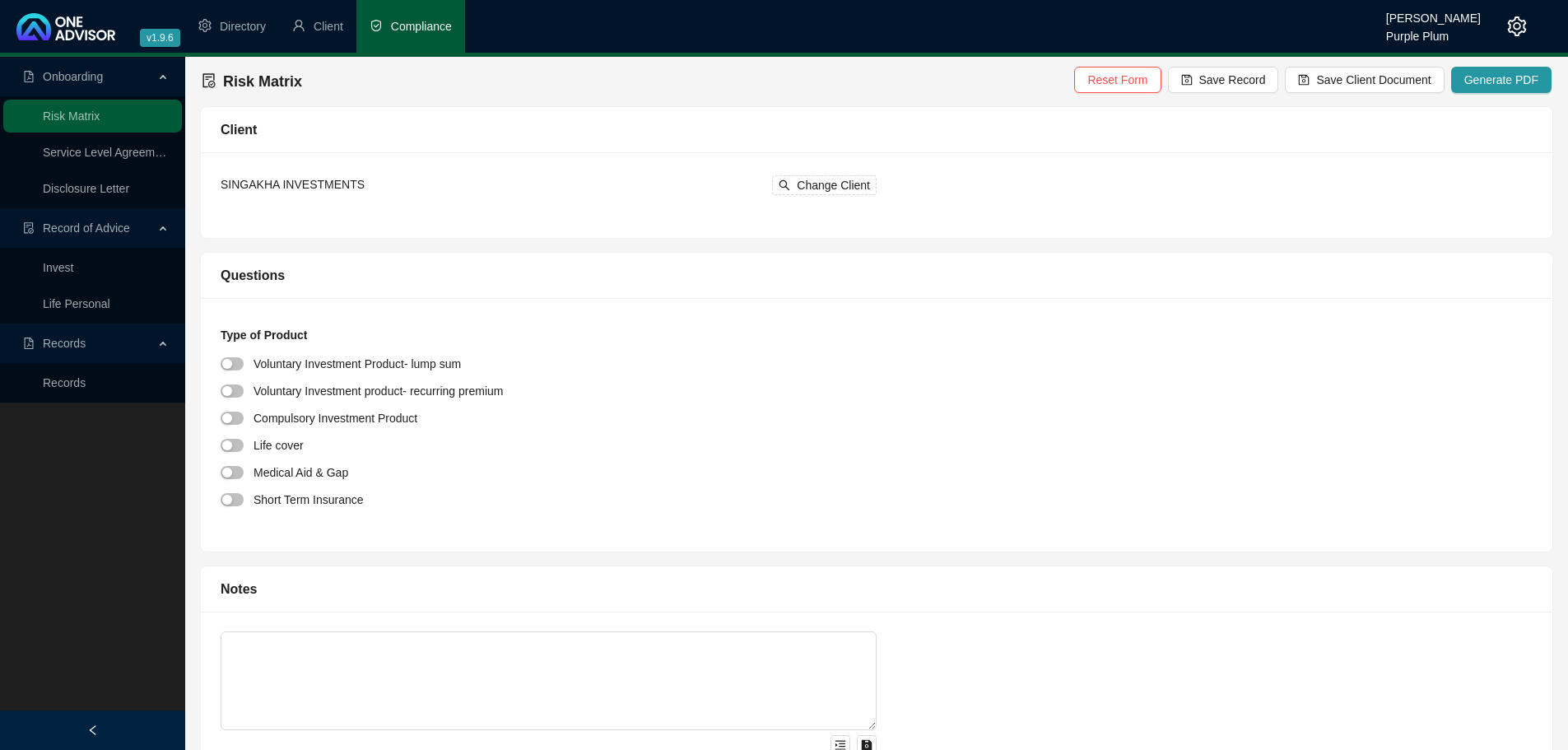
click at [237, 371] on div at bounding box center [237, 363] width 33 height 19
click at [234, 370] on span "button" at bounding box center [232, 363] width 23 height 14
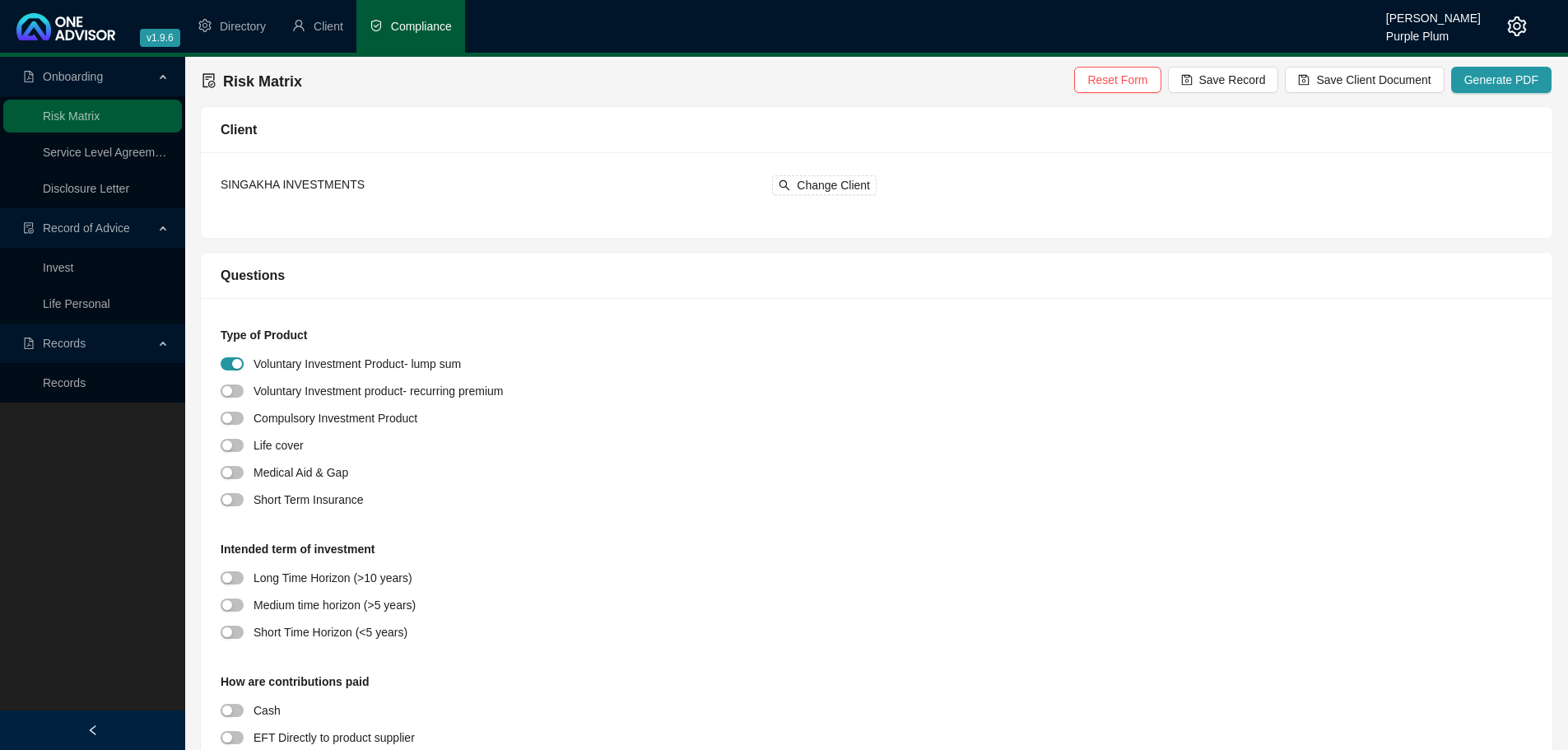
scroll to position [82, 0]
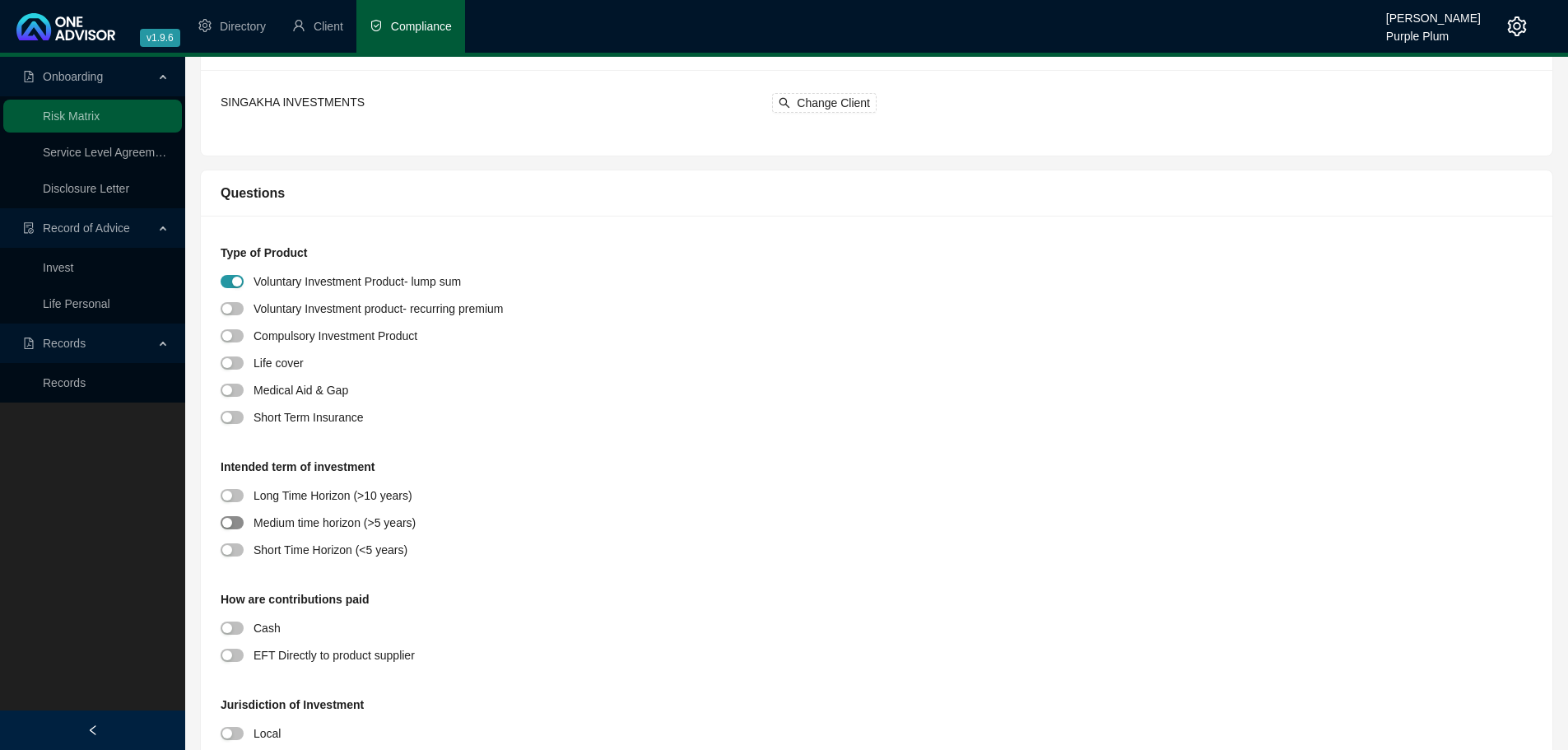
click at [239, 519] on span "button" at bounding box center [232, 523] width 23 height 14
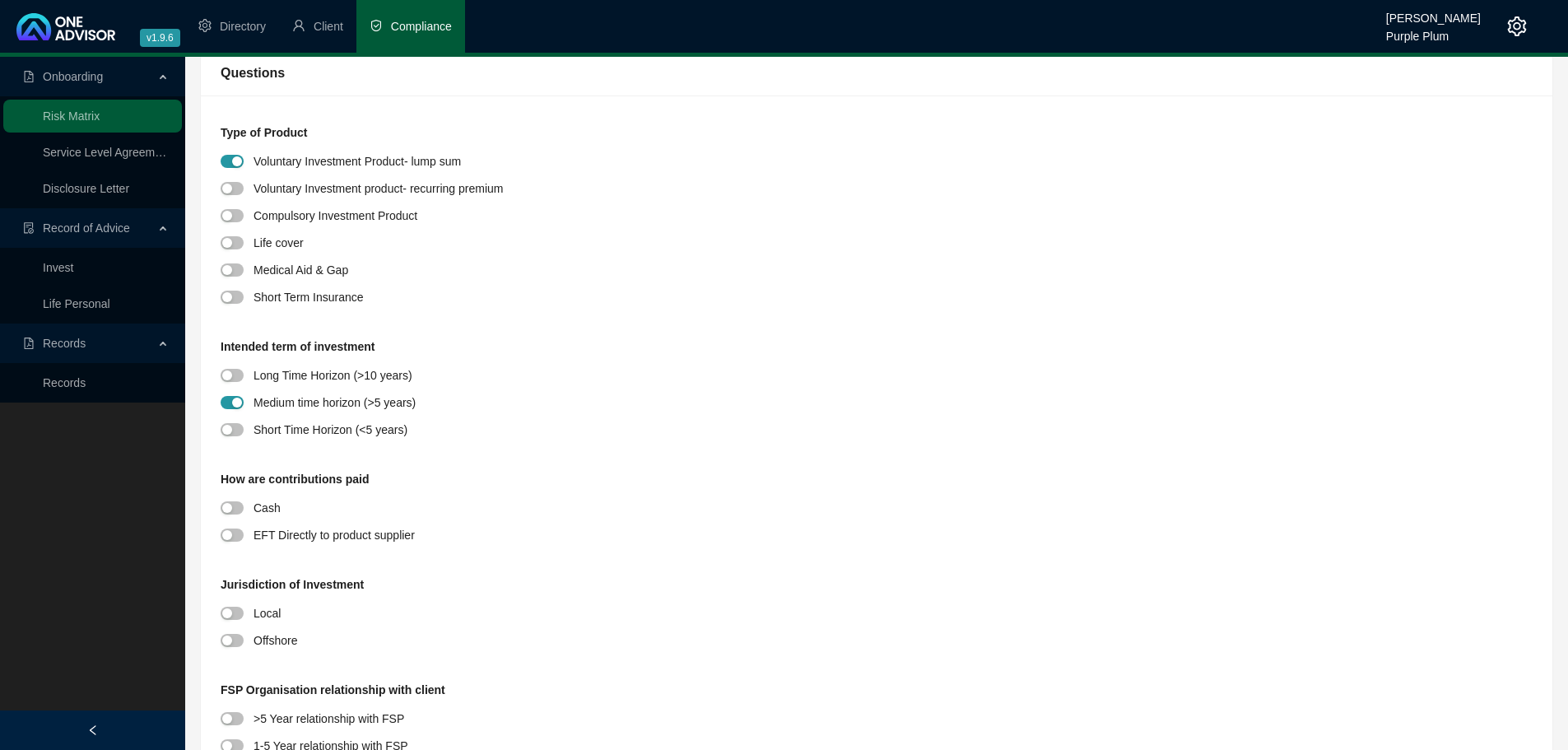
scroll to position [329, 0]
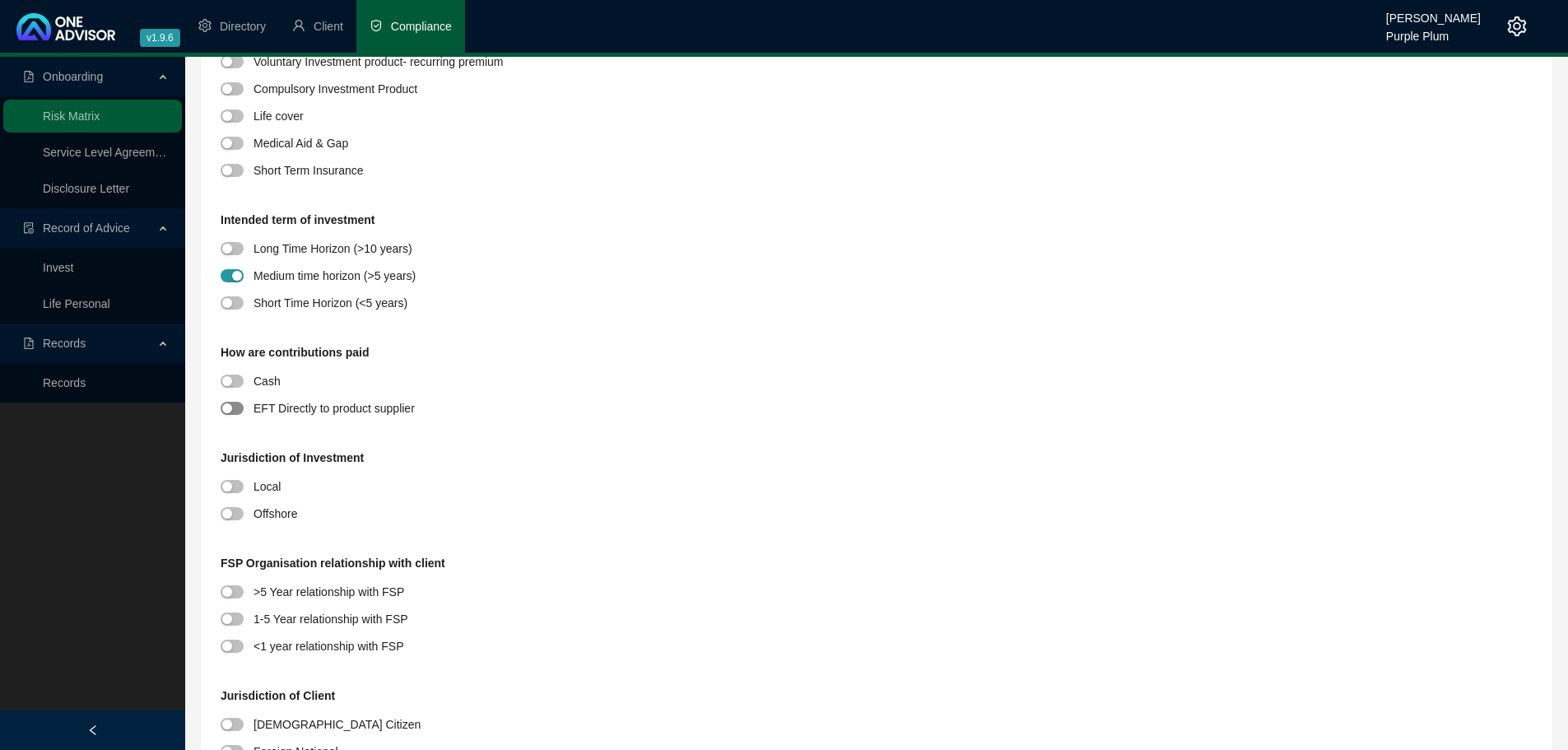
click at [226, 405] on div "button" at bounding box center [227, 407] width 10 height 10
click at [606, 738] on div "[DEMOGRAPHIC_DATA] Citizen" at bounding box center [877, 727] width 1312 height 27
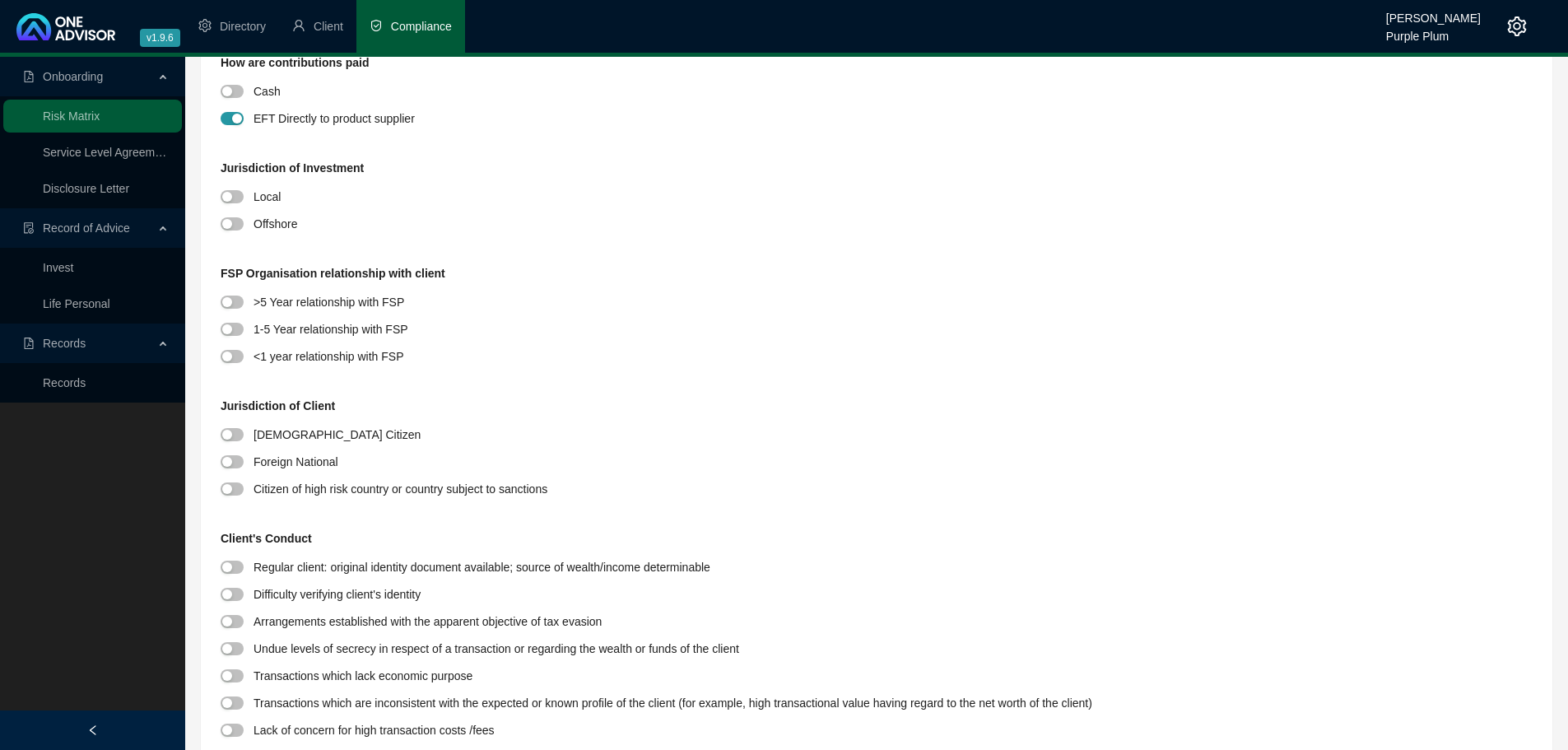
scroll to position [741, 0]
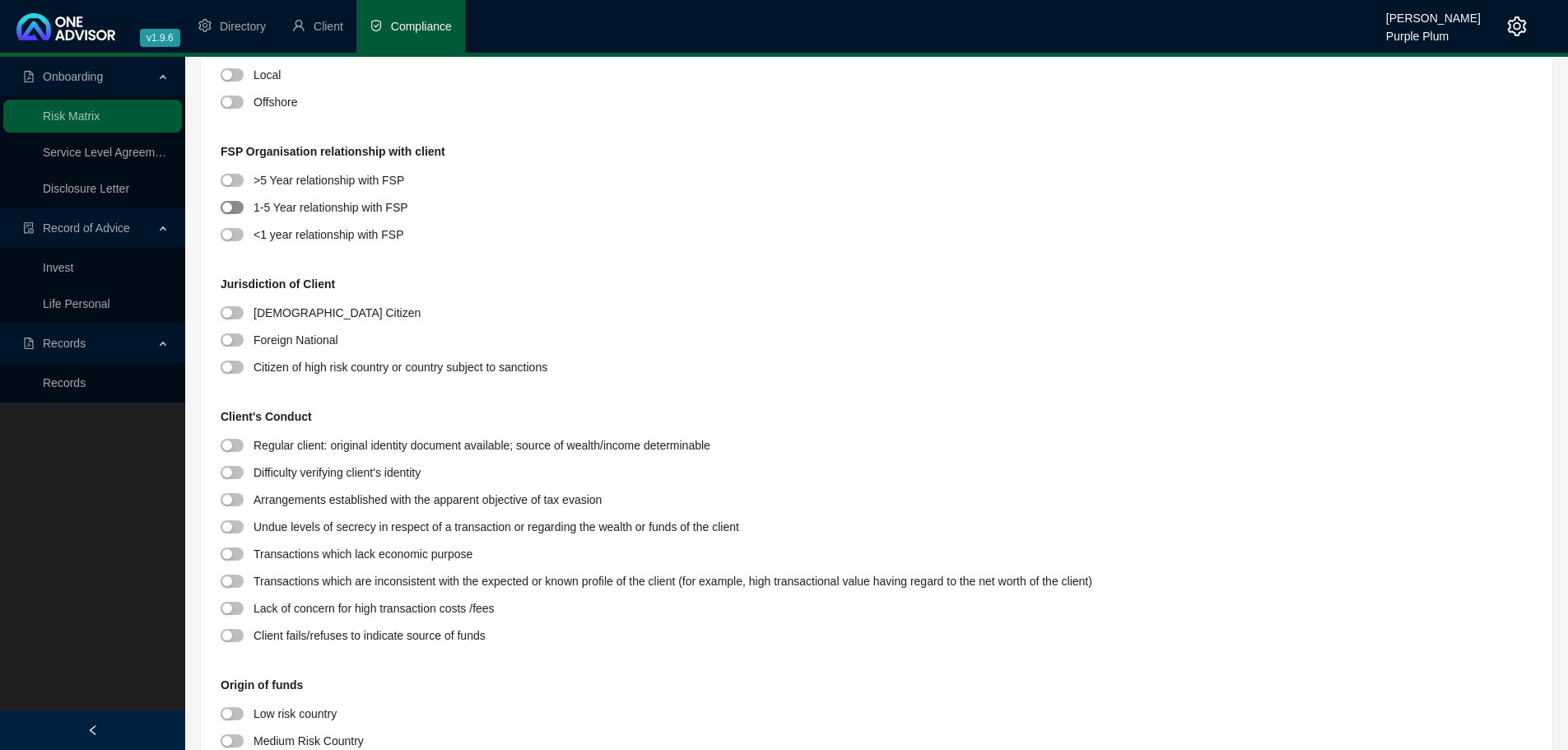
click at [230, 202] on span "button" at bounding box center [232, 207] width 23 height 14
click at [236, 307] on span "button" at bounding box center [232, 313] width 23 height 14
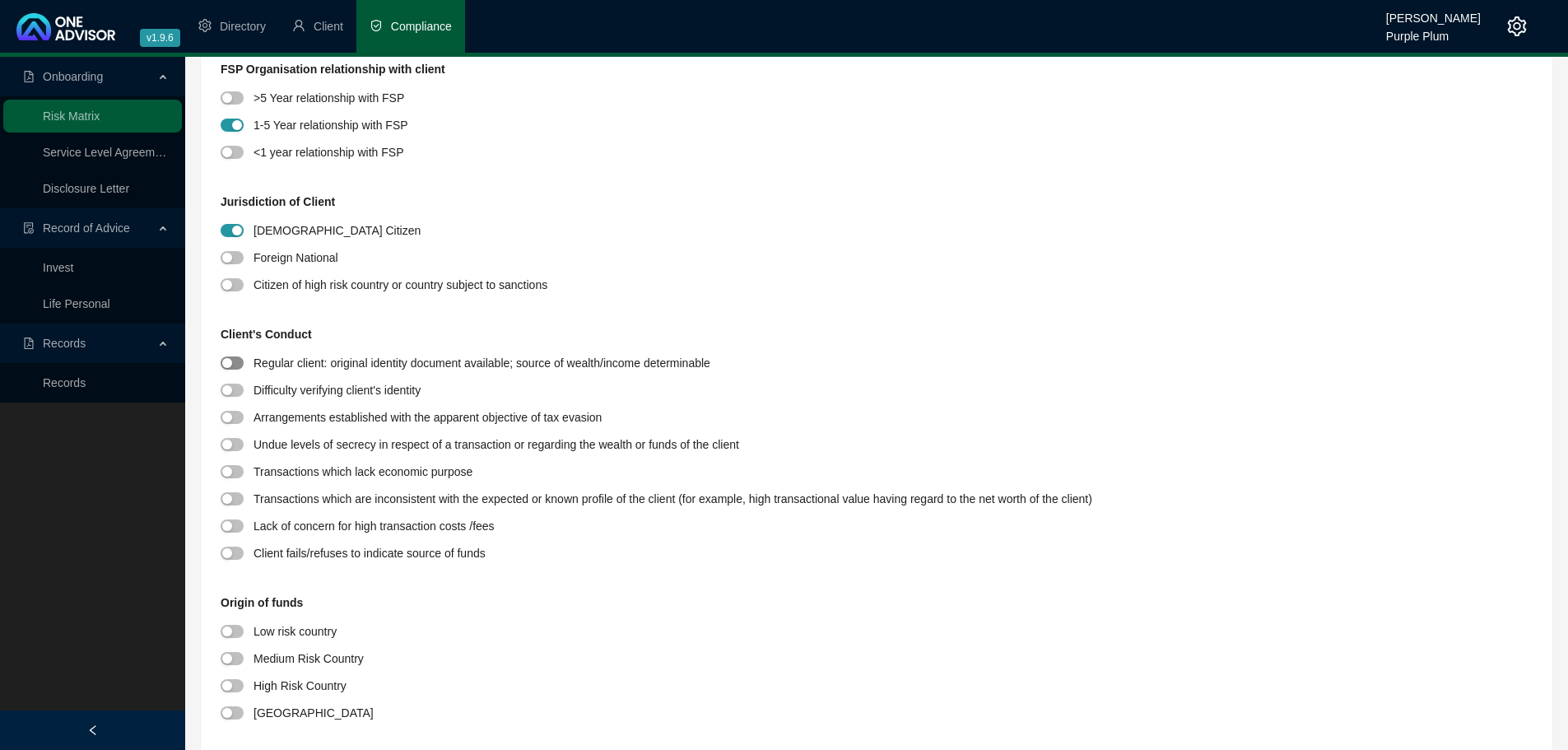
click at [232, 363] on button "button" at bounding box center [232, 362] width 23 height 14
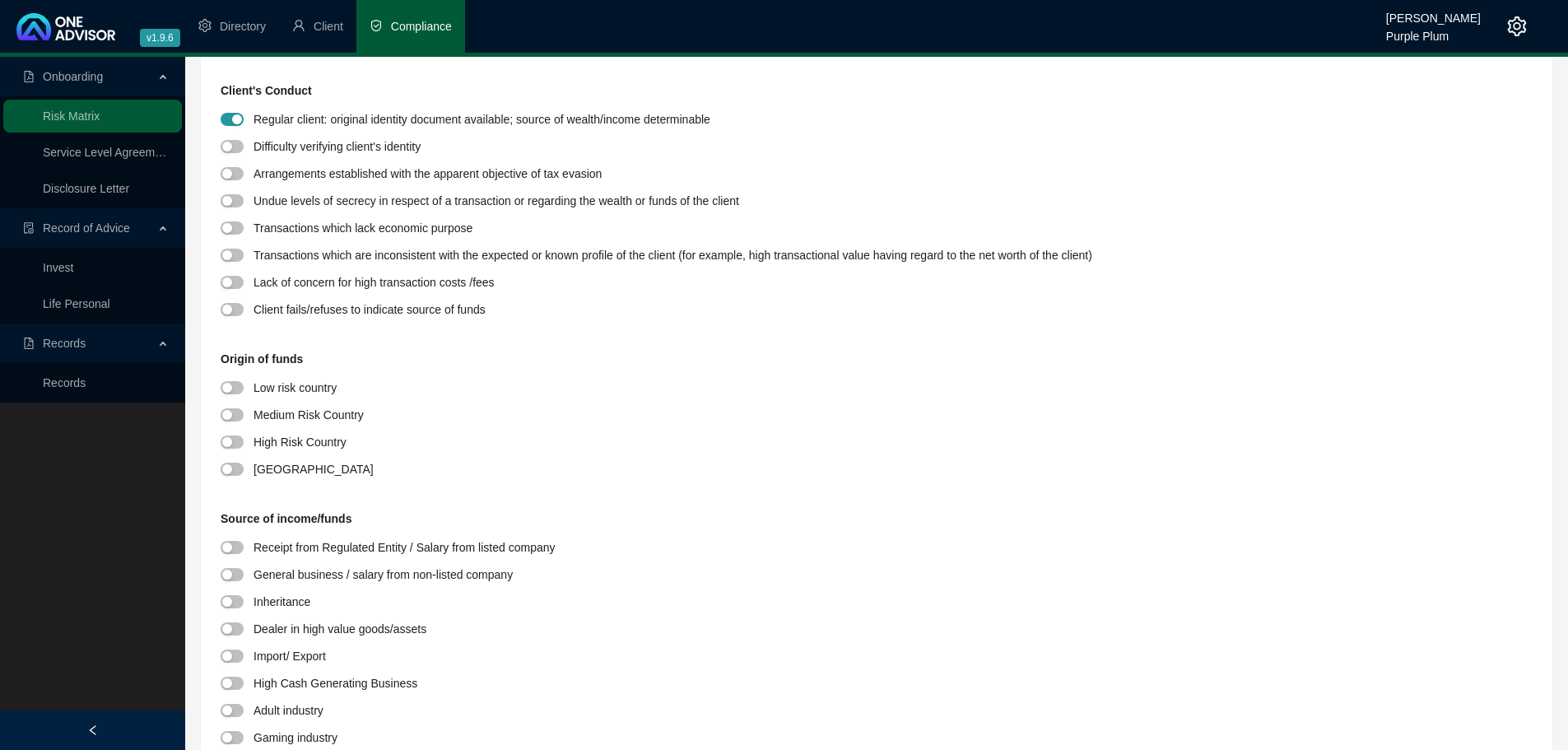
scroll to position [1070, 0]
click at [225, 468] on div "button" at bounding box center [227, 465] width 10 height 10
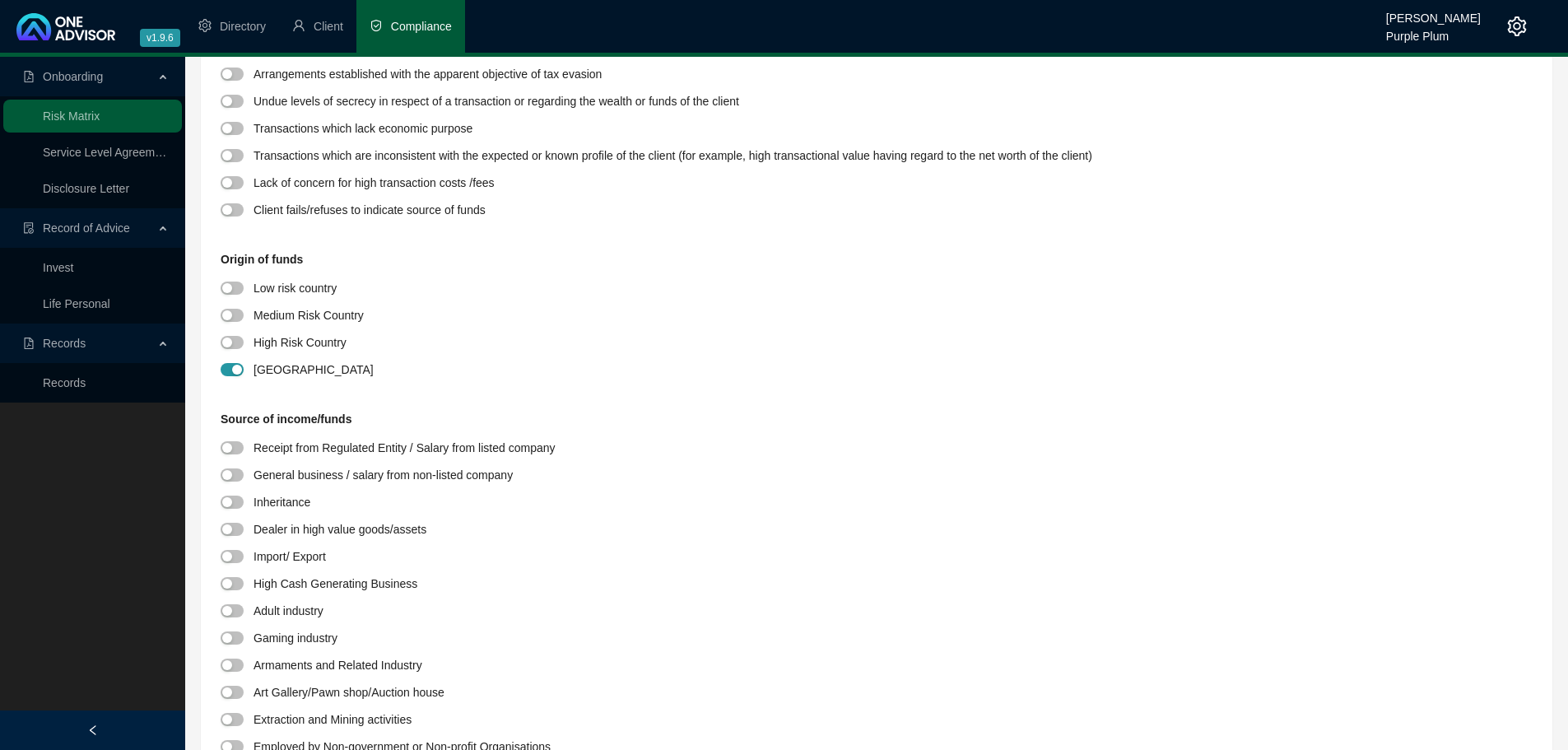
scroll to position [1317, 0]
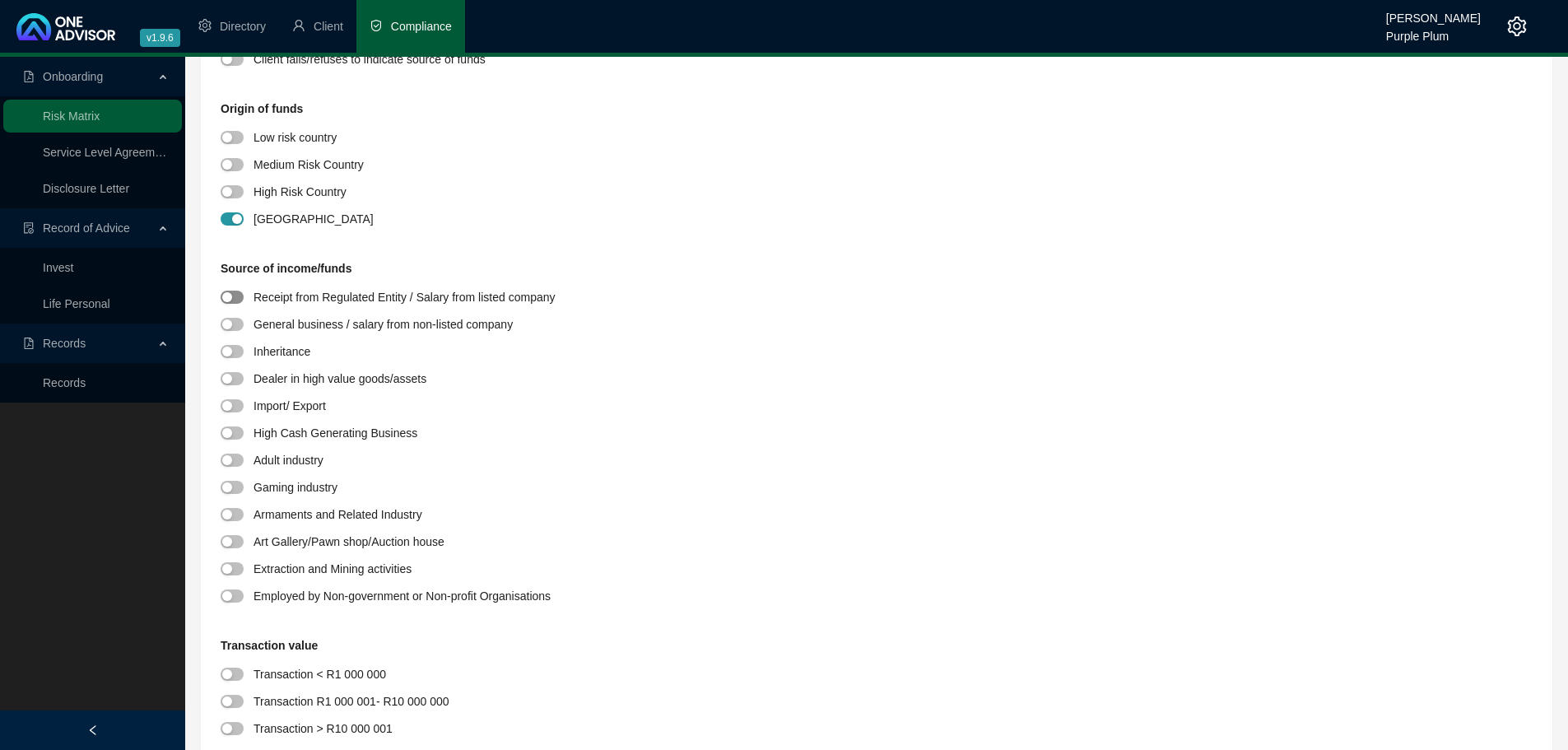
click at [231, 295] on div "button" at bounding box center [227, 297] width 10 height 10
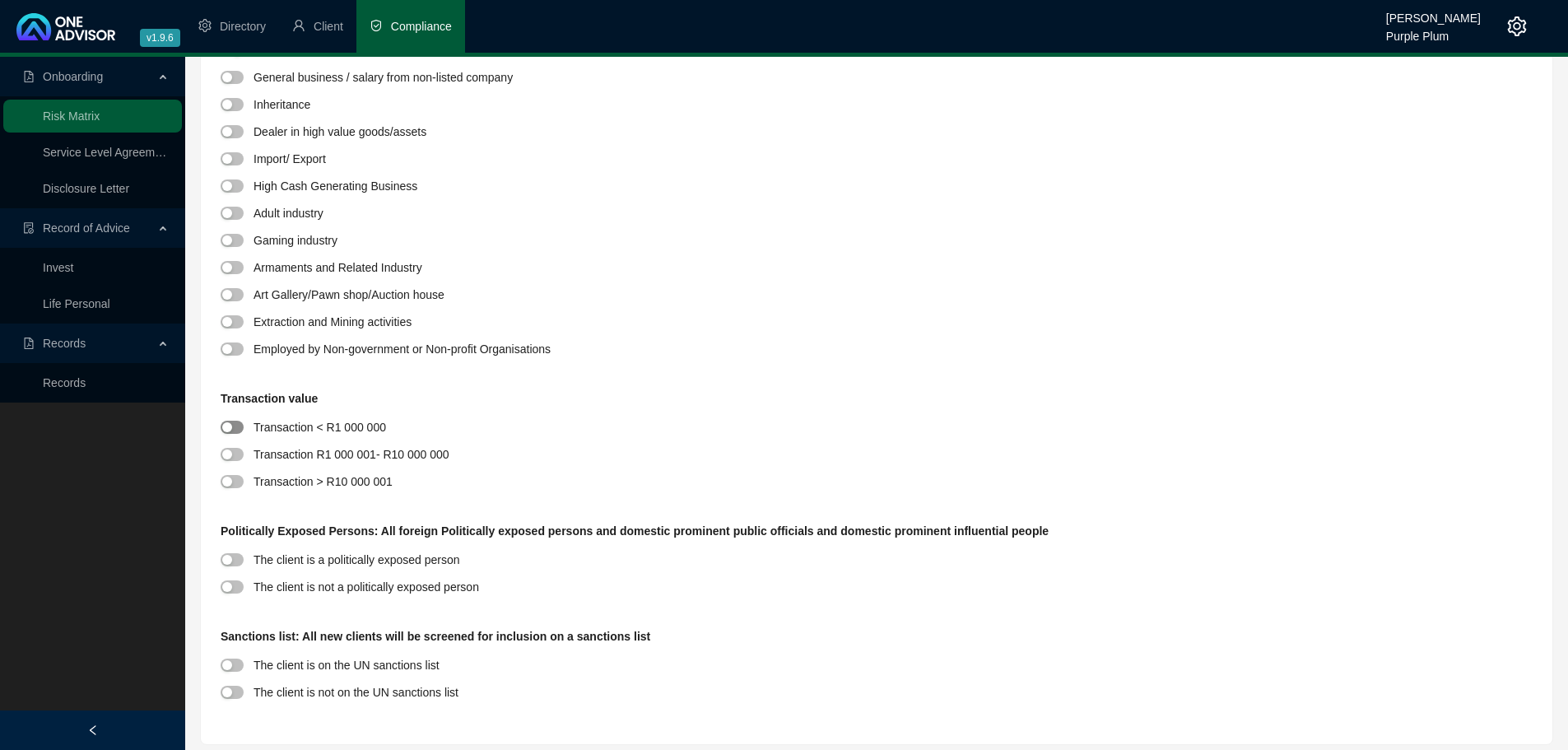
click at [238, 429] on span "button" at bounding box center [232, 427] width 23 height 14
click at [237, 451] on span "button" at bounding box center [232, 454] width 23 height 14
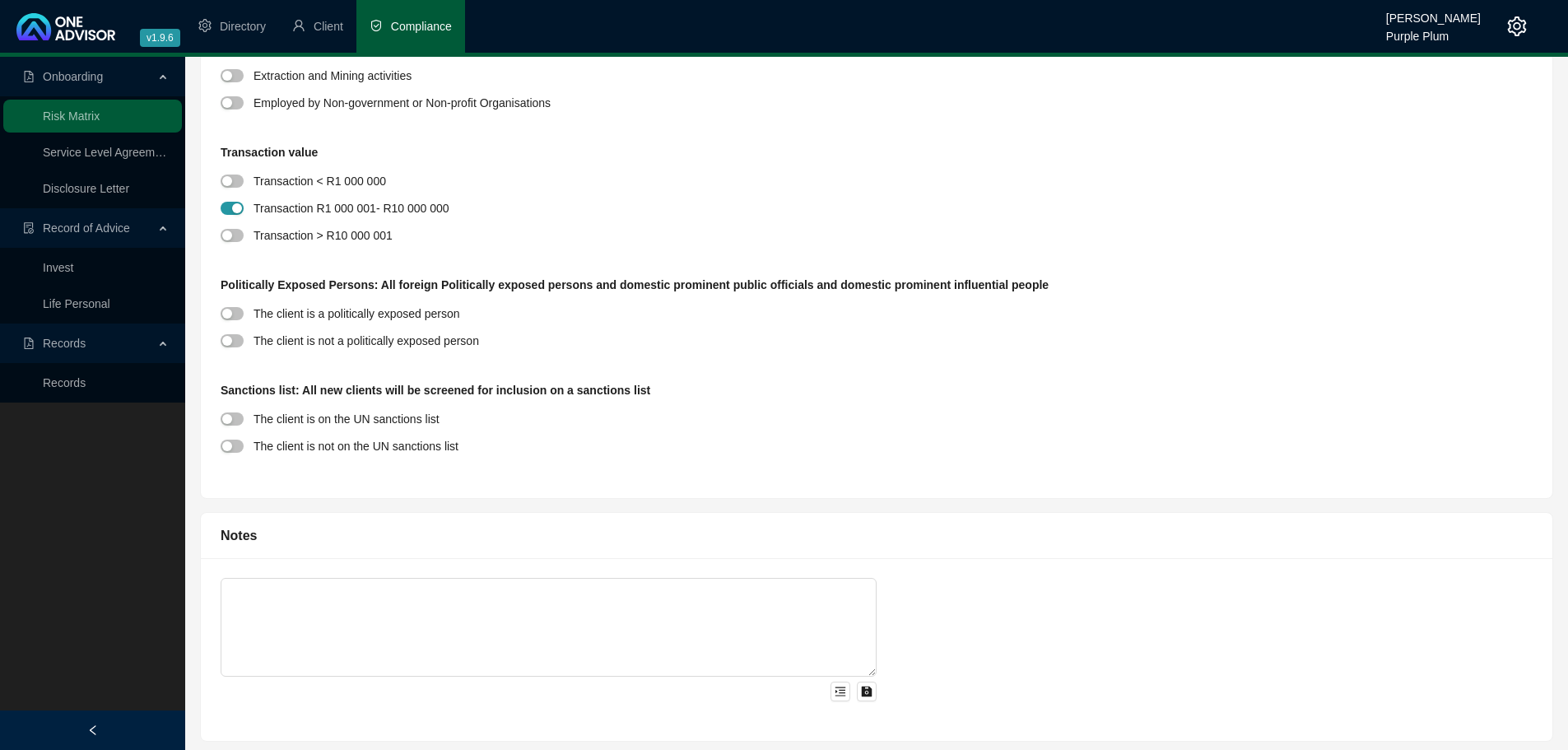
scroll to position [1811, 0]
click at [231, 337] on div "button" at bounding box center [227, 340] width 10 height 10
click at [234, 449] on span "button" at bounding box center [232, 445] width 23 height 14
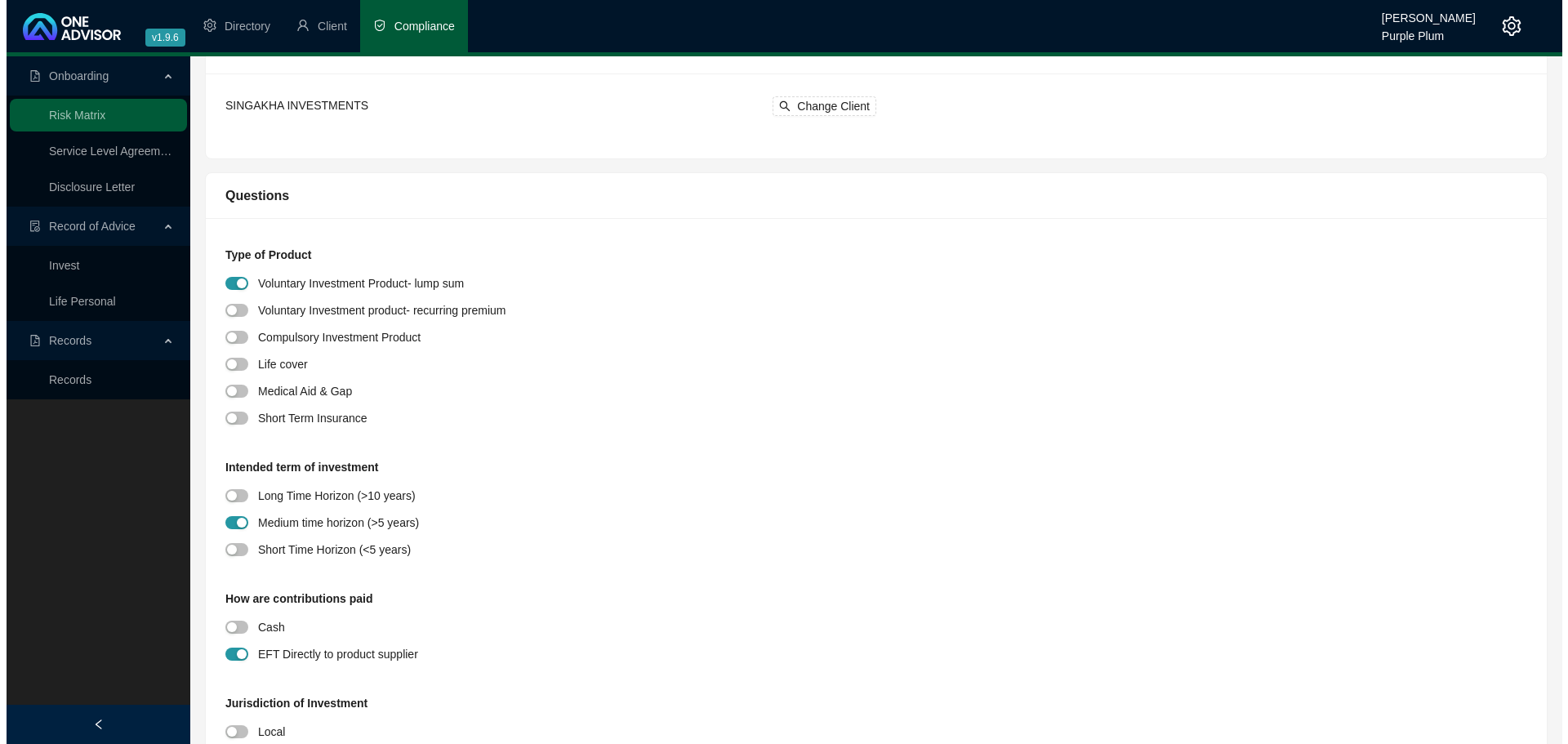
scroll to position [0, 0]
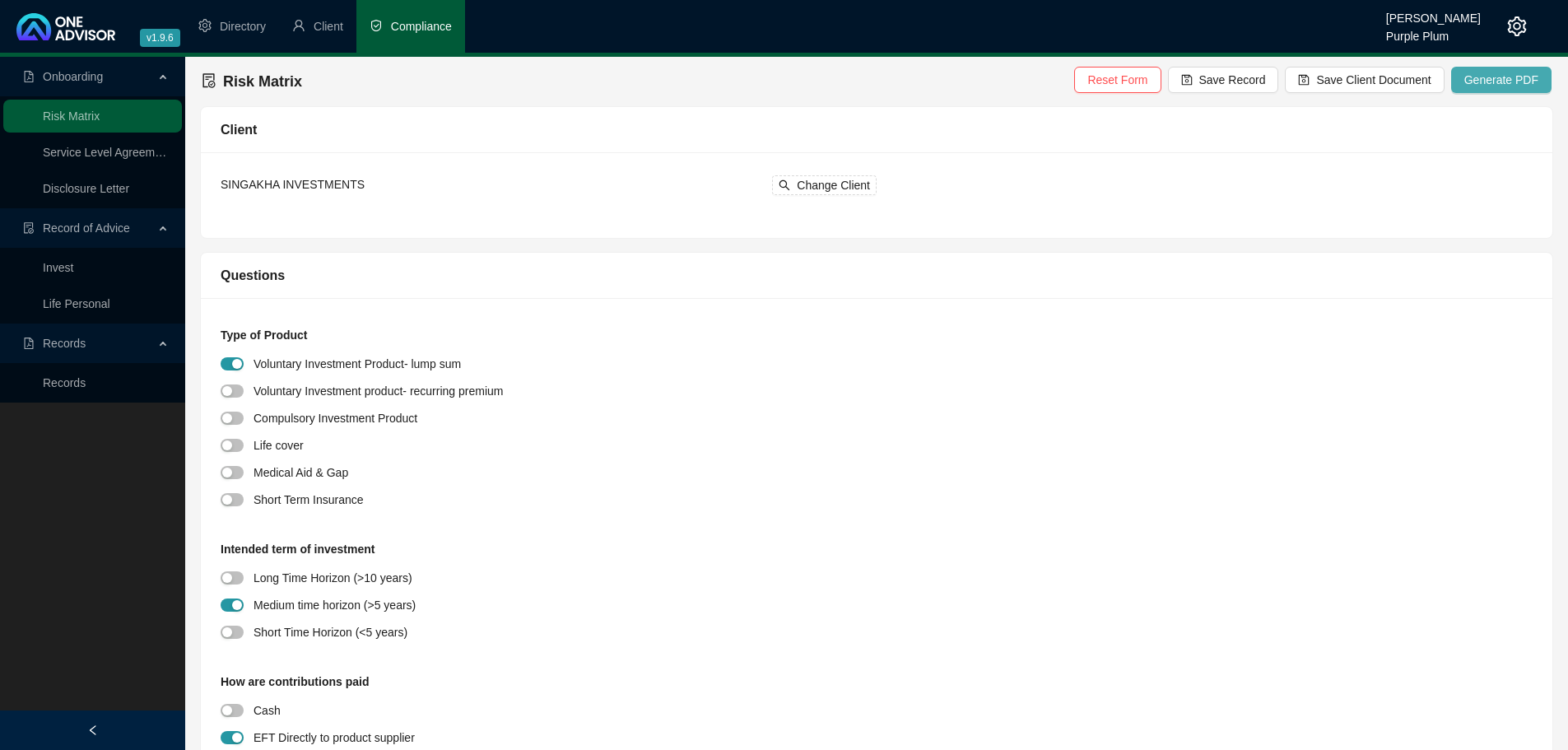
click at [1473, 86] on span "Generate PDF" at bounding box center [1501, 80] width 74 height 18
